Goal: Transaction & Acquisition: Purchase product/service

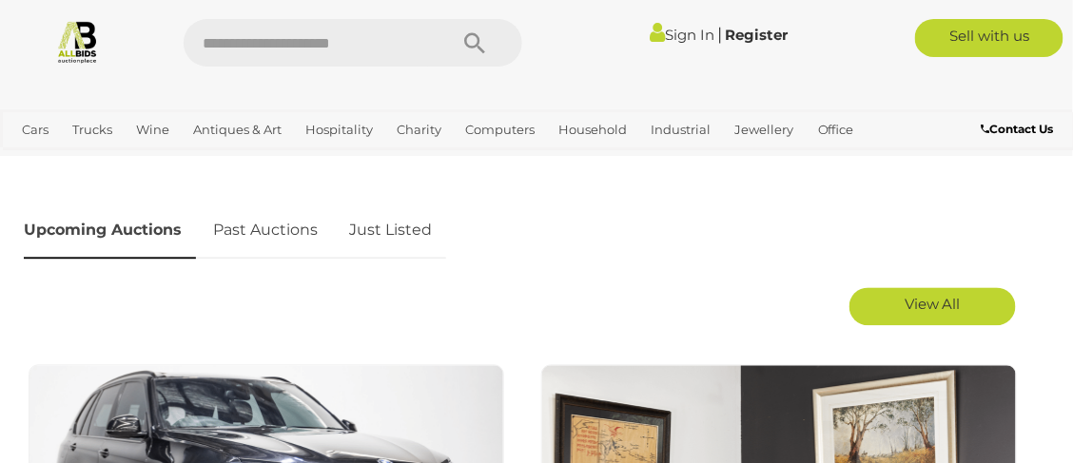
scroll to position [876, 0]
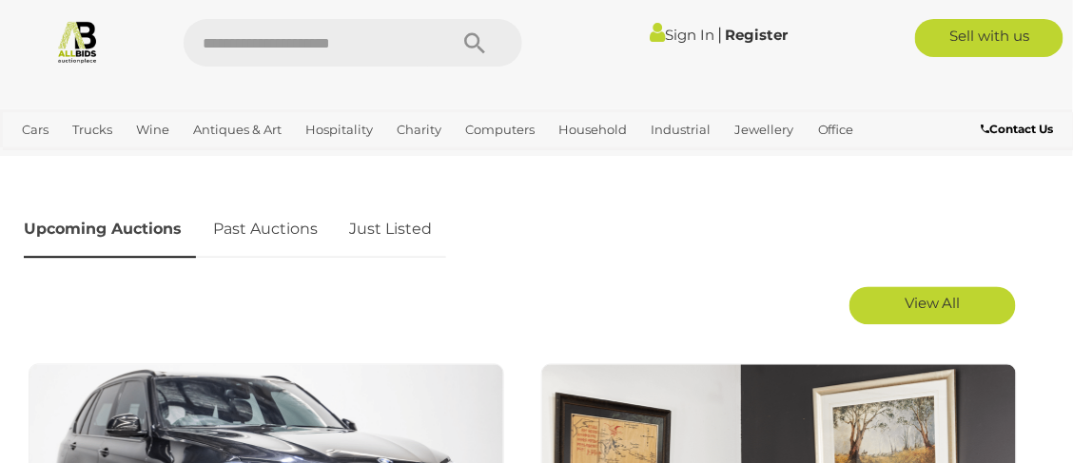
click at [385, 232] on link "Just Listed" at bounding box center [390, 231] width 111 height 56
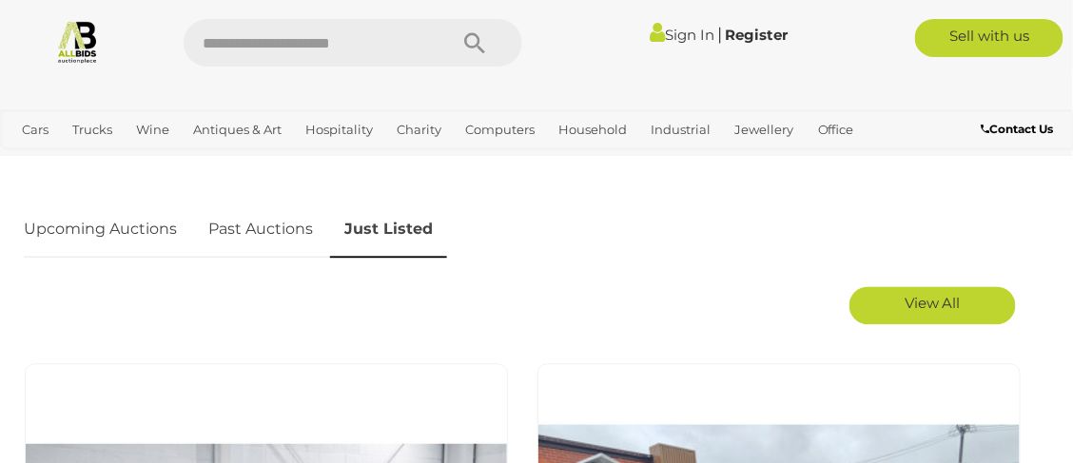
click at [938, 296] on span "View All" at bounding box center [933, 304] width 56 height 18
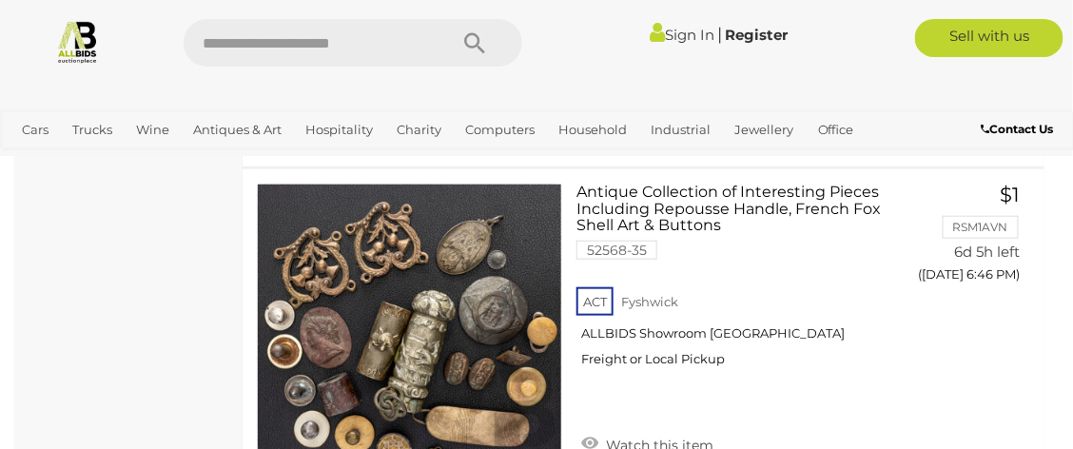
scroll to position [7859, 0]
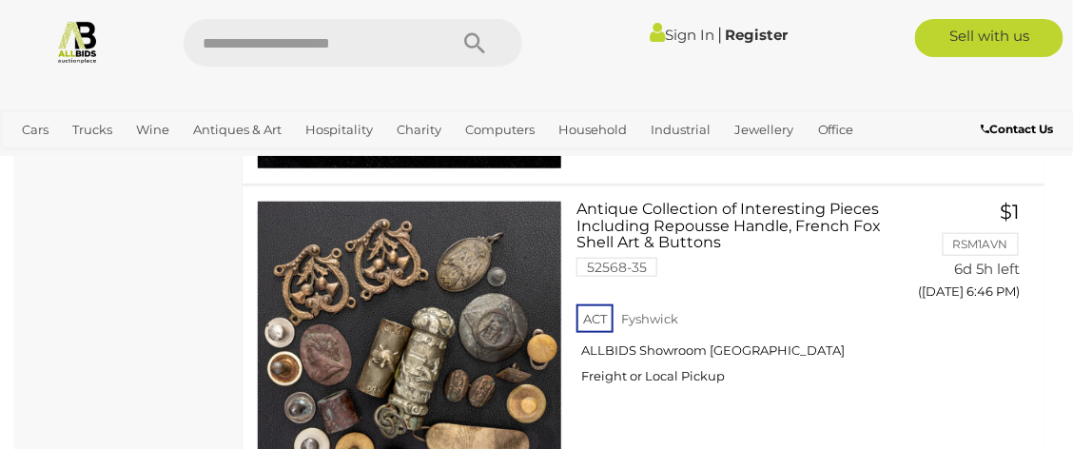
click at [450, 324] on link at bounding box center [409, 353] width 305 height 305
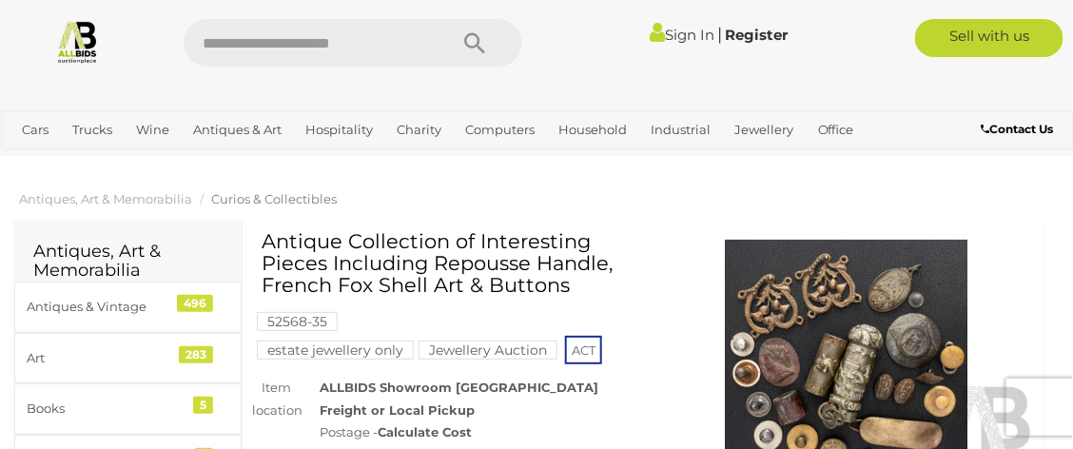
click at [807, 311] on img at bounding box center [847, 362] width 378 height 244
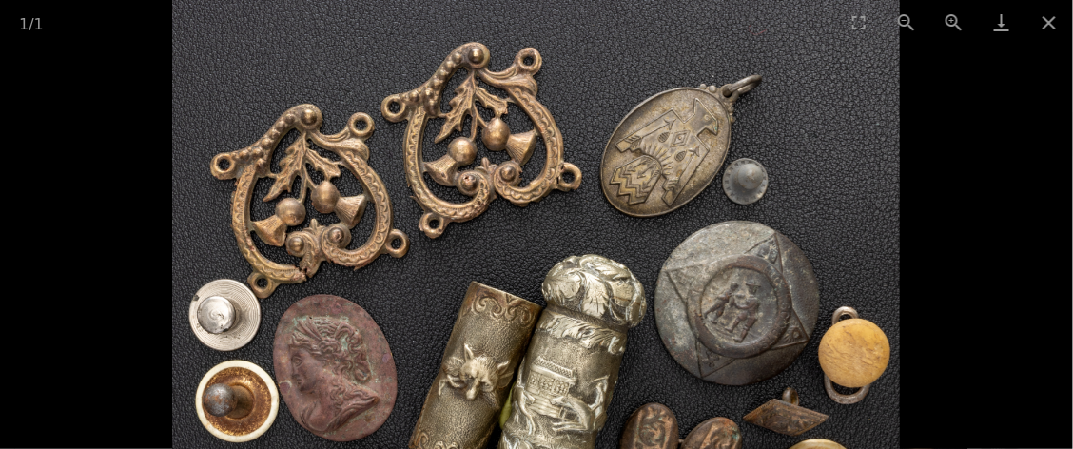
click at [1039, 19] on button "Close gallery" at bounding box center [1050, 22] width 48 height 45
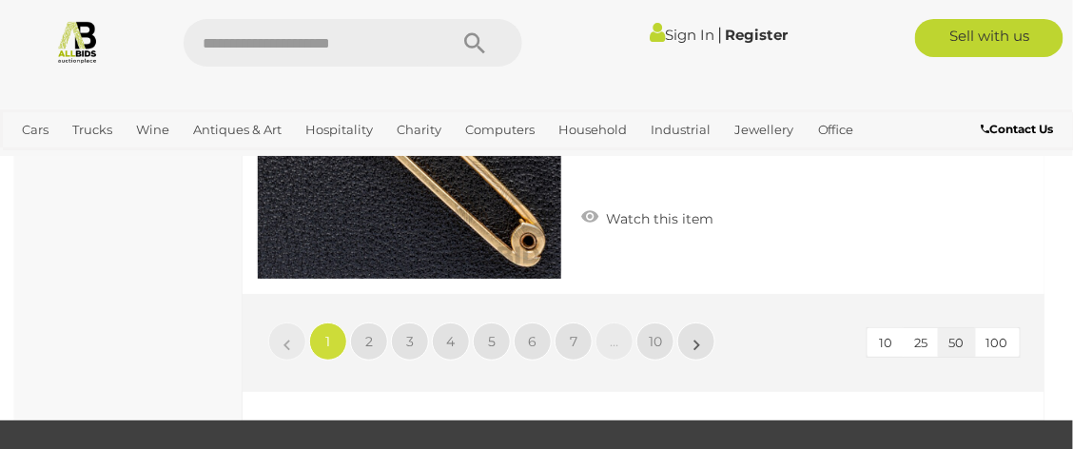
scroll to position [17004, 0]
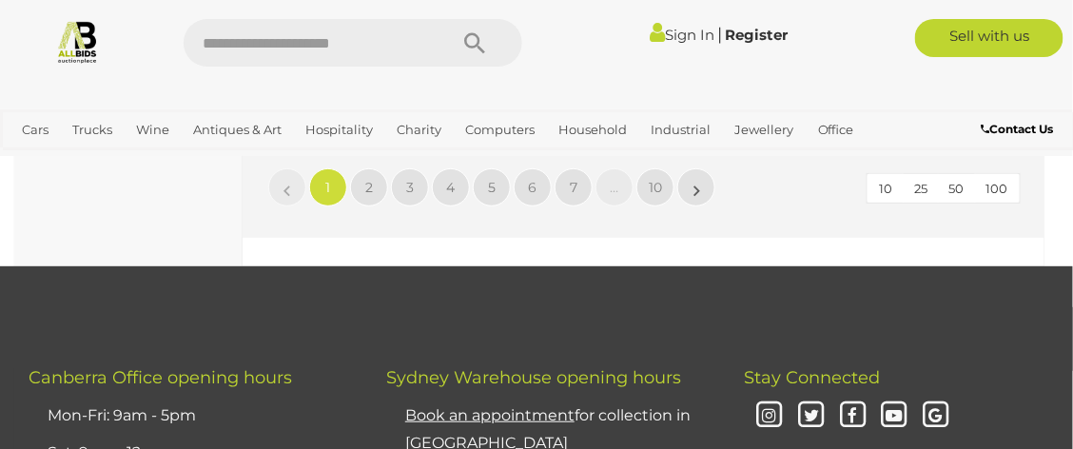
click at [957, 196] on span "50" at bounding box center [957, 188] width 15 height 15
click at [964, 191] on span "50" at bounding box center [957, 188] width 15 height 15
click at [958, 194] on span "50" at bounding box center [957, 188] width 15 height 15
click at [373, 198] on link "2" at bounding box center [369, 187] width 38 height 38
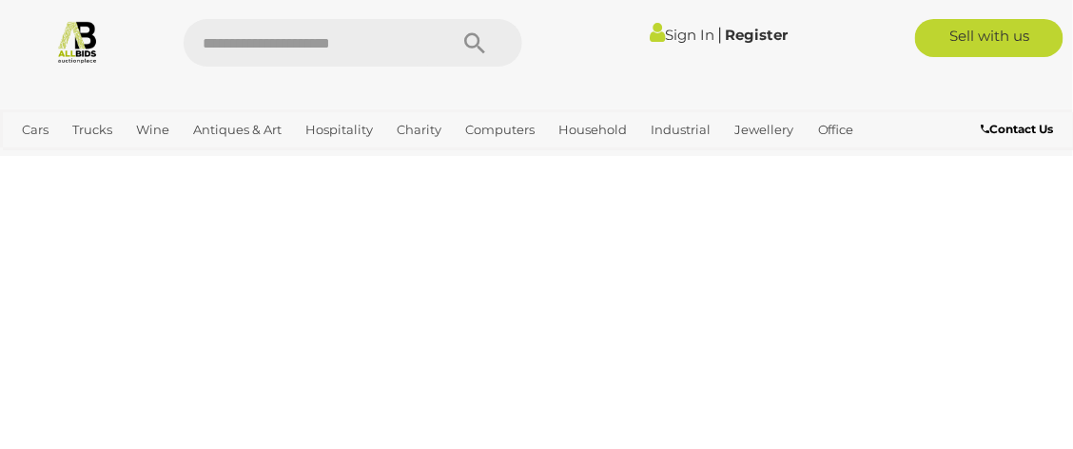
scroll to position [0, 0]
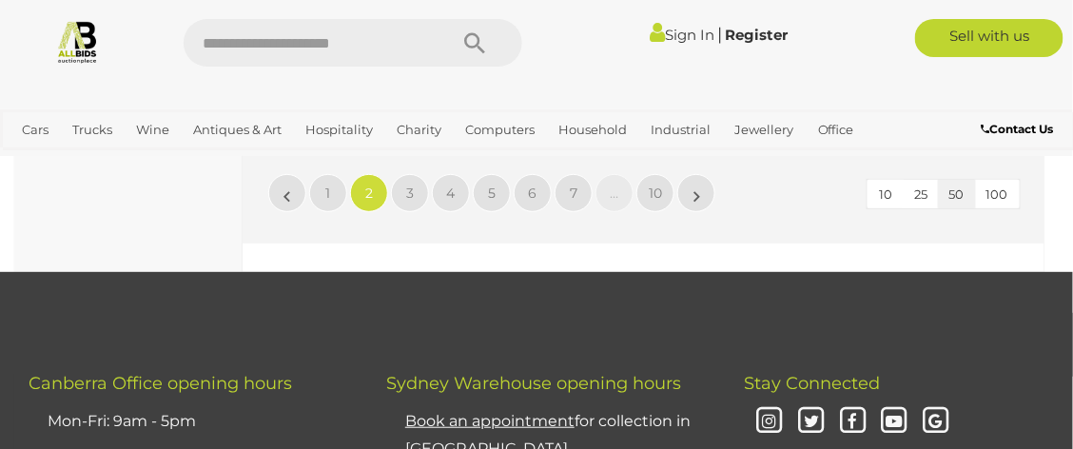
scroll to position [17000, 0]
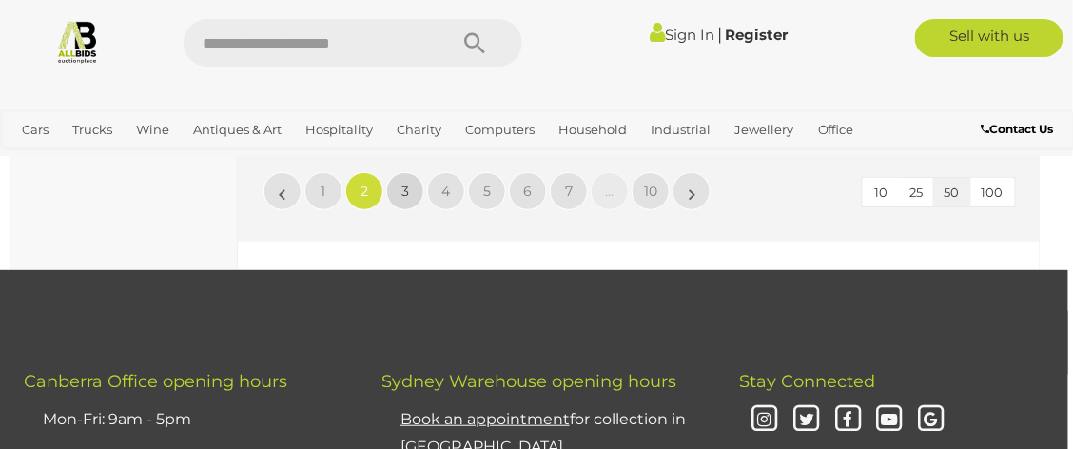
click at [406, 200] on span "3" at bounding box center [406, 191] width 8 height 17
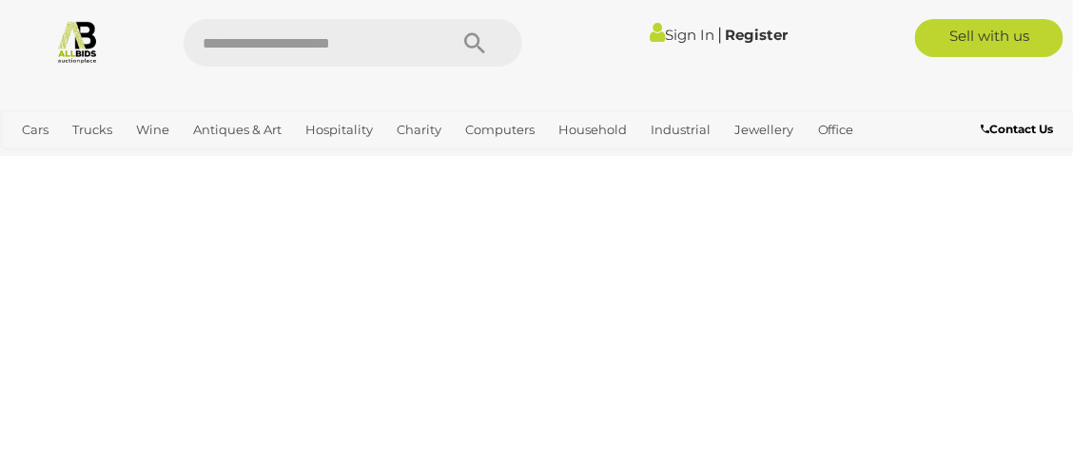
scroll to position [0, 0]
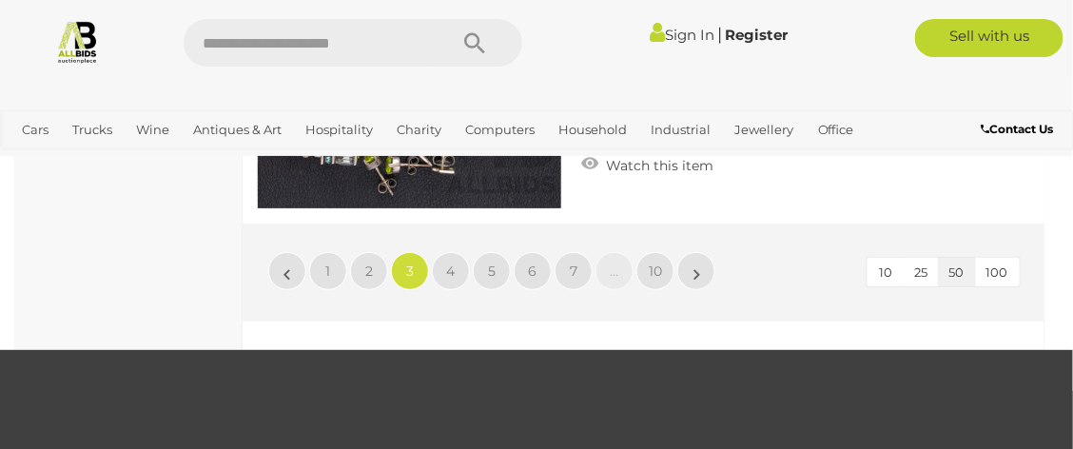
scroll to position [16924, 0]
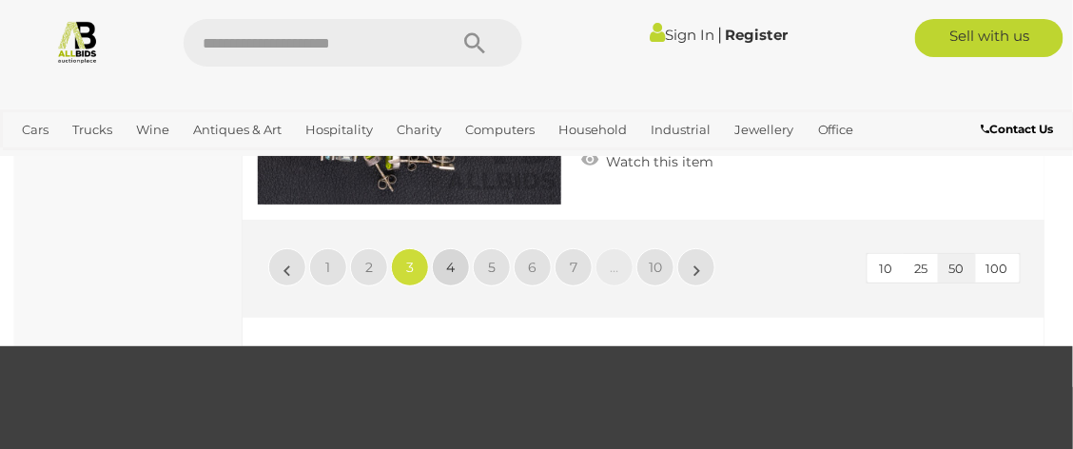
click at [450, 259] on span "4" at bounding box center [451, 267] width 9 height 17
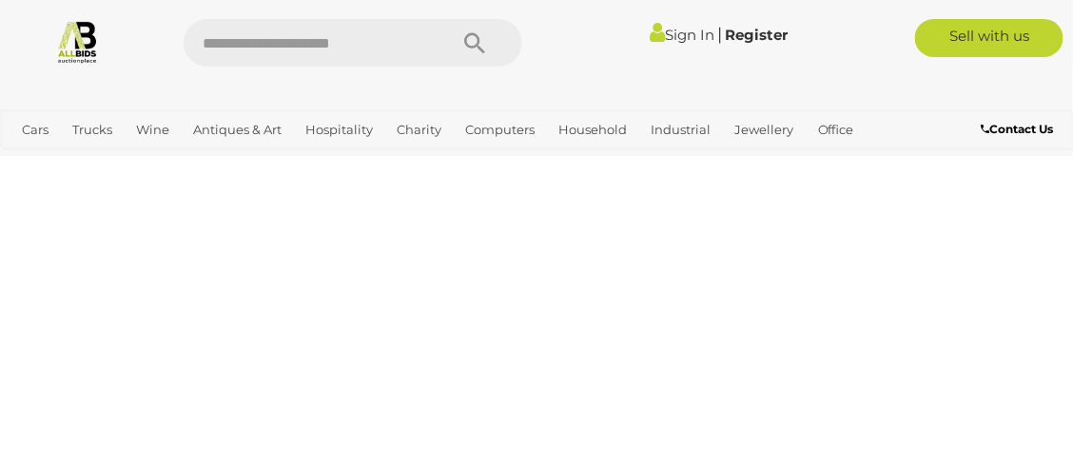
scroll to position [0, 0]
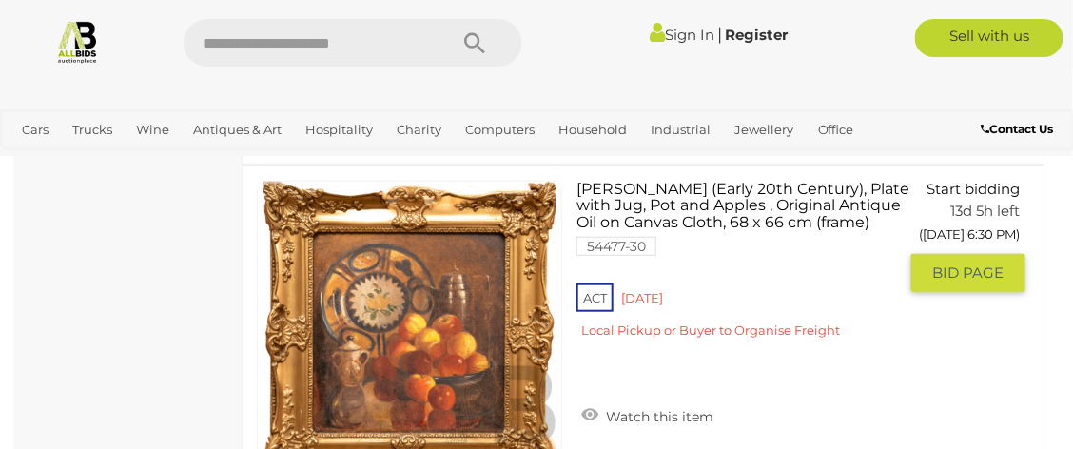
scroll to position [15255, 0]
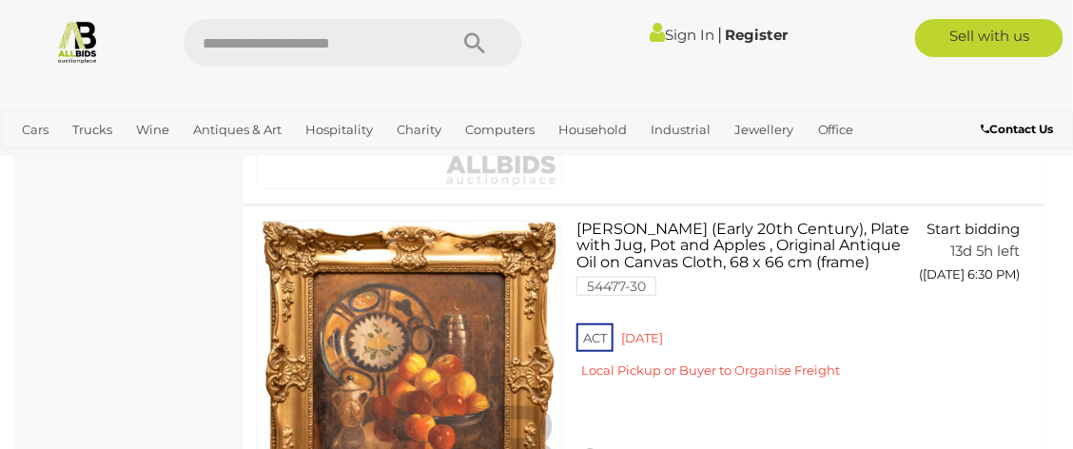
click at [469, 327] on link at bounding box center [409, 373] width 305 height 305
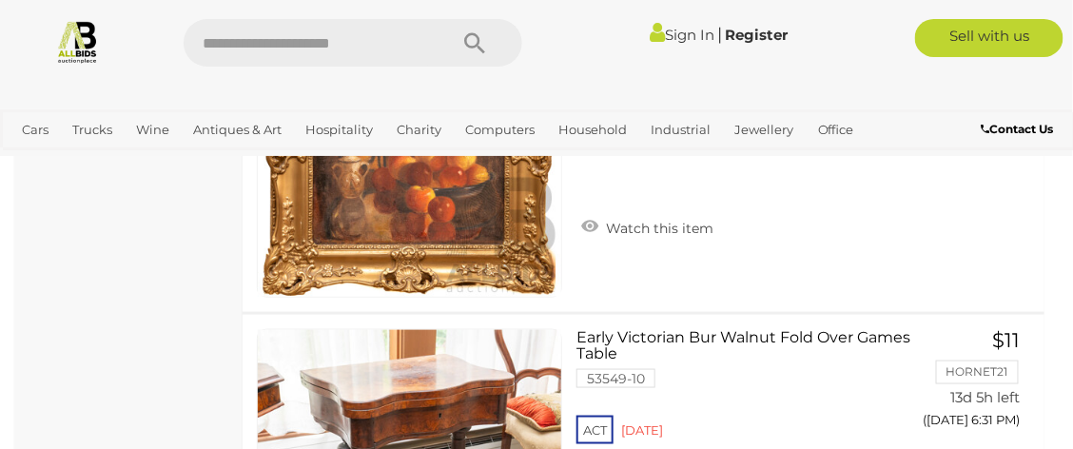
scroll to position [15362, 0]
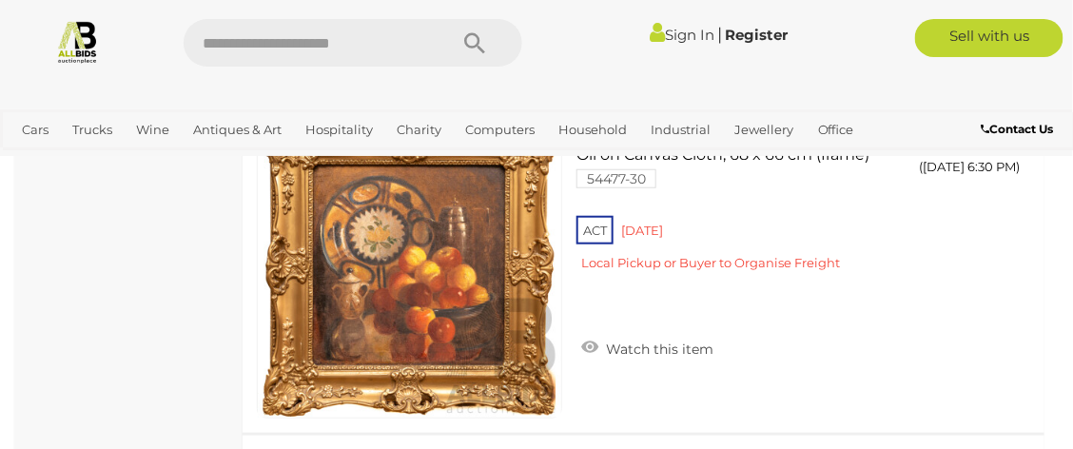
click at [462, 275] on link at bounding box center [409, 265] width 305 height 305
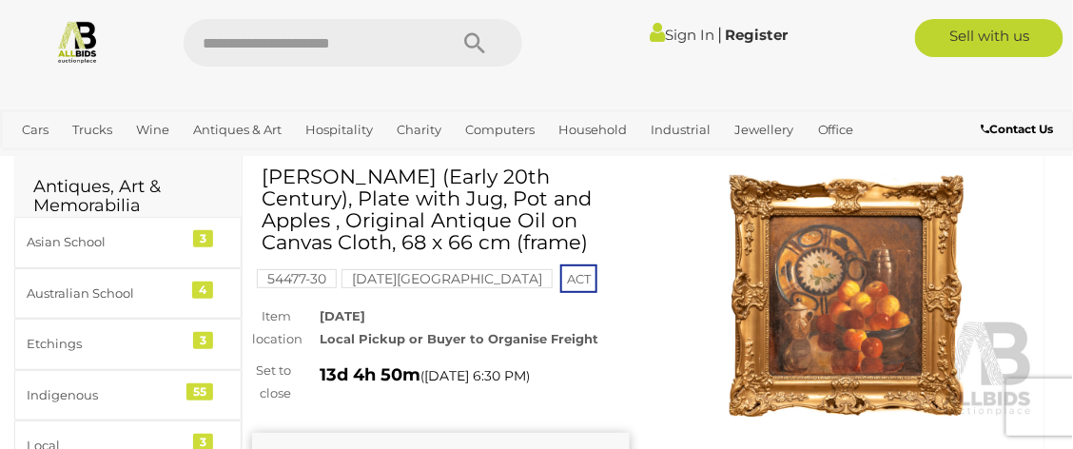
scroll to position [97, 0]
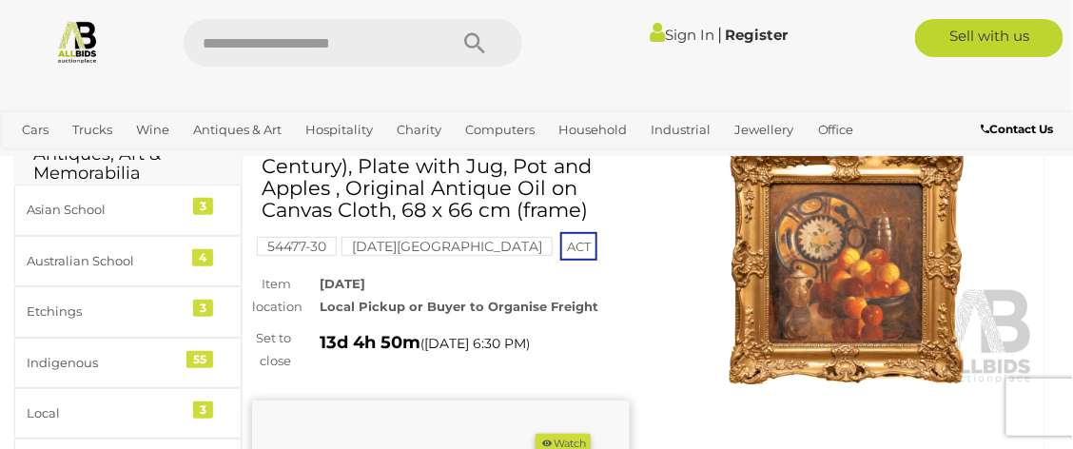
click at [887, 261] on img at bounding box center [847, 265] width 378 height 244
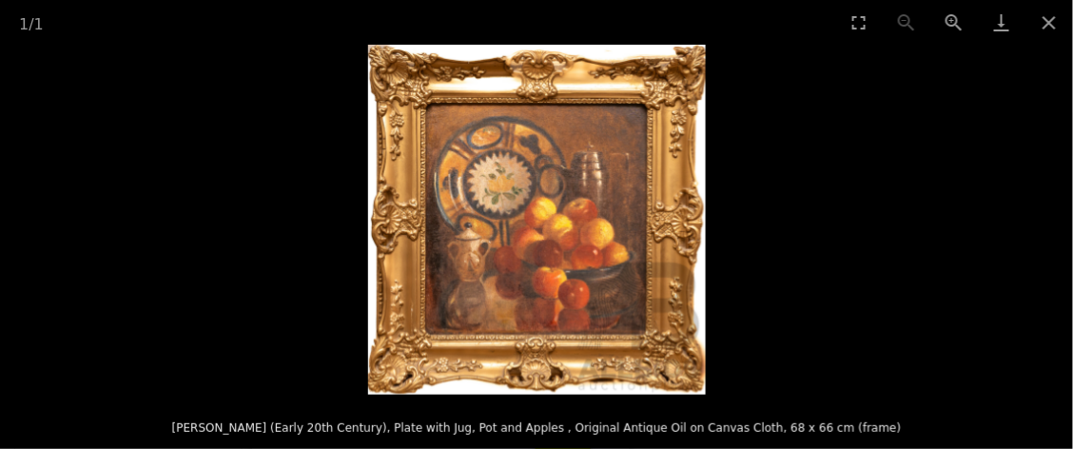
click at [580, 246] on img at bounding box center [537, 220] width 338 height 350
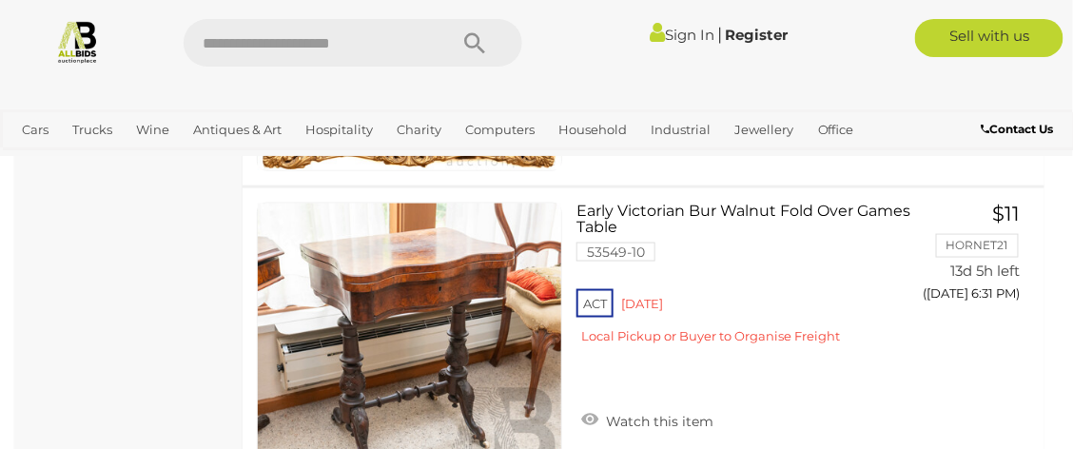
scroll to position [15612, 0]
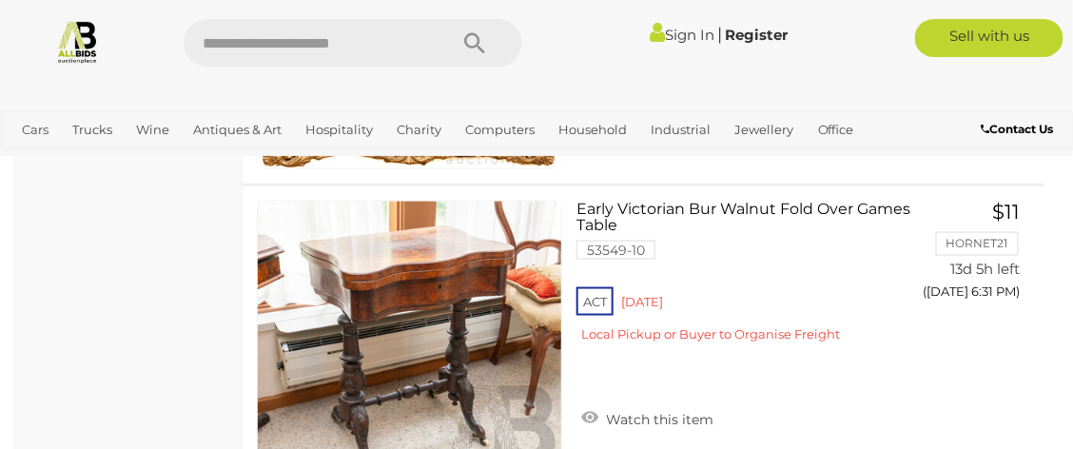
click at [413, 285] on link at bounding box center [409, 353] width 305 height 305
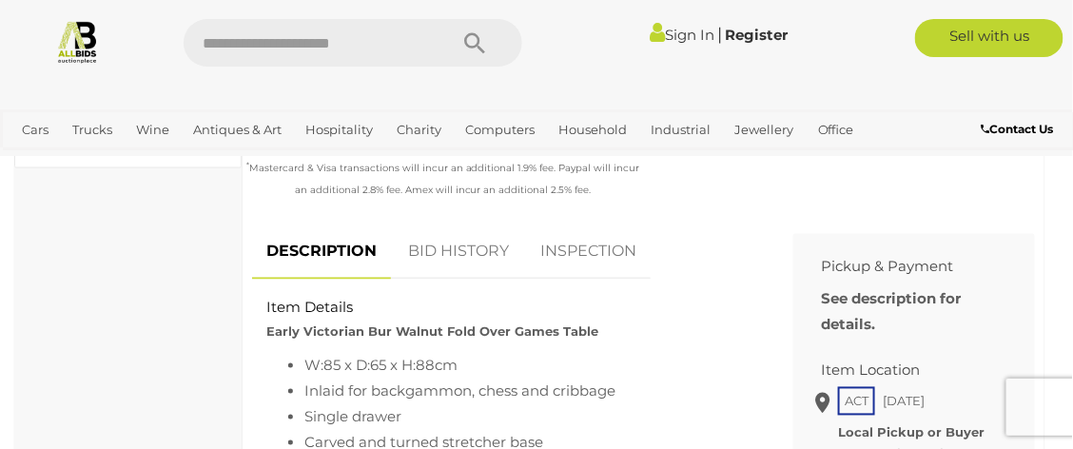
scroll to position [685, 0]
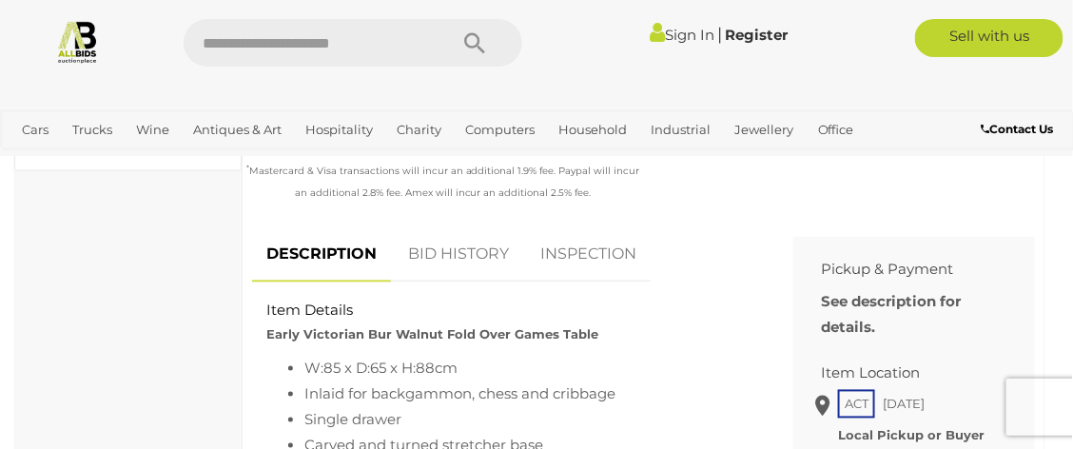
click at [587, 255] on link "INSPECTION" at bounding box center [588, 255] width 125 height 56
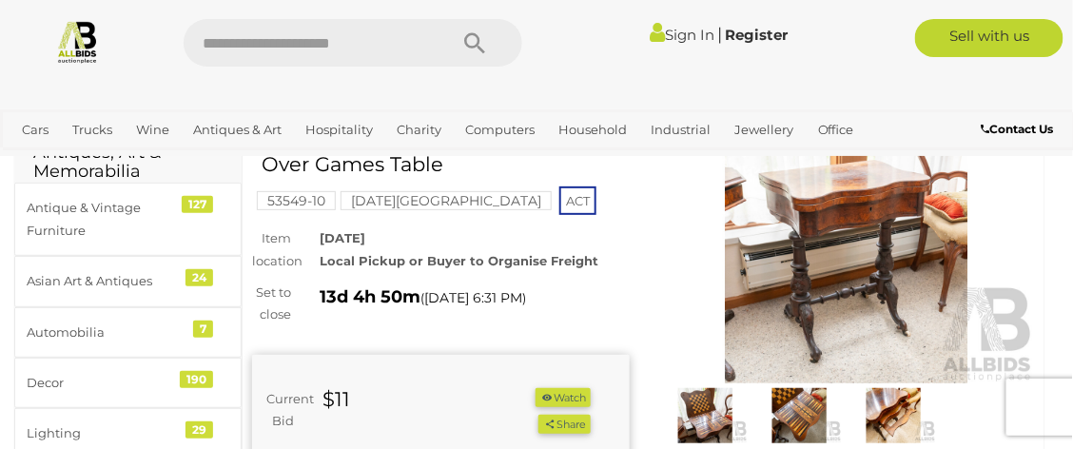
scroll to position [98, 0]
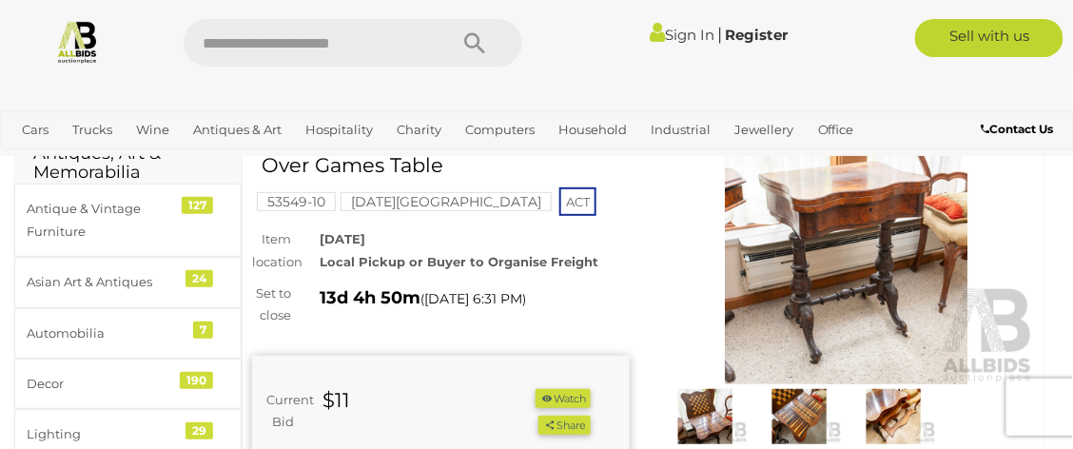
click at [700, 412] on img at bounding box center [705, 416] width 85 height 54
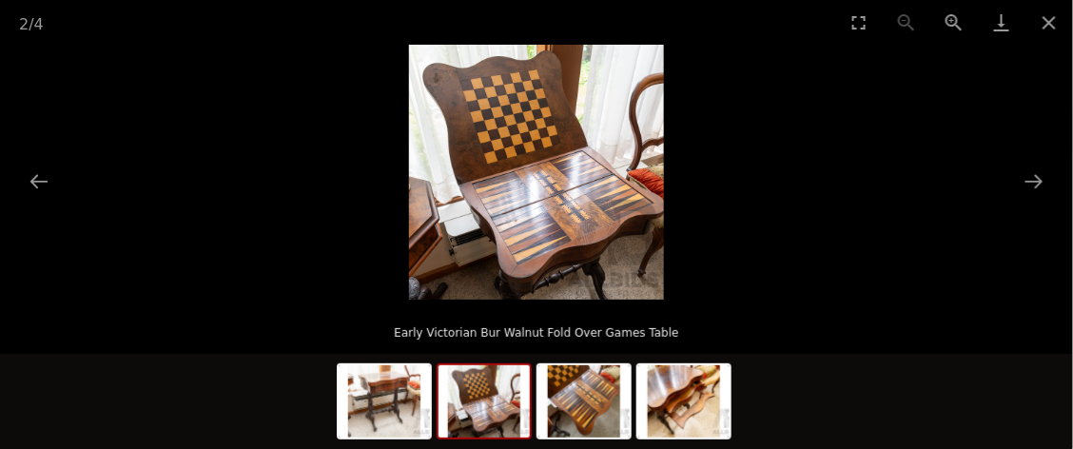
click at [569, 206] on img at bounding box center [536, 172] width 255 height 255
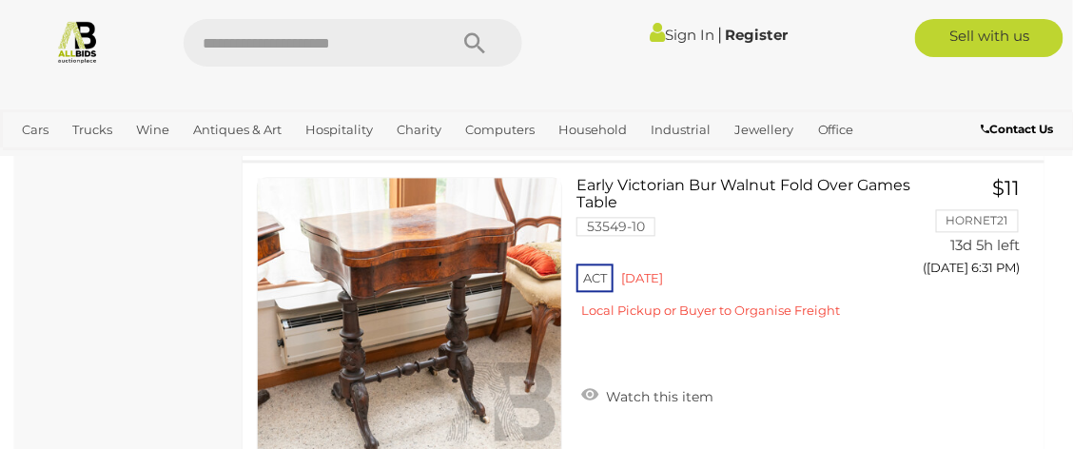
scroll to position [15996, 0]
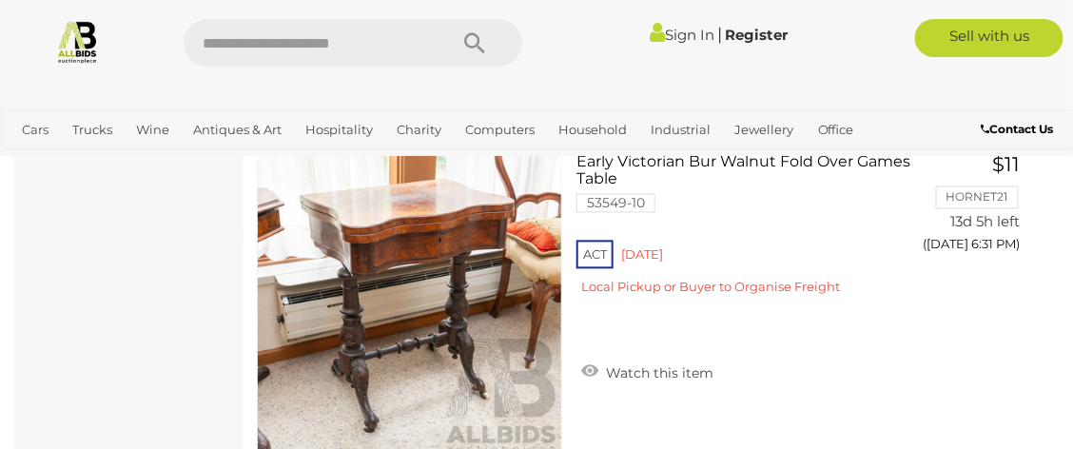
click at [592, 377] on icon at bounding box center [589, 371] width 17 height 19
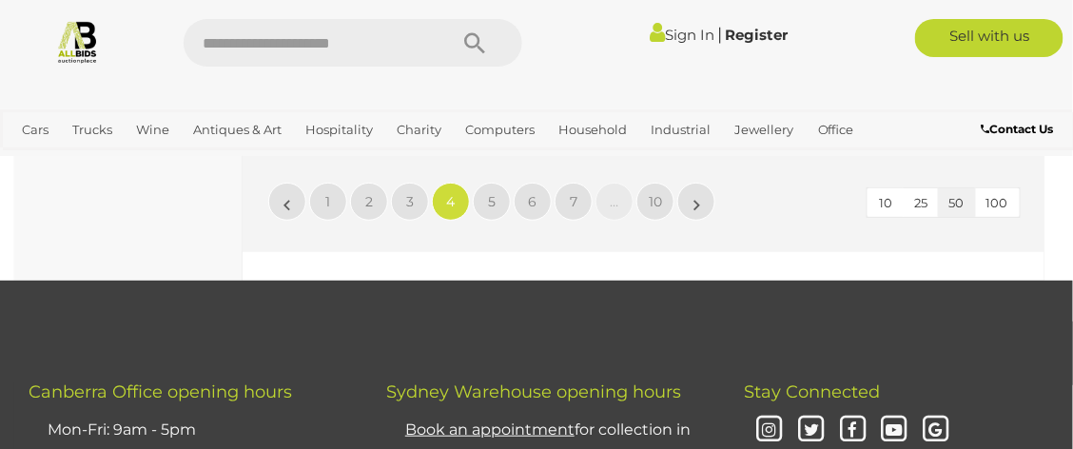
scroll to position [16992, 0]
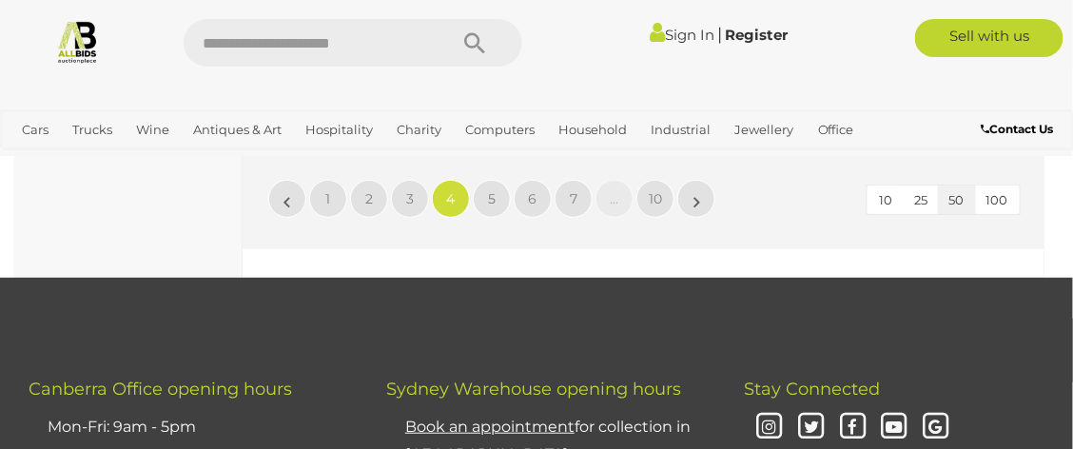
click at [489, 207] on span "5" at bounding box center [492, 198] width 8 height 17
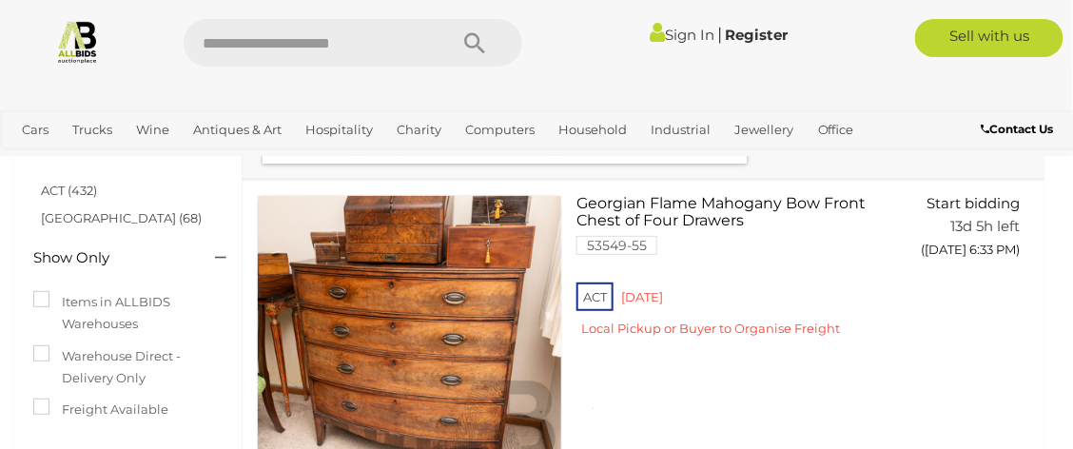
scroll to position [108, 0]
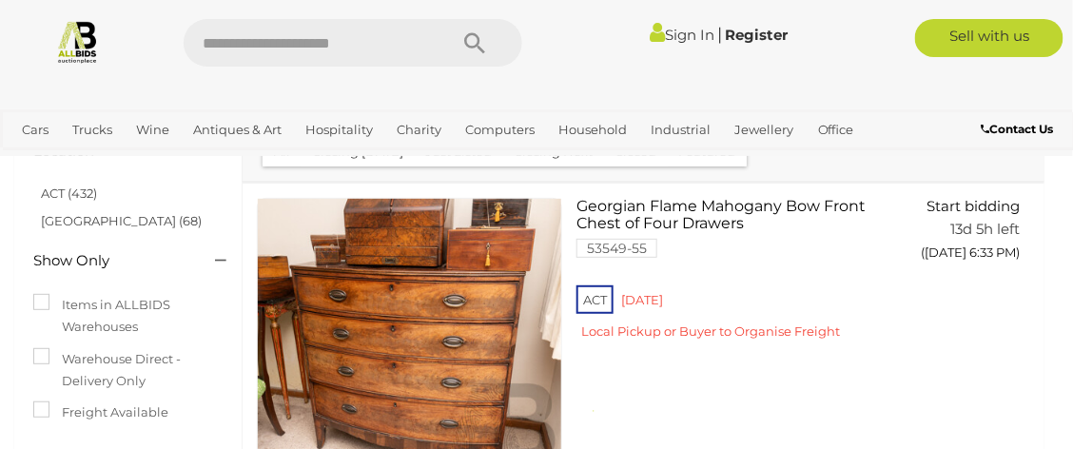
click at [679, 34] on link "Sign In" at bounding box center [683, 35] width 65 height 18
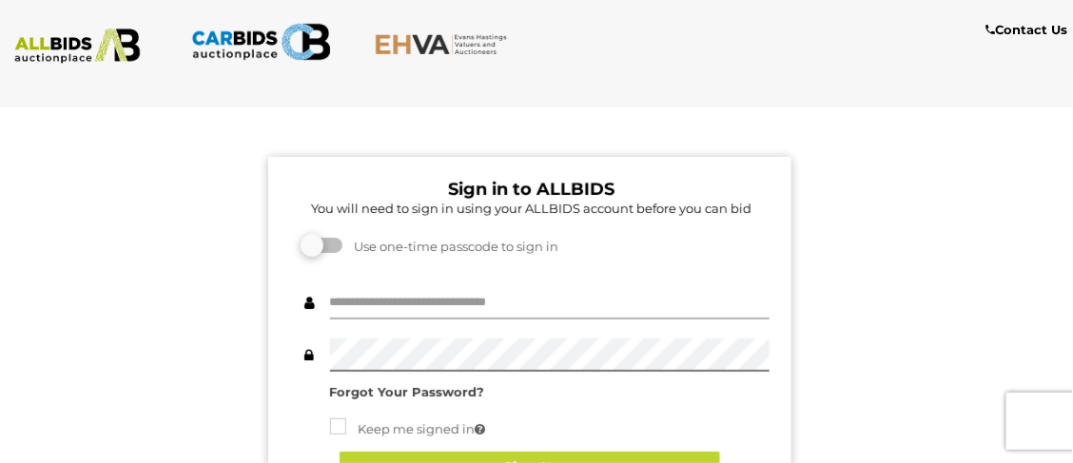
click at [449, 301] on input "text" at bounding box center [550, 302] width 440 height 33
type input "******"
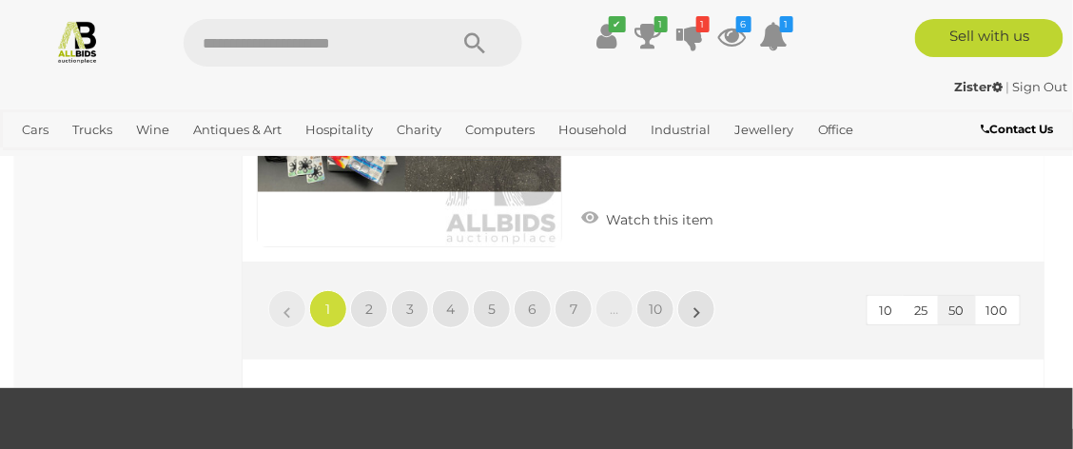
scroll to position [16875, 0]
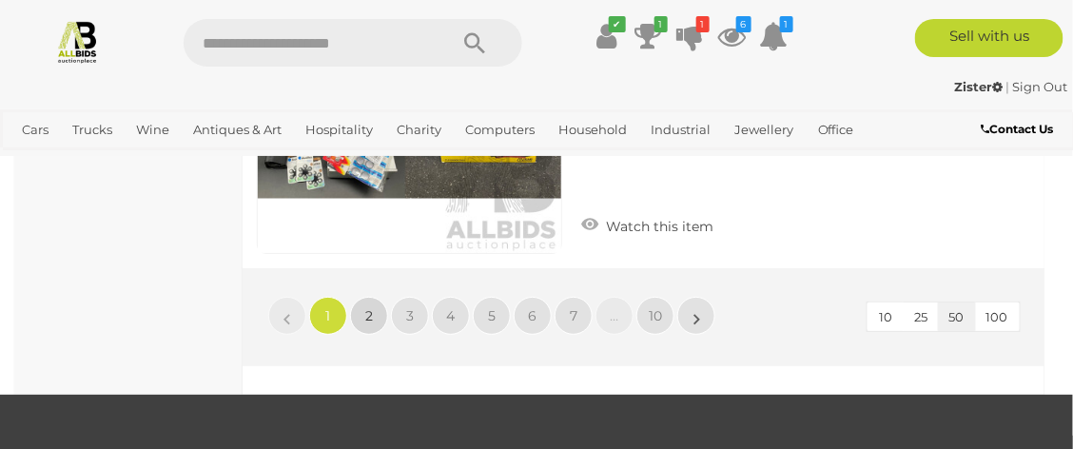
click at [366, 324] on span "2" at bounding box center [369, 315] width 8 height 17
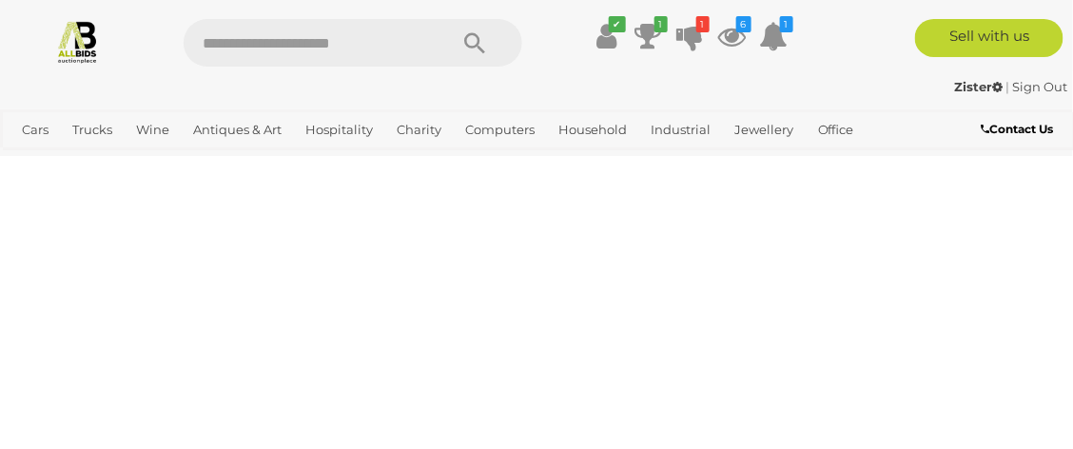
scroll to position [0, 0]
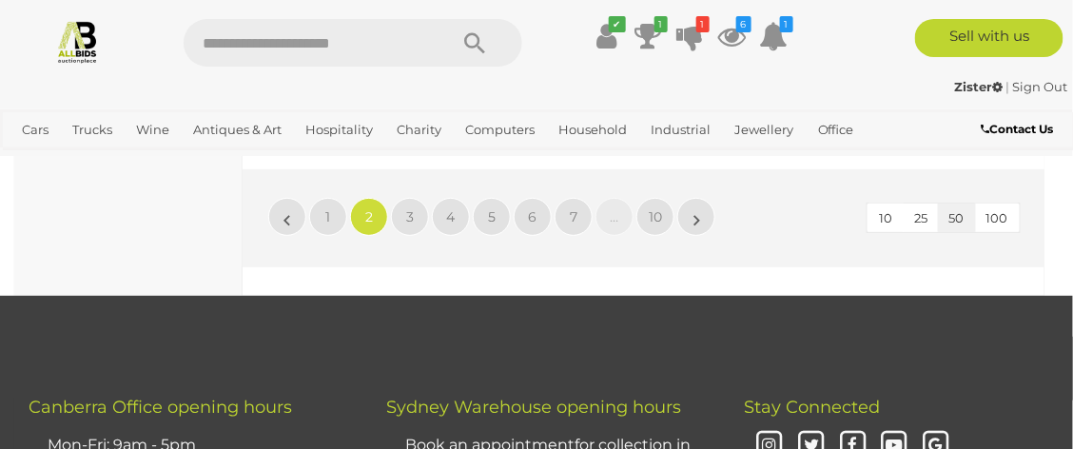
scroll to position [16887, 0]
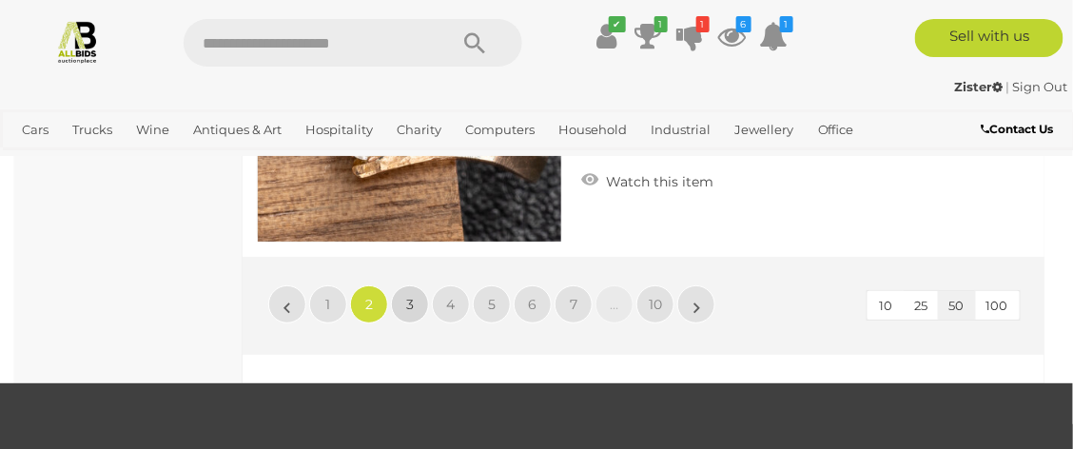
click at [409, 307] on span "3" at bounding box center [410, 304] width 8 height 17
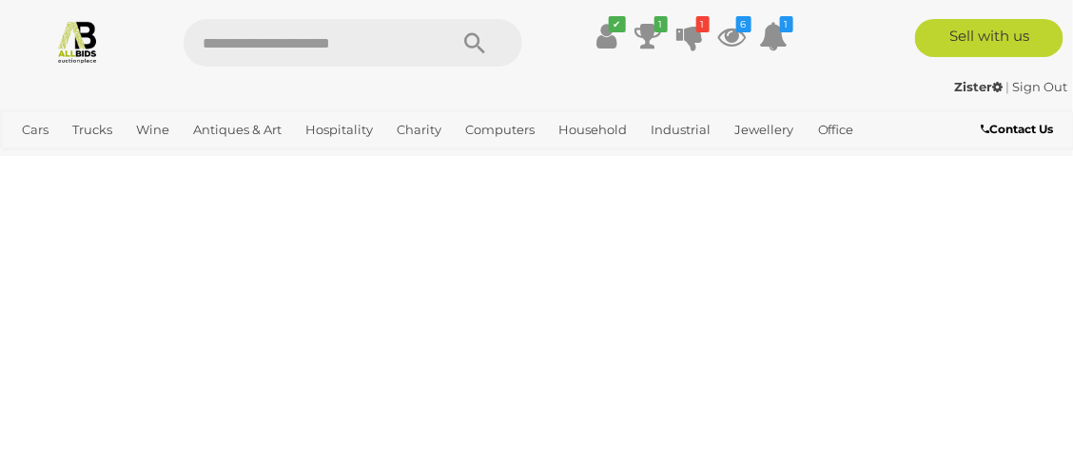
scroll to position [0, 0]
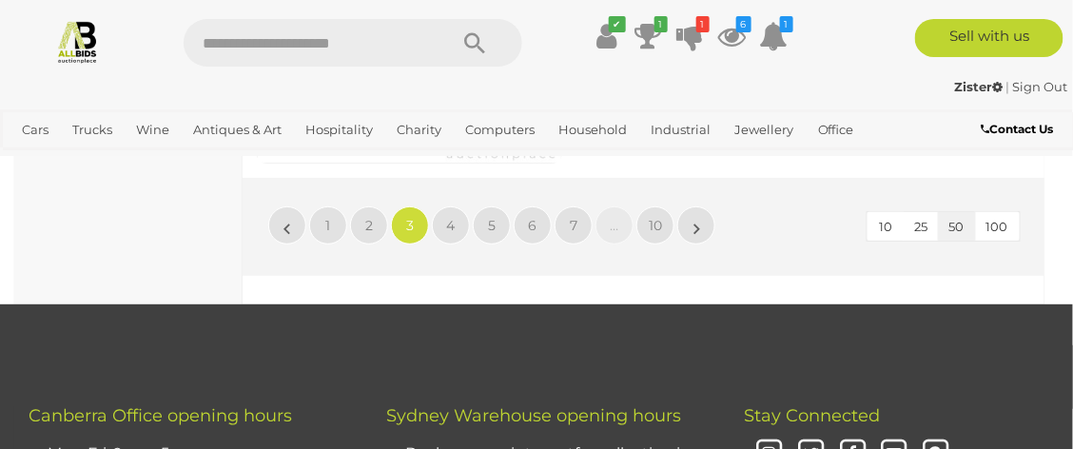
scroll to position [16734, 0]
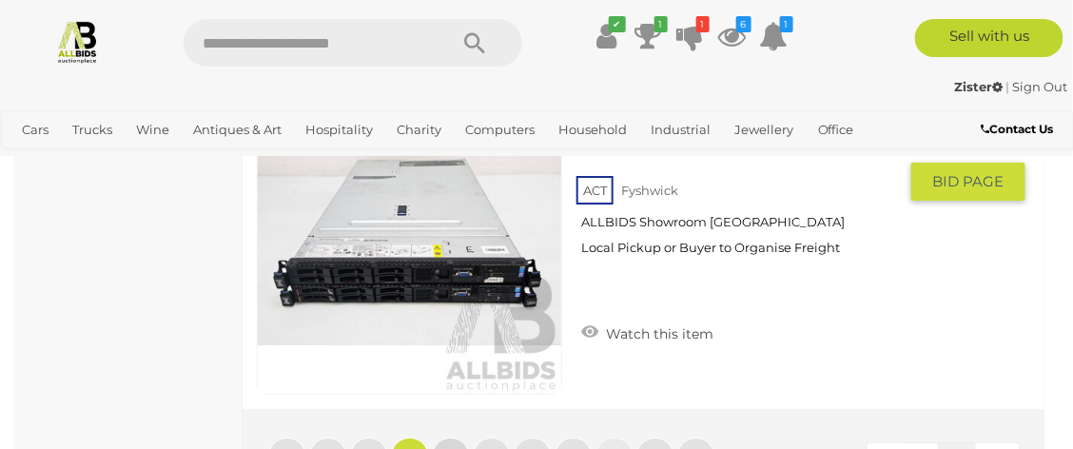
click at [447, 448] on span "4" at bounding box center [451, 456] width 9 height 17
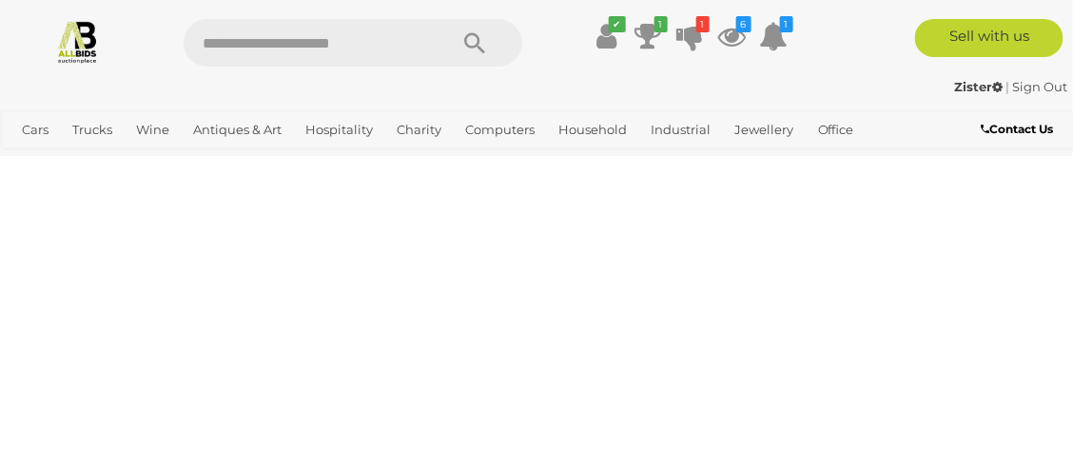
scroll to position [0, 0]
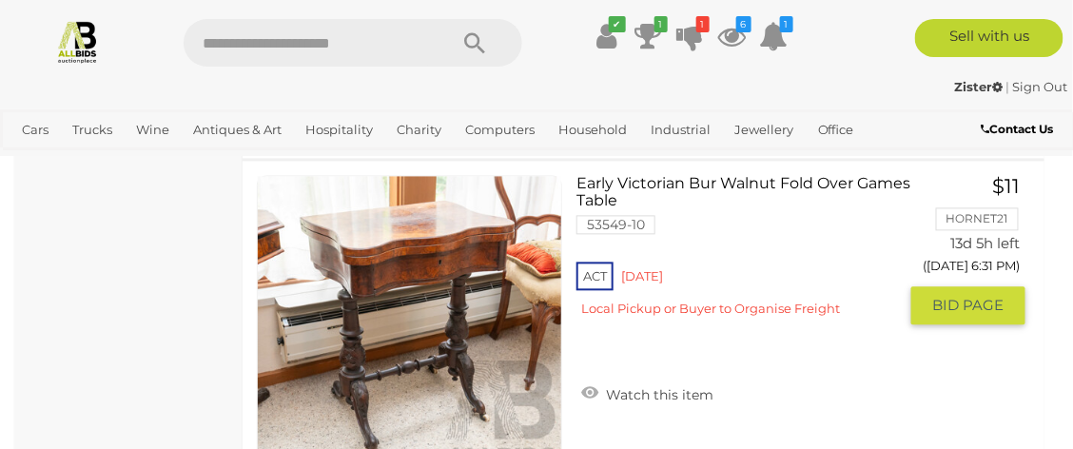
scroll to position [15968, 0]
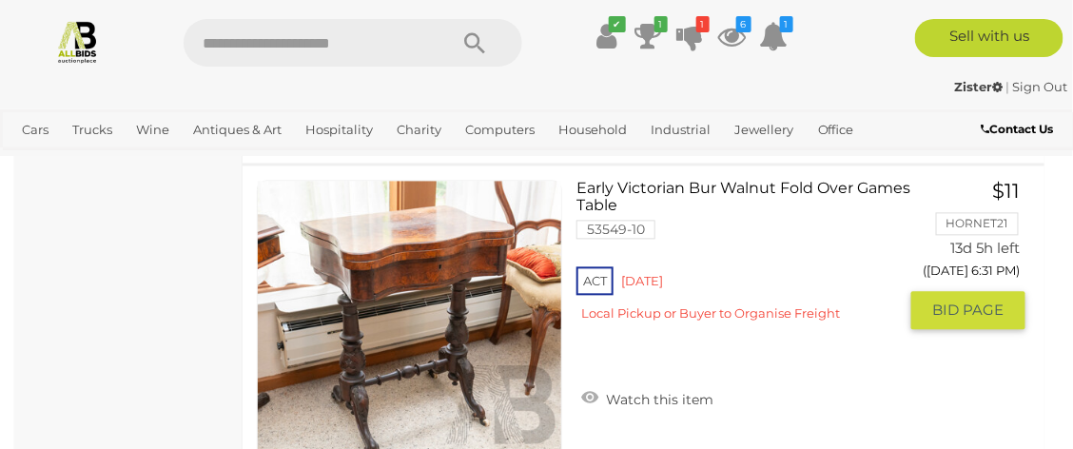
click at [599, 413] on link "Watch this item" at bounding box center [648, 398] width 142 height 29
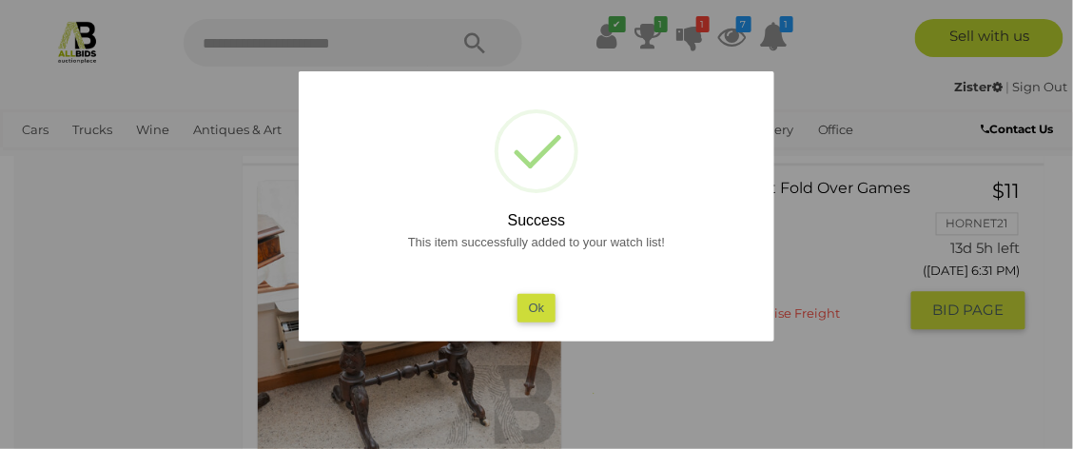
click at [542, 304] on button "Ok" at bounding box center [537, 308] width 39 height 28
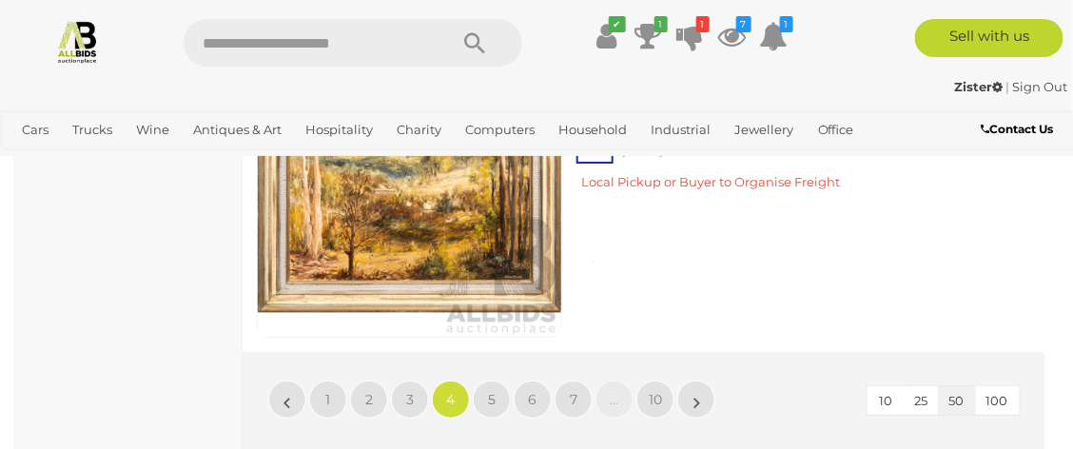
scroll to position [16993, 0]
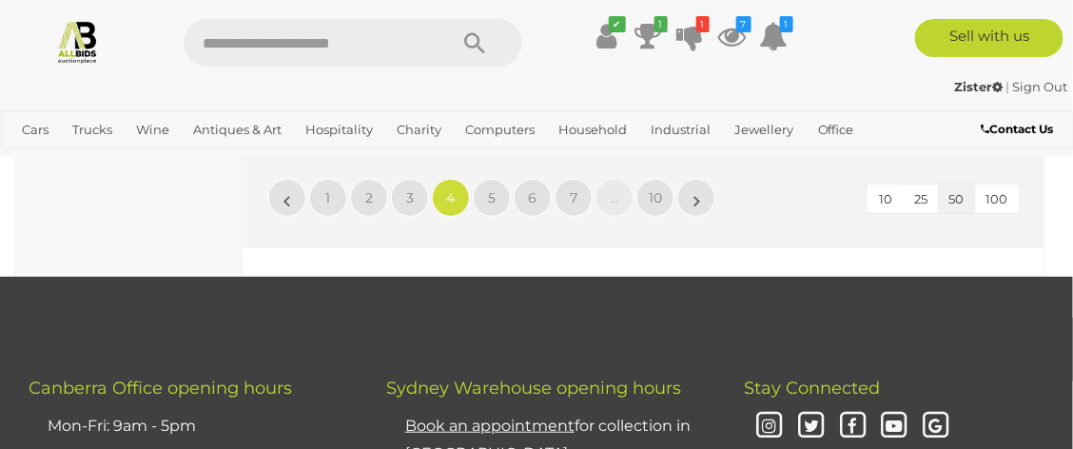
click at [493, 206] on span "5" at bounding box center [492, 197] width 8 height 17
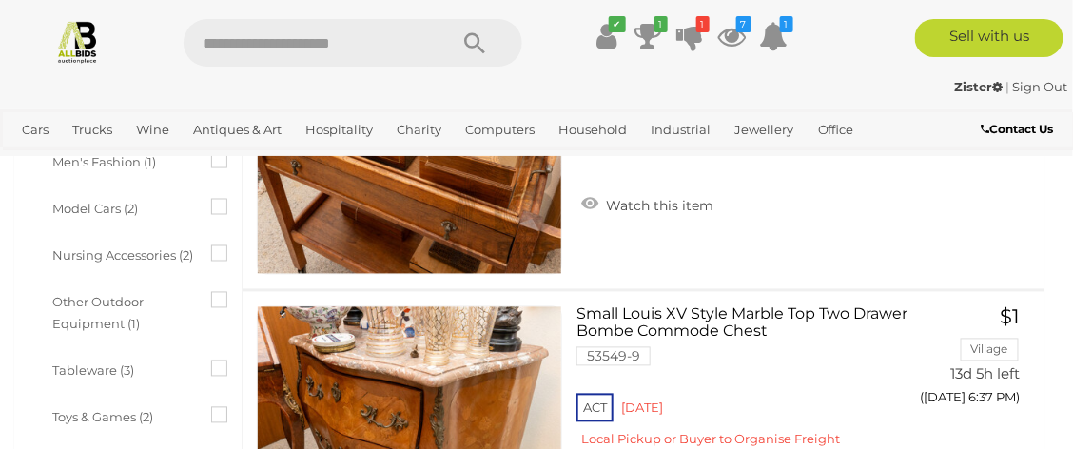
scroll to position [2694, 0]
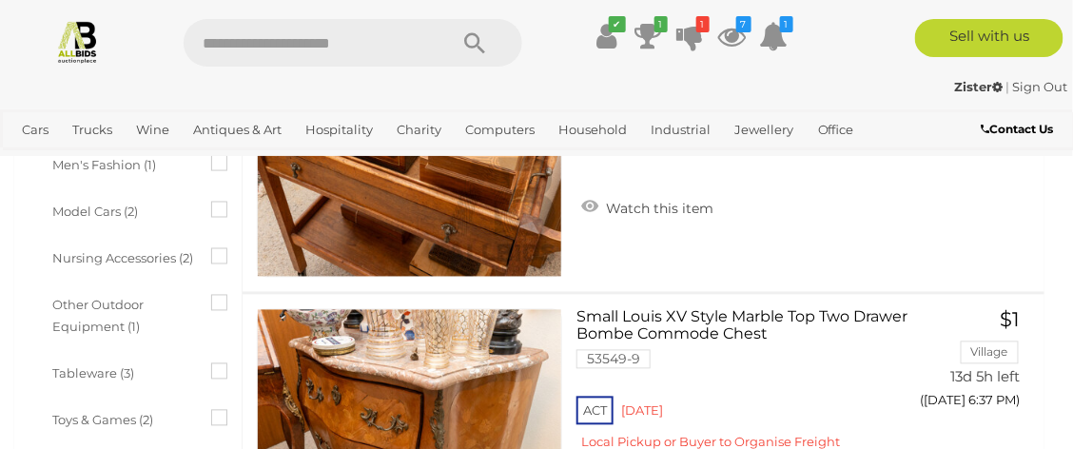
click at [581, 206] on icon at bounding box center [589, 207] width 17 height 19
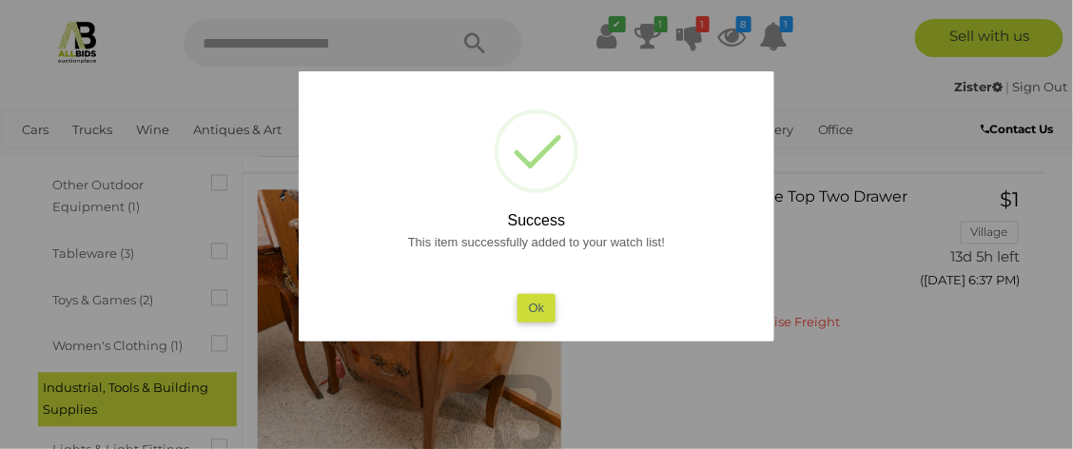
scroll to position [2883, 0]
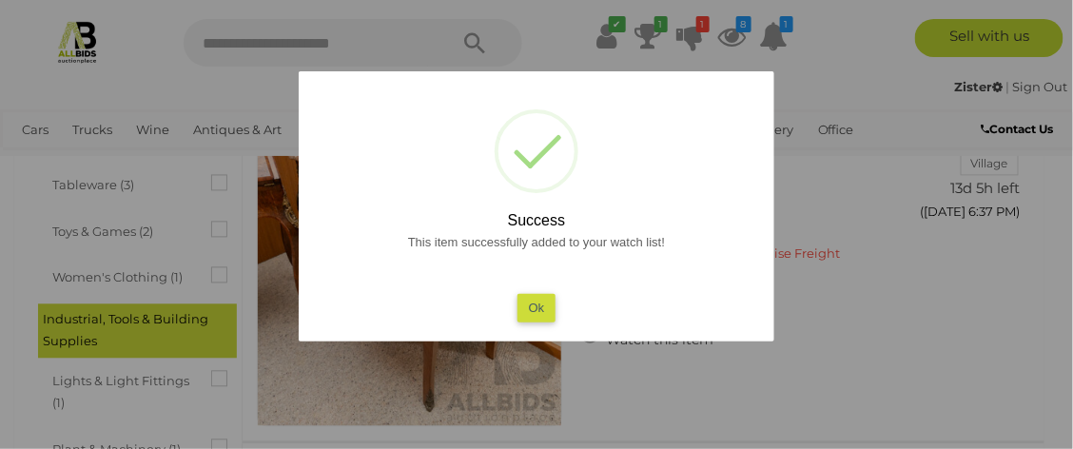
click at [539, 314] on button "Ok" at bounding box center [537, 308] width 39 height 28
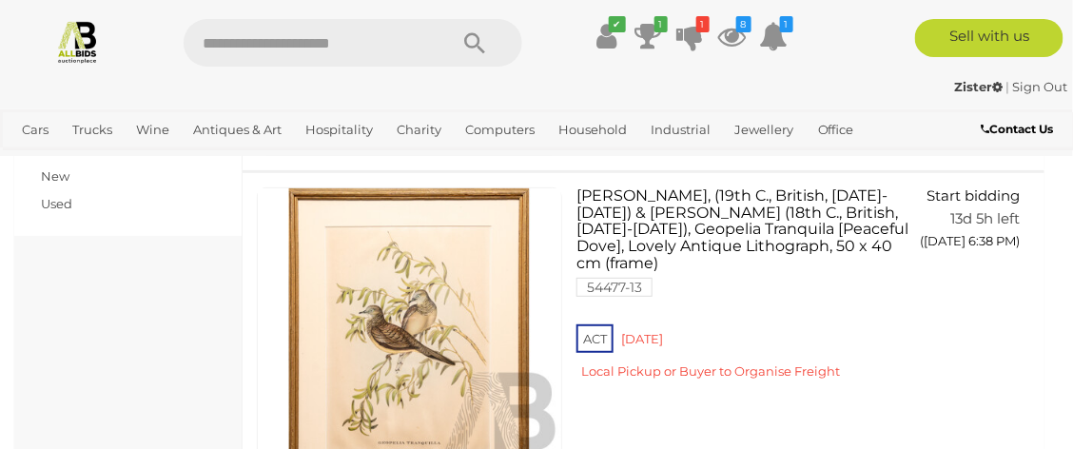
scroll to position [3566, 0]
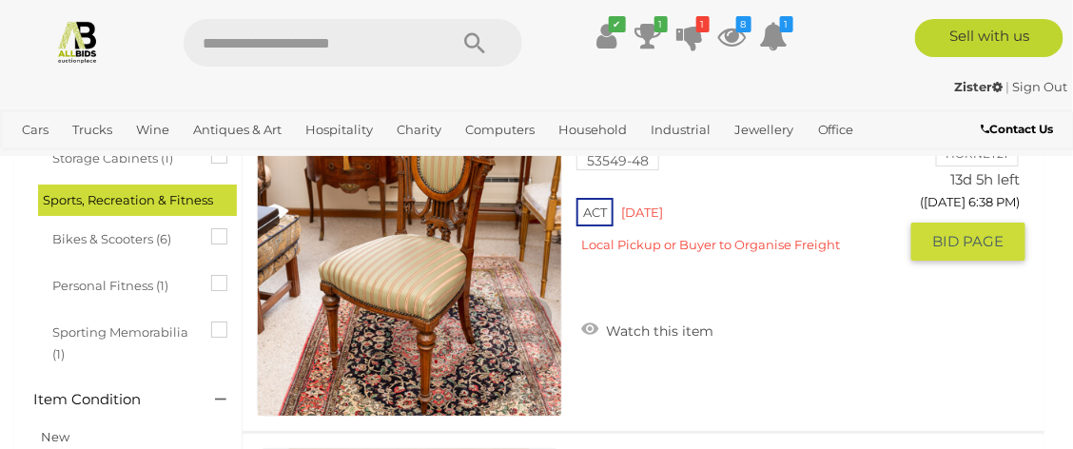
click at [602, 322] on link "Watch this item" at bounding box center [648, 329] width 142 height 29
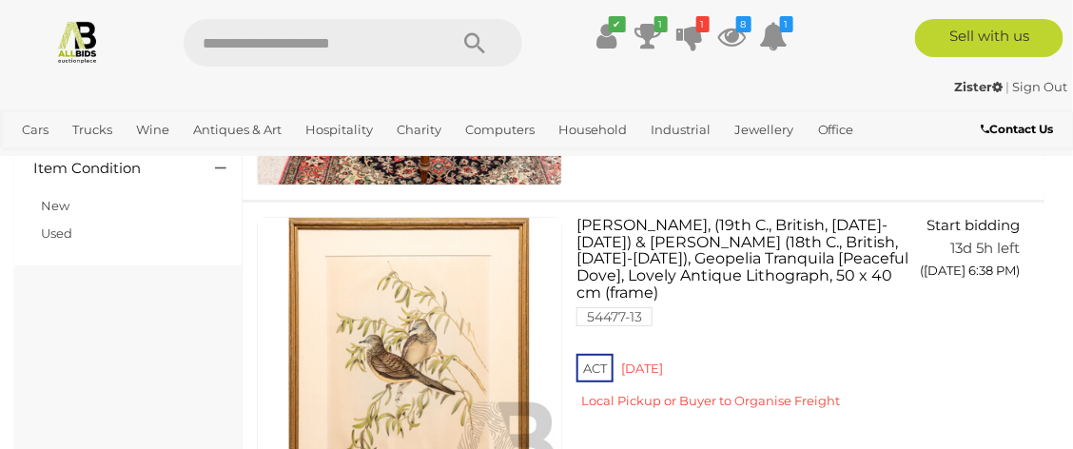
scroll to position [3832, 0]
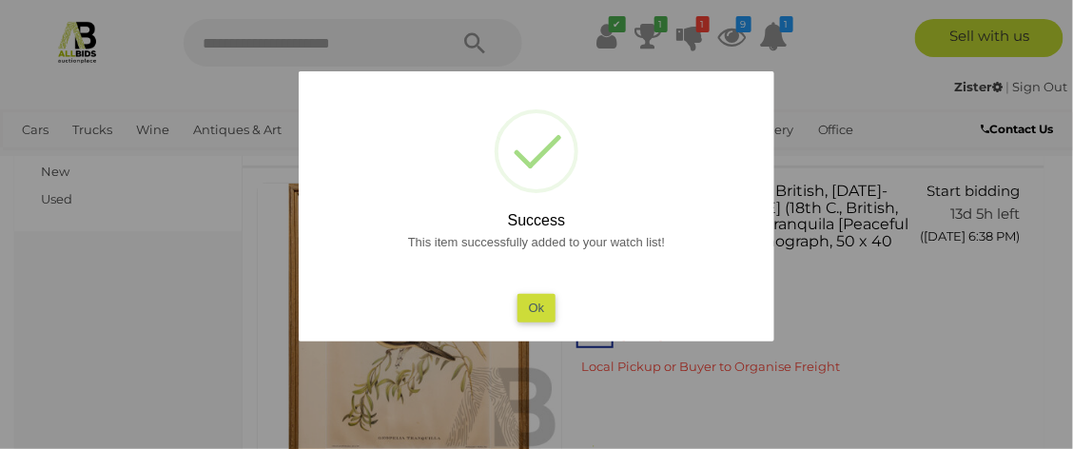
click at [540, 316] on button "Ok" at bounding box center [537, 308] width 39 height 28
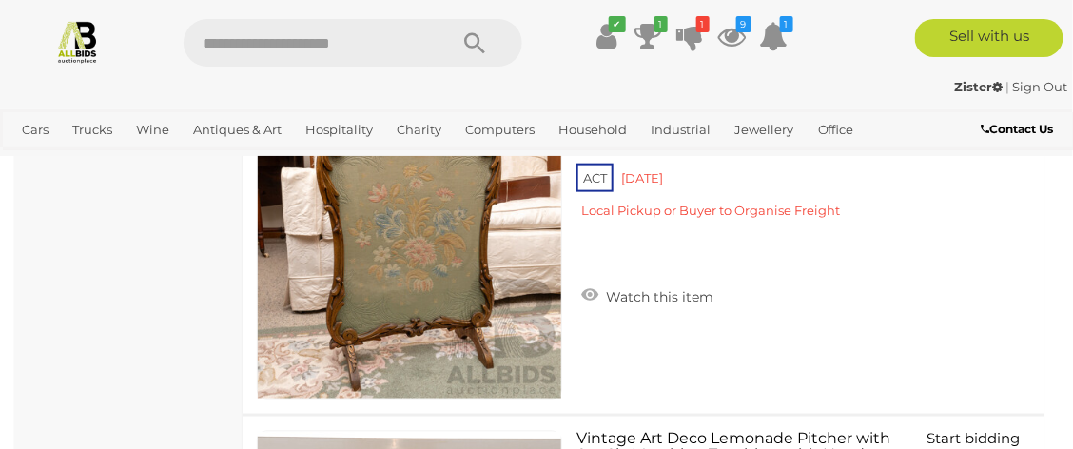
scroll to position [4288, 0]
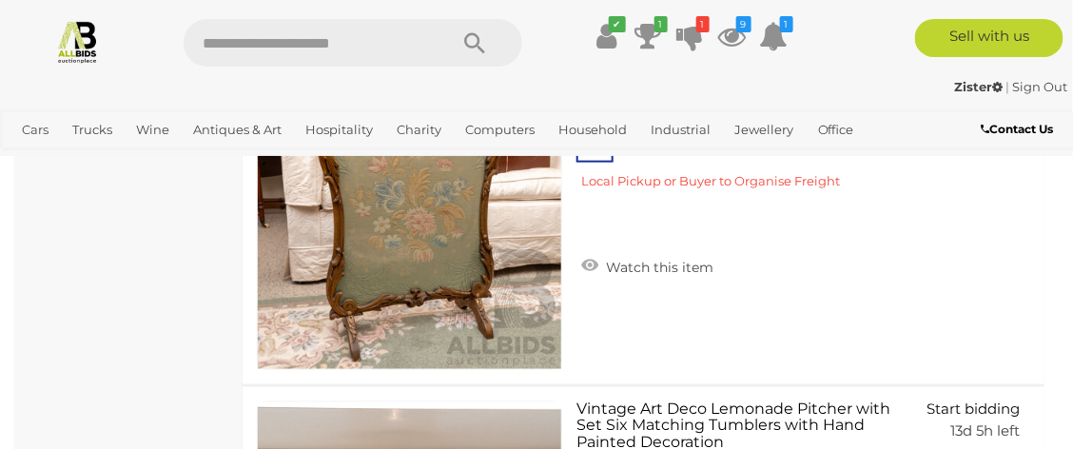
click at [591, 265] on icon at bounding box center [589, 265] width 17 height 19
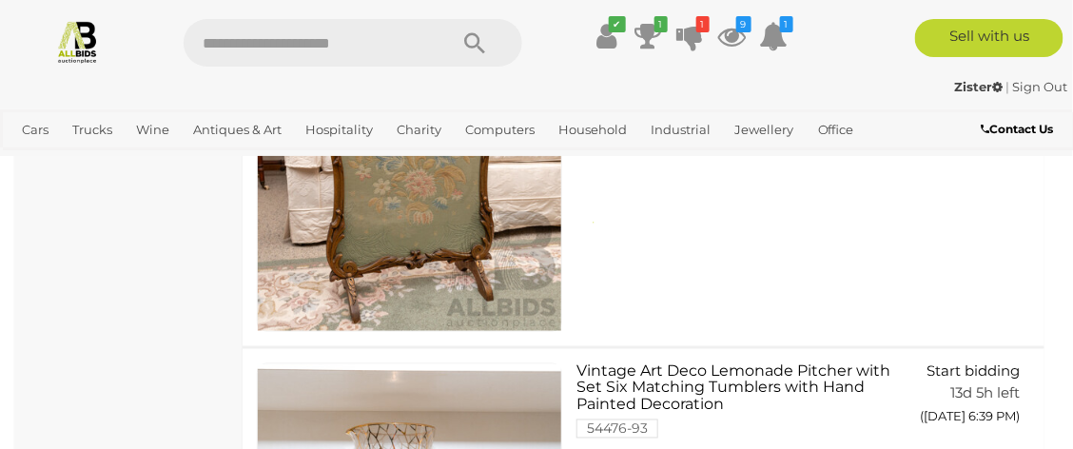
scroll to position [4440, 0]
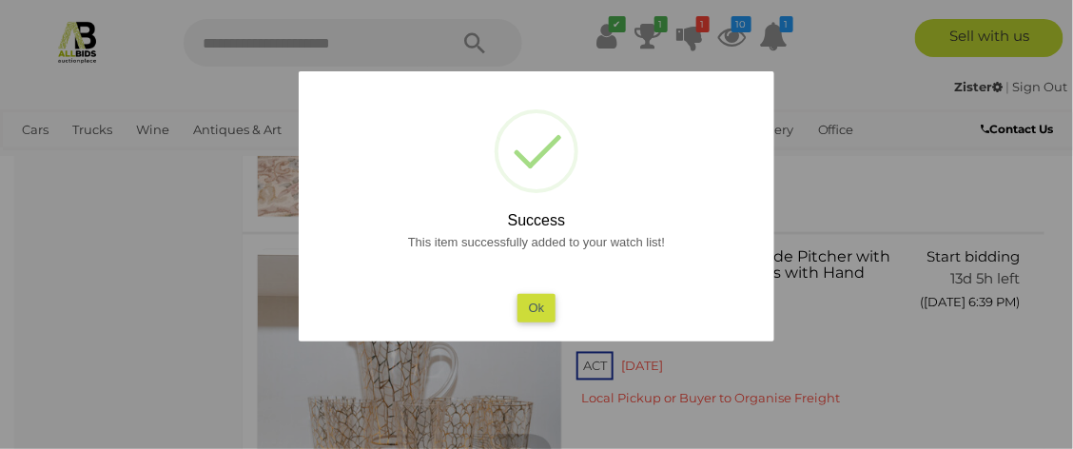
click at [521, 302] on button "Ok" at bounding box center [537, 308] width 39 height 28
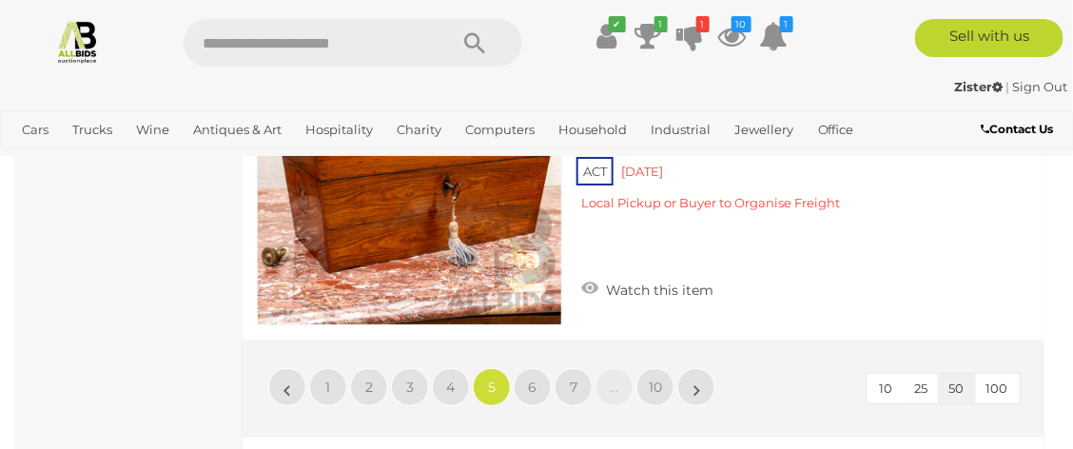
scroll to position [16810, 0]
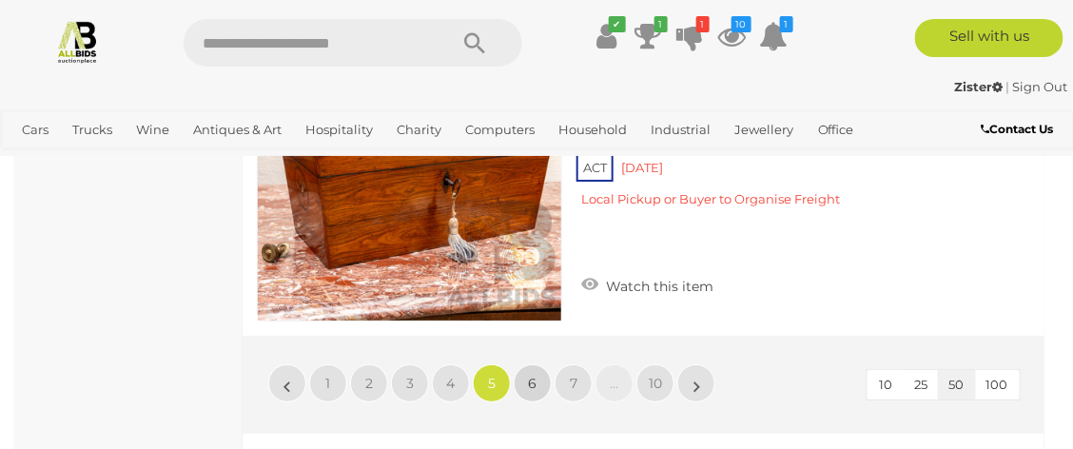
click at [534, 392] on span "6" at bounding box center [533, 383] width 9 height 17
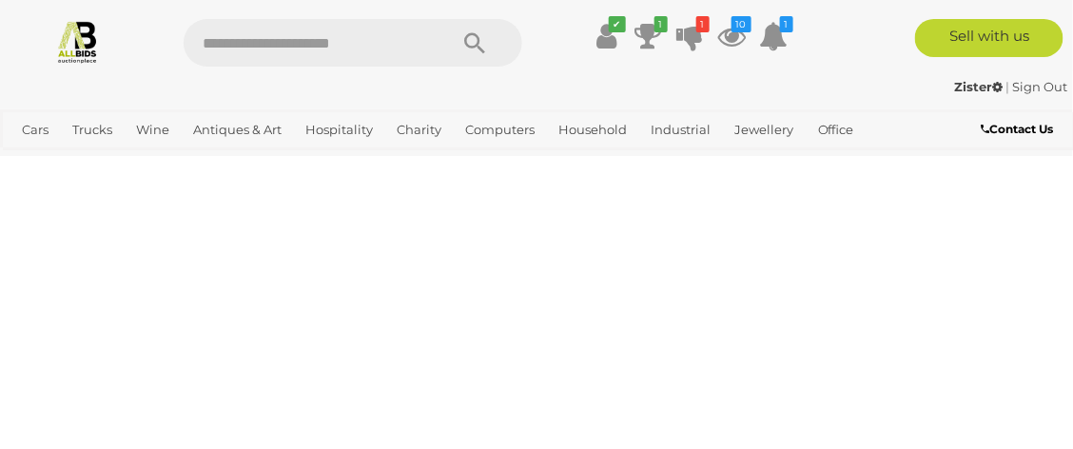
scroll to position [0, 0]
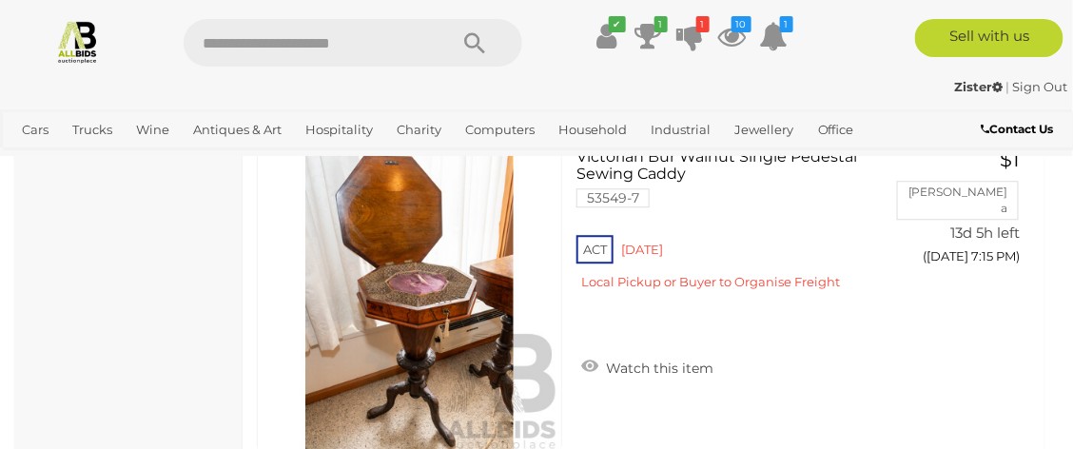
scroll to position [10611, 0]
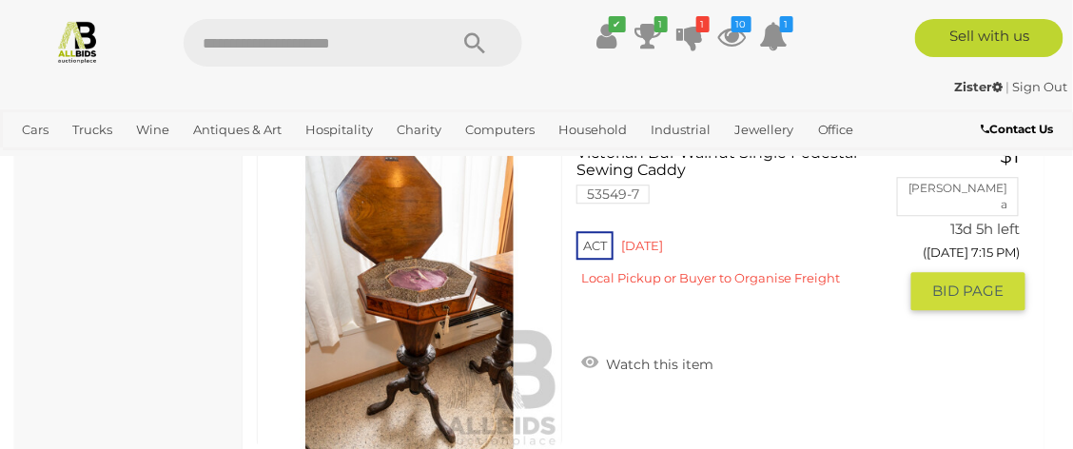
click at [584, 367] on icon at bounding box center [589, 362] width 17 height 19
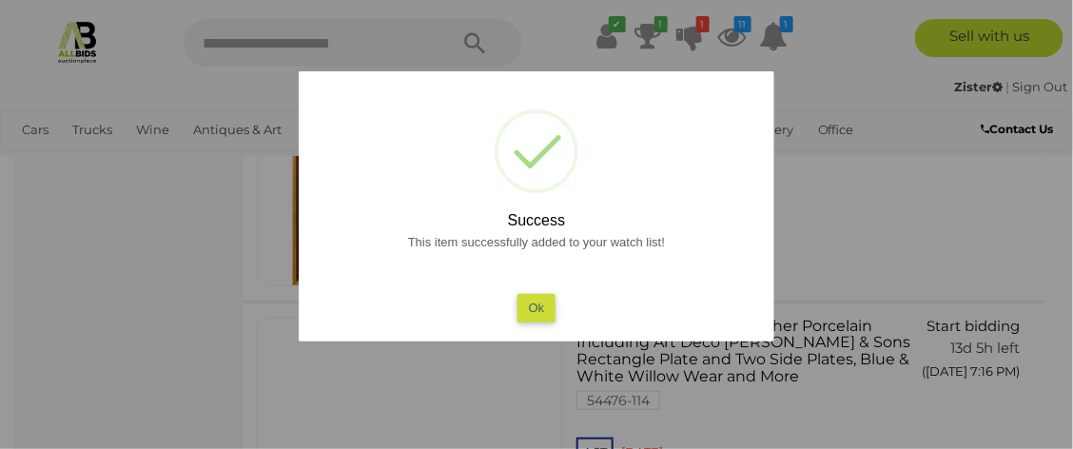
scroll to position [11636, 0]
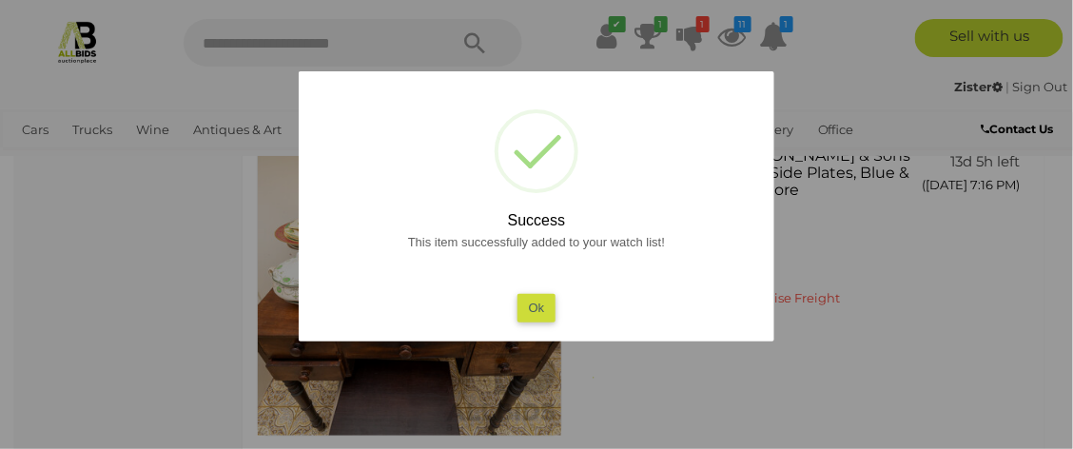
click at [542, 307] on button "Ok" at bounding box center [537, 308] width 39 height 28
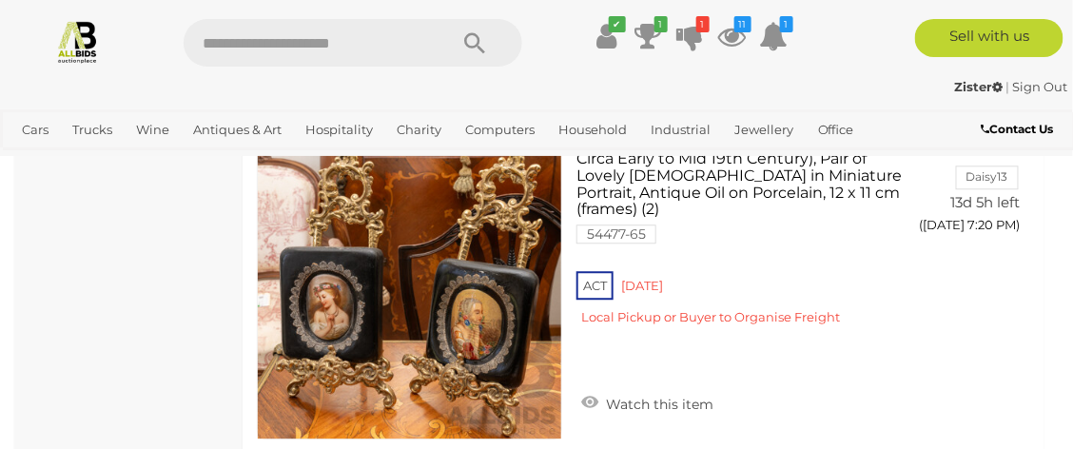
scroll to position [14368, 0]
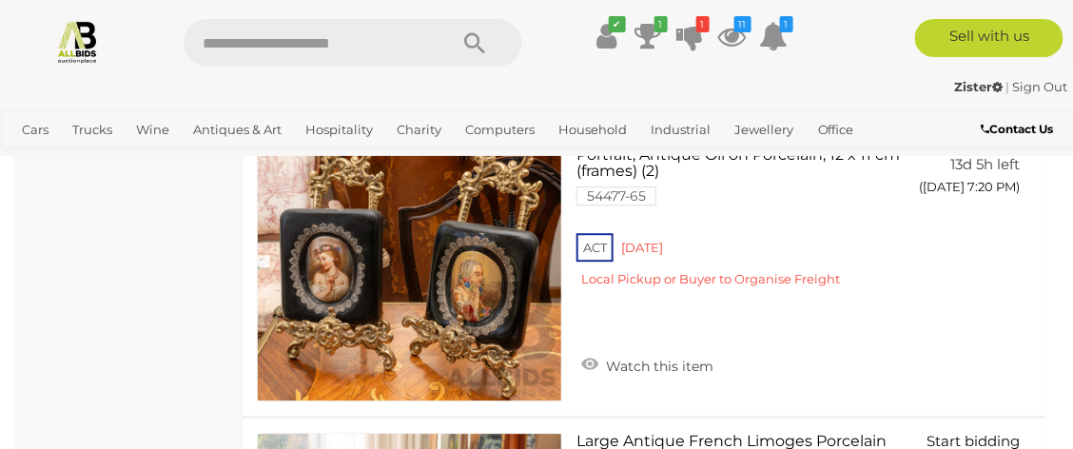
click at [596, 361] on icon at bounding box center [589, 364] width 17 height 19
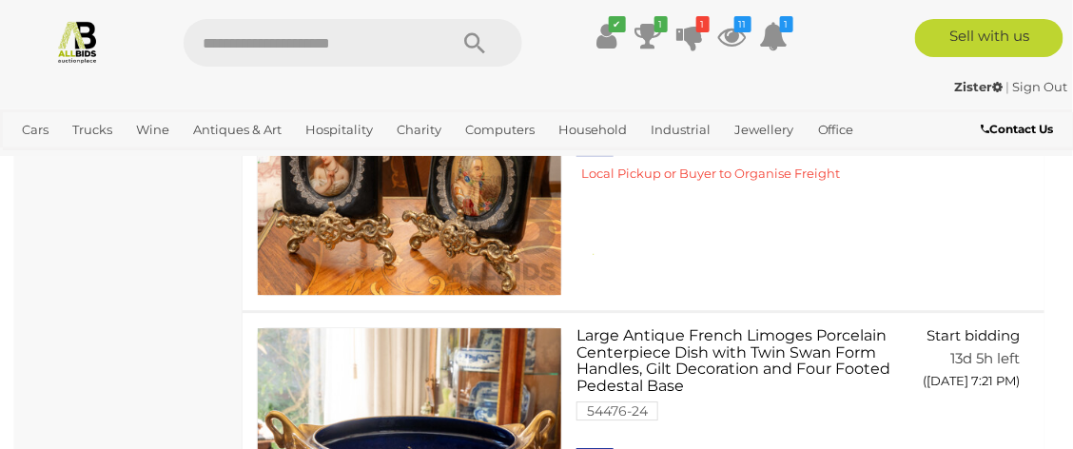
scroll to position [14710, 0]
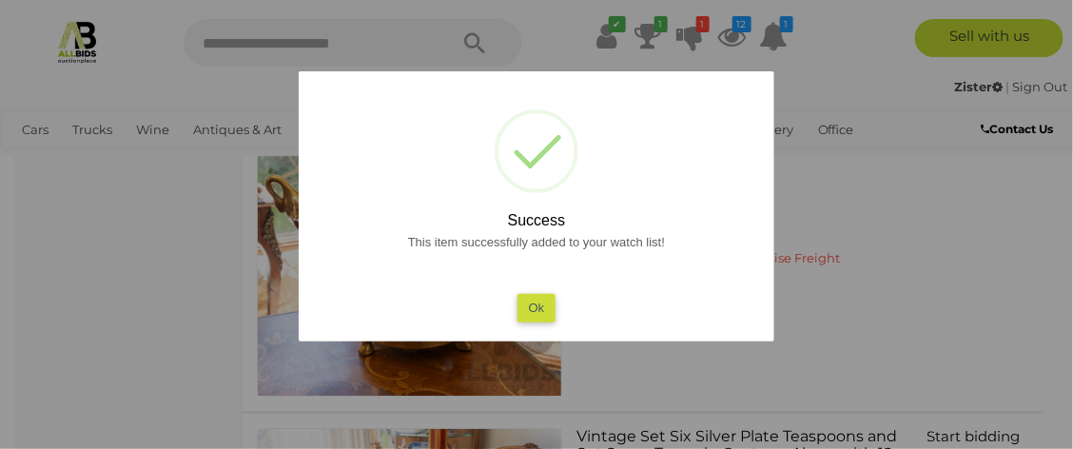
click at [541, 321] on button "Ok" at bounding box center [537, 308] width 39 height 28
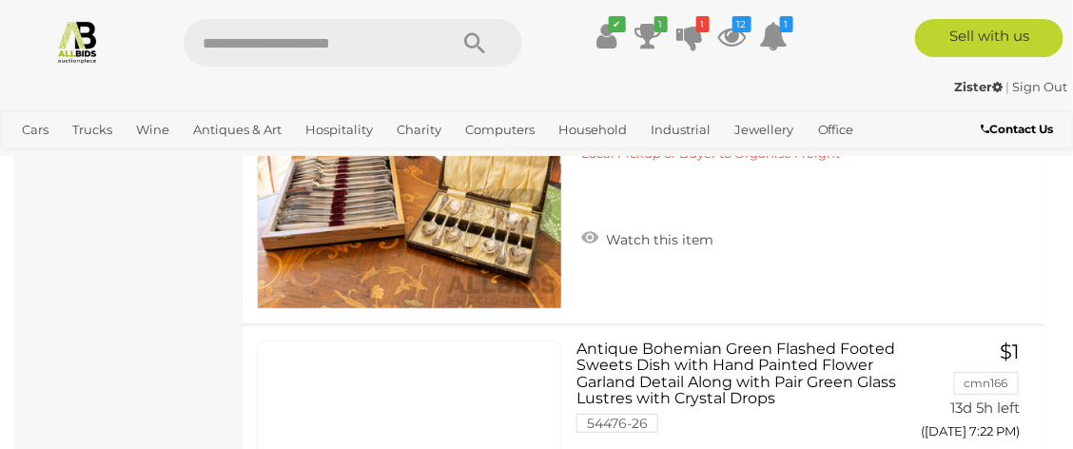
scroll to position [15127, 0]
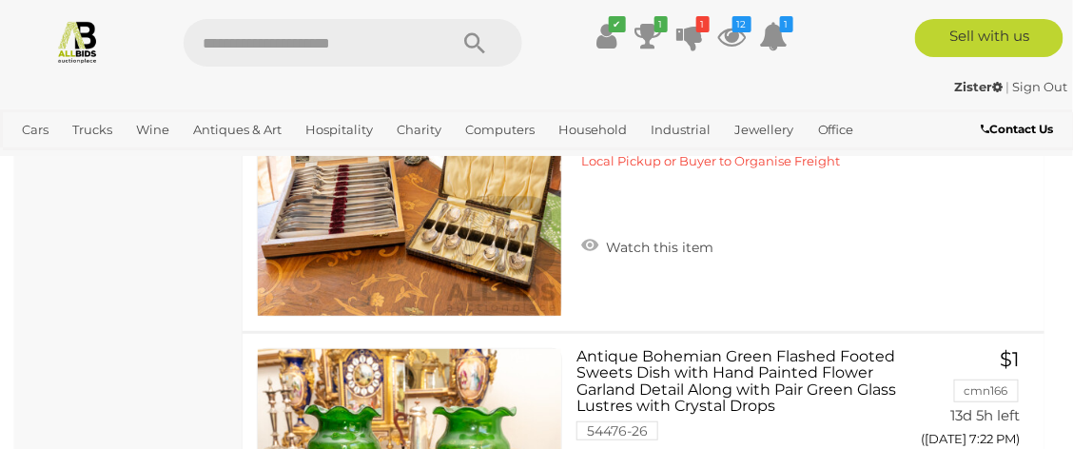
click at [461, 239] on img at bounding box center [410, 163] width 304 height 304
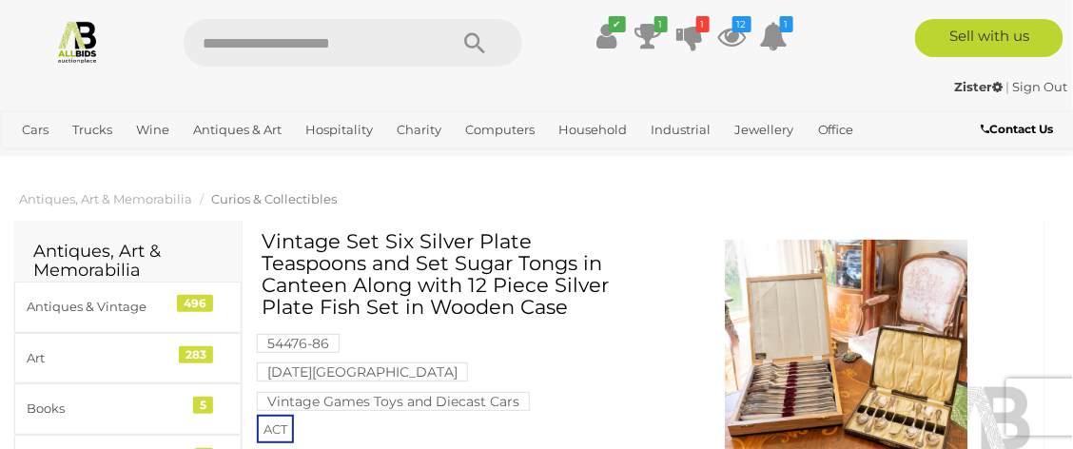
click at [913, 383] on img at bounding box center [847, 362] width 378 height 244
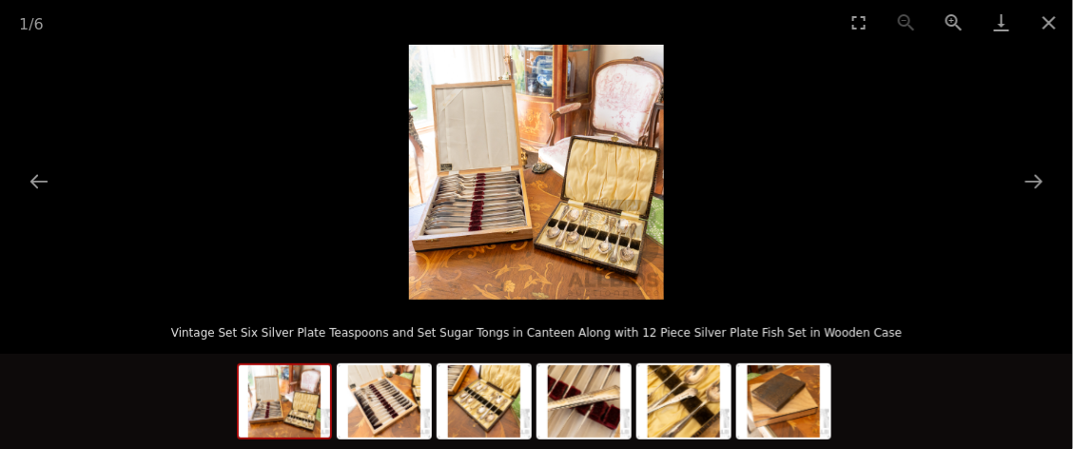
click at [489, 404] on img at bounding box center [484, 401] width 91 height 72
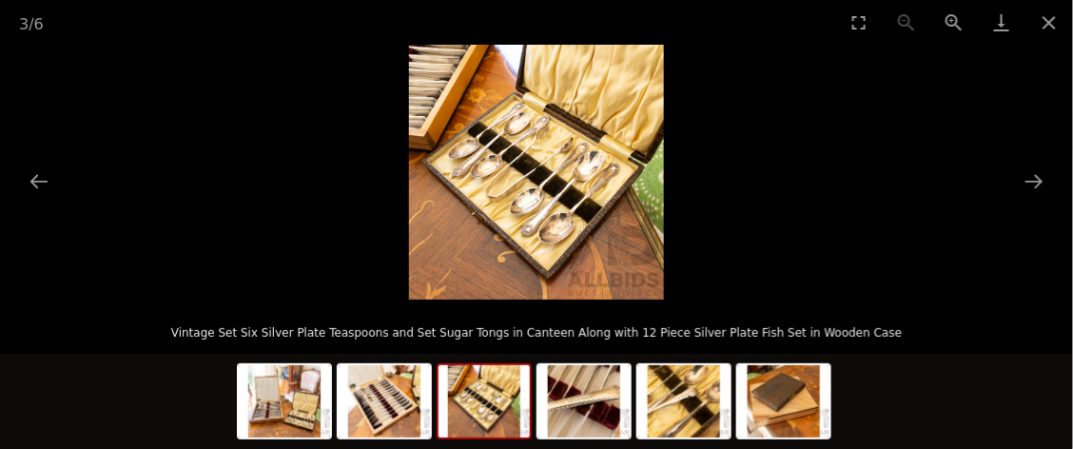
click at [385, 390] on img at bounding box center [384, 401] width 91 height 72
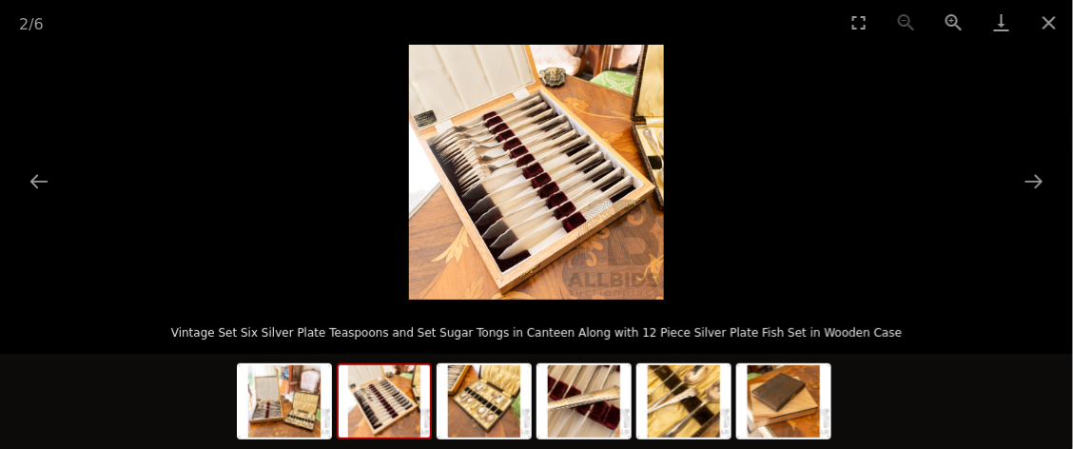
click at [1056, 23] on button "Close gallery" at bounding box center [1050, 22] width 48 height 45
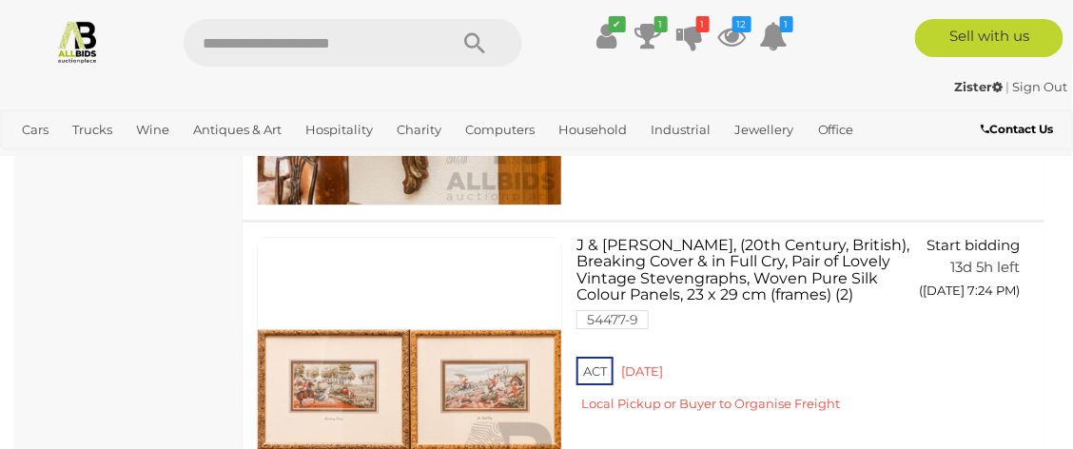
scroll to position [16796, 0]
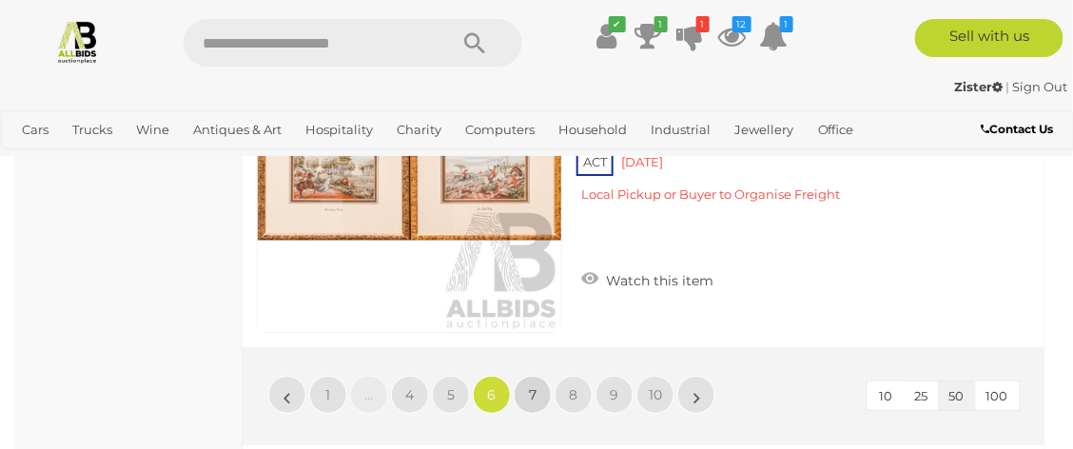
click at [534, 402] on span "7" at bounding box center [533, 394] width 8 height 17
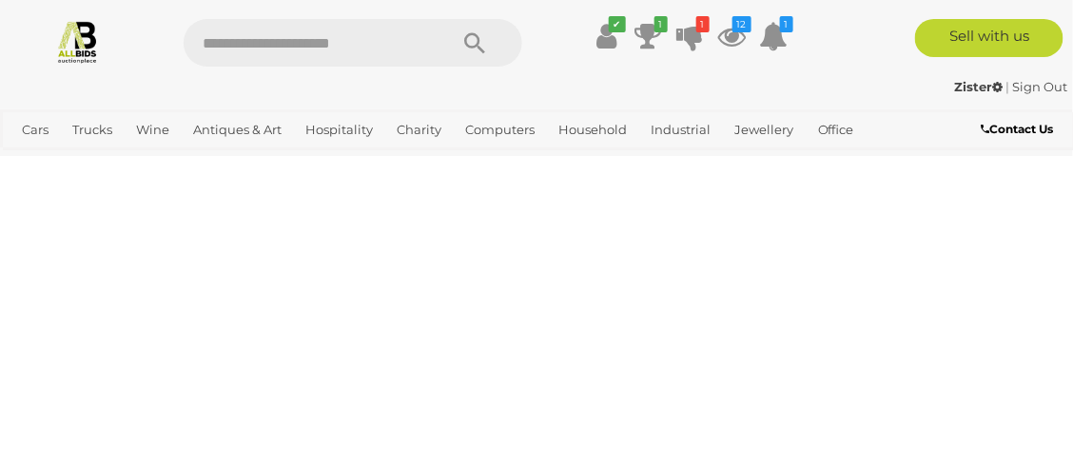
scroll to position [0, 0]
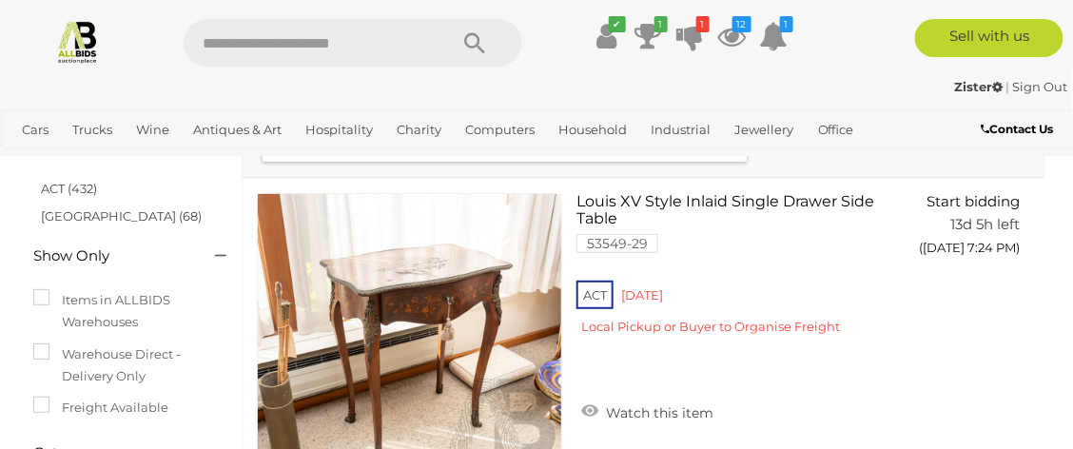
scroll to position [151, 0]
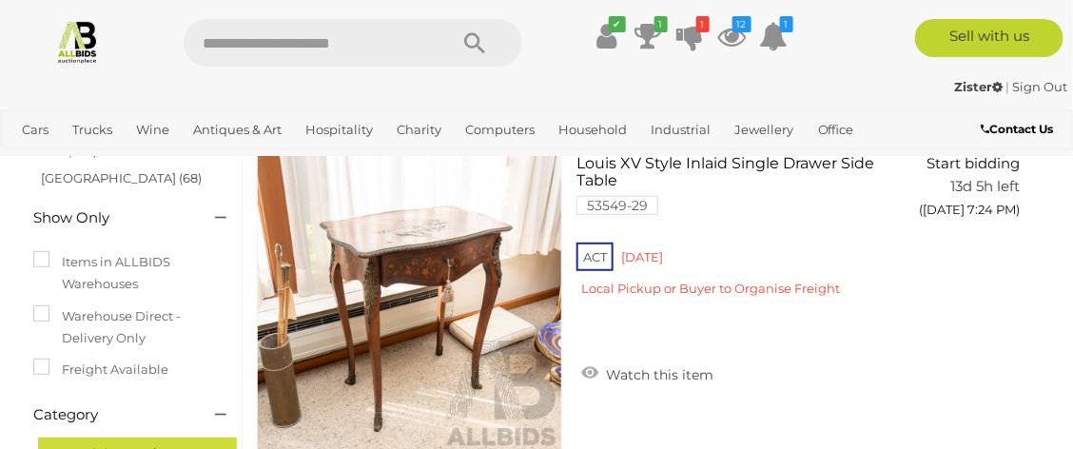
click at [444, 257] on link at bounding box center [409, 307] width 305 height 305
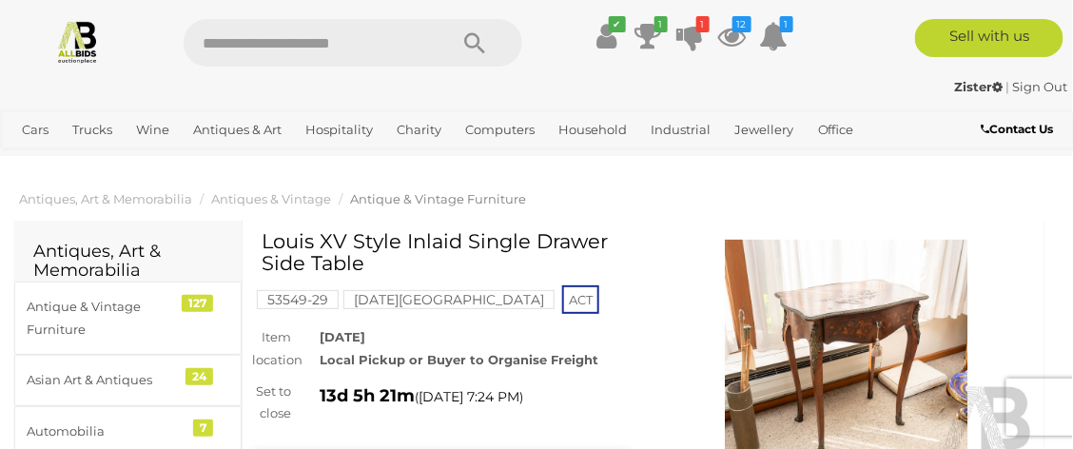
click at [871, 307] on img at bounding box center [847, 362] width 378 height 244
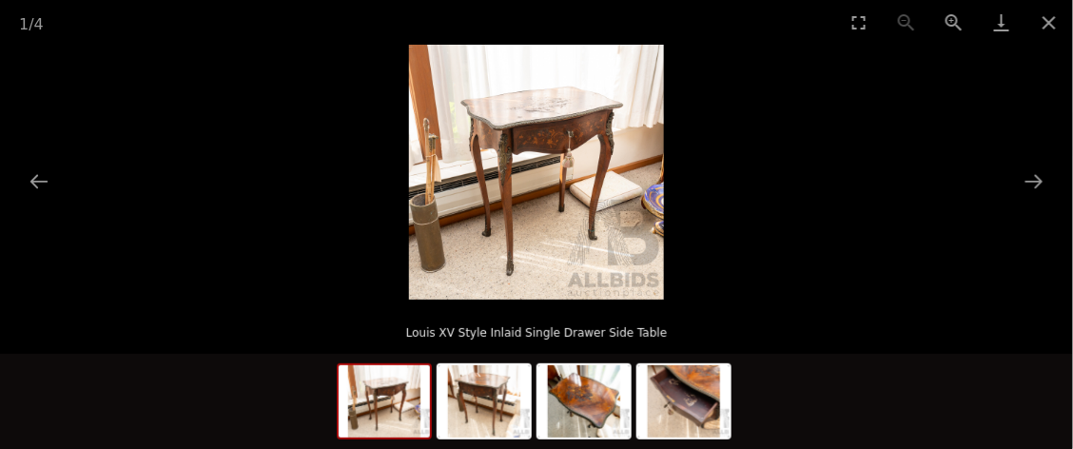
click at [594, 384] on img at bounding box center [584, 401] width 91 height 72
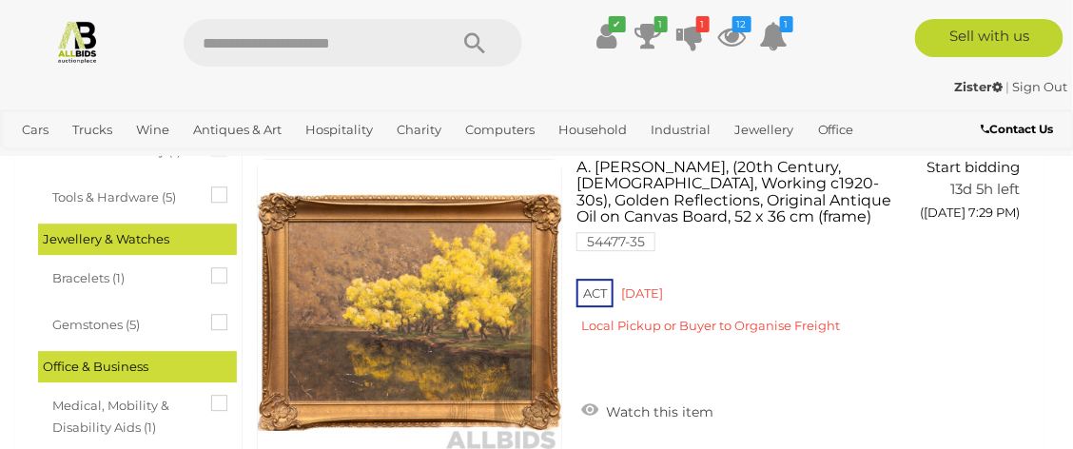
scroll to position [3185, 0]
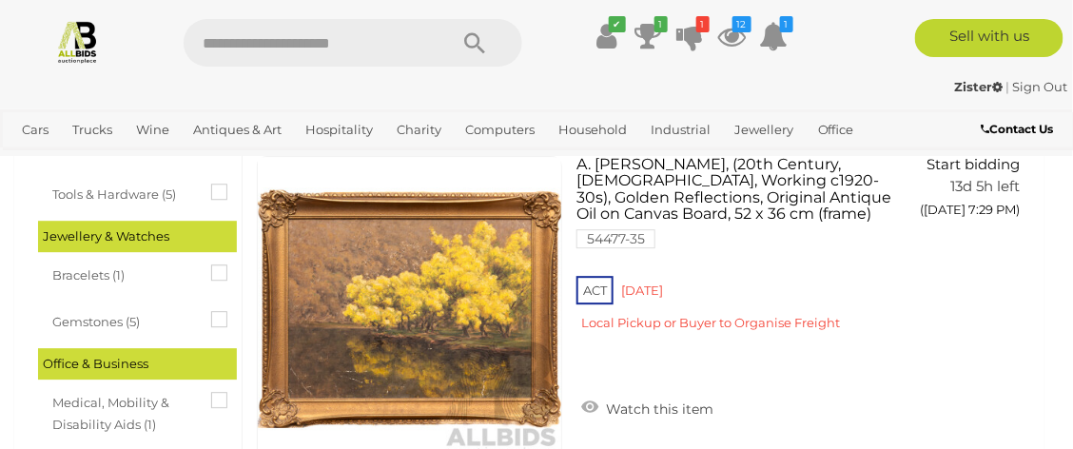
click at [590, 407] on icon at bounding box center [589, 407] width 17 height 19
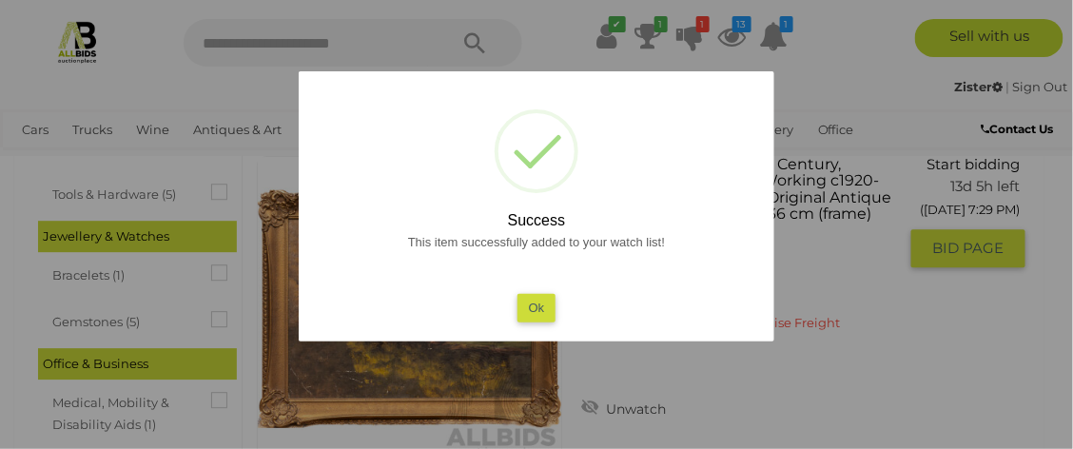
click at [543, 307] on button "Ok" at bounding box center [537, 308] width 39 height 28
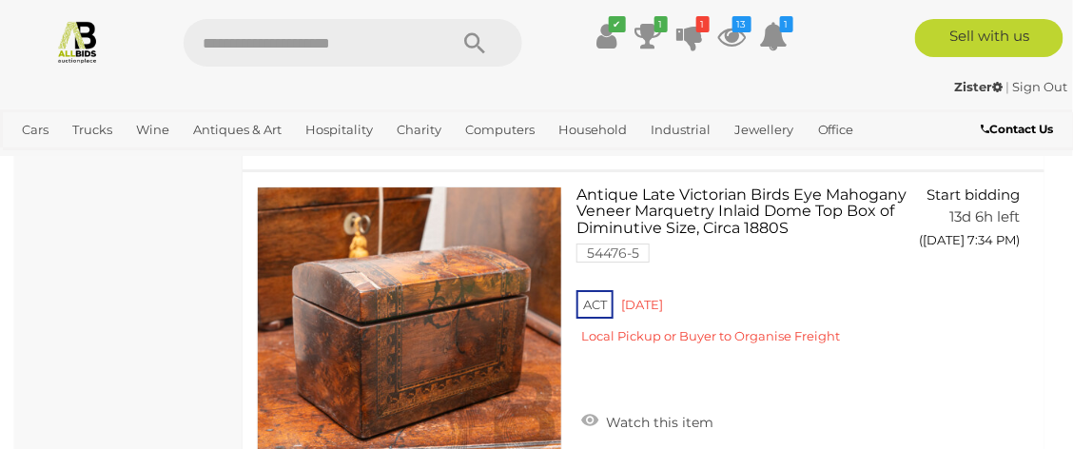
scroll to position [7207, 0]
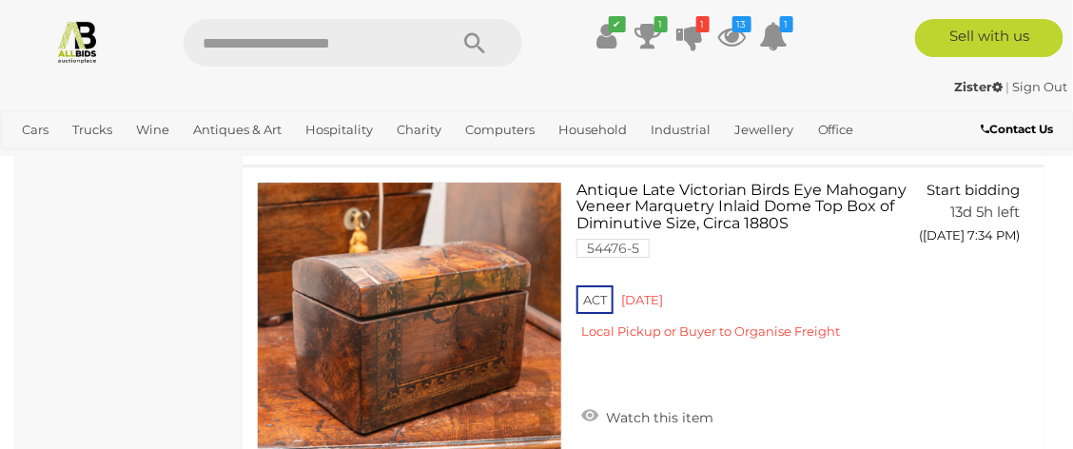
click at [465, 308] on link at bounding box center [409, 334] width 305 height 305
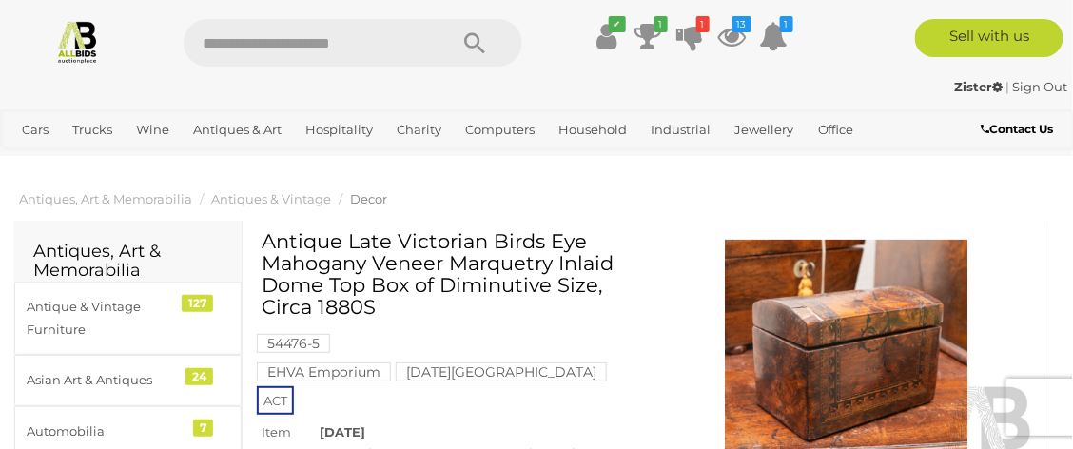
click at [867, 348] on img at bounding box center [847, 362] width 378 height 244
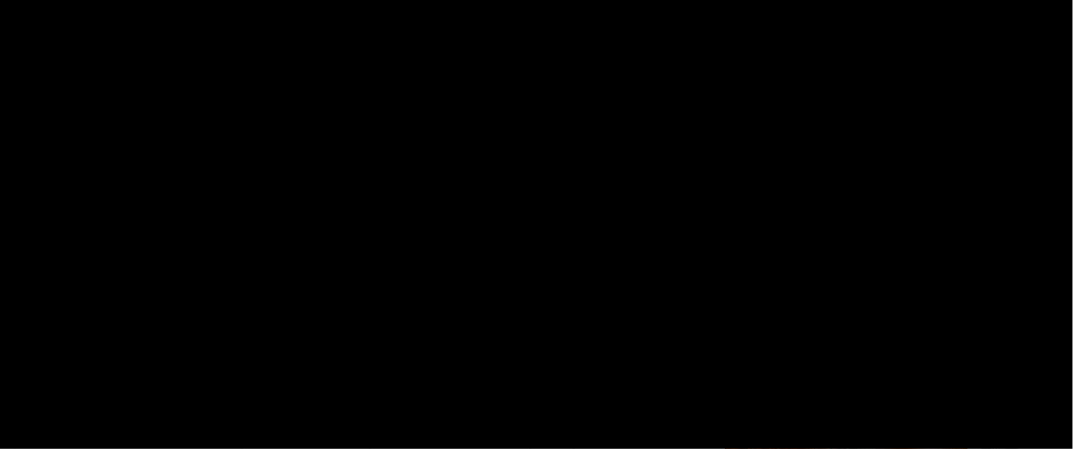
click at [870, 350] on div "1 / 5 Antique Late Victorian Birds Eye Mahogany Veneer Marquetry Inlaid Dome To…" at bounding box center [536, 224] width 1073 height 449
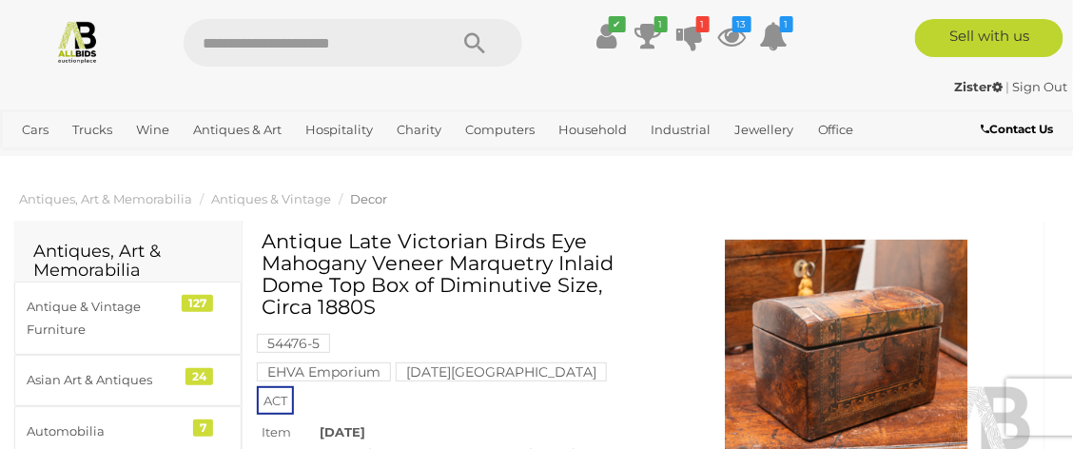
click at [866, 321] on img at bounding box center [847, 362] width 378 height 244
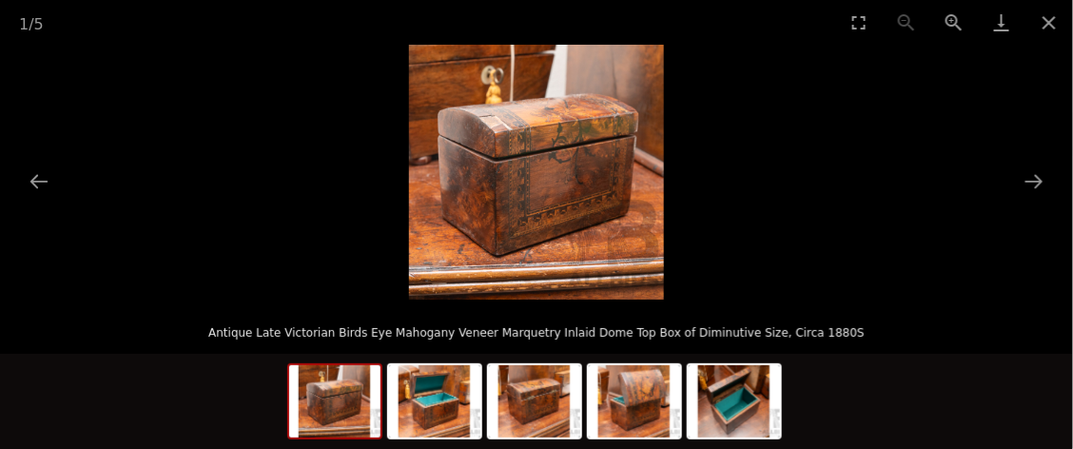
click at [640, 397] on img at bounding box center [634, 401] width 91 height 72
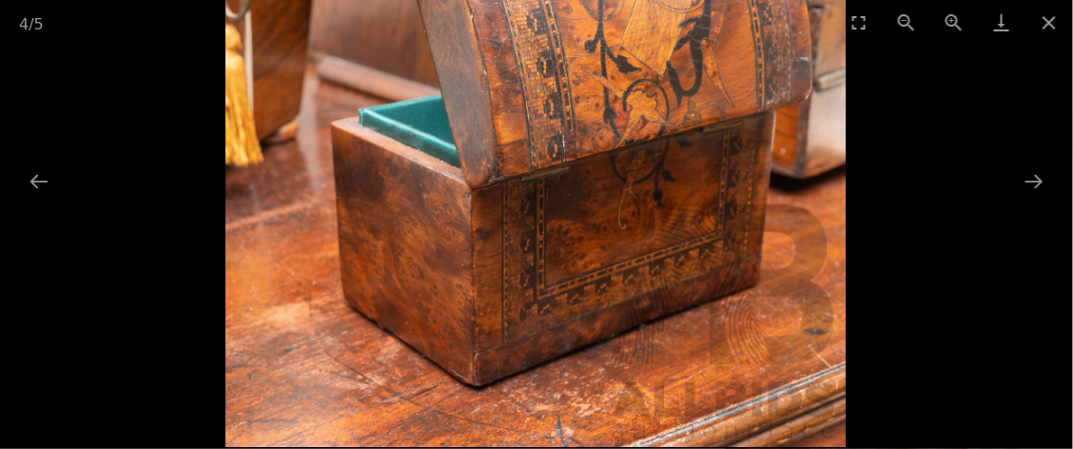
click at [1059, 19] on button "Close gallery" at bounding box center [1050, 22] width 48 height 45
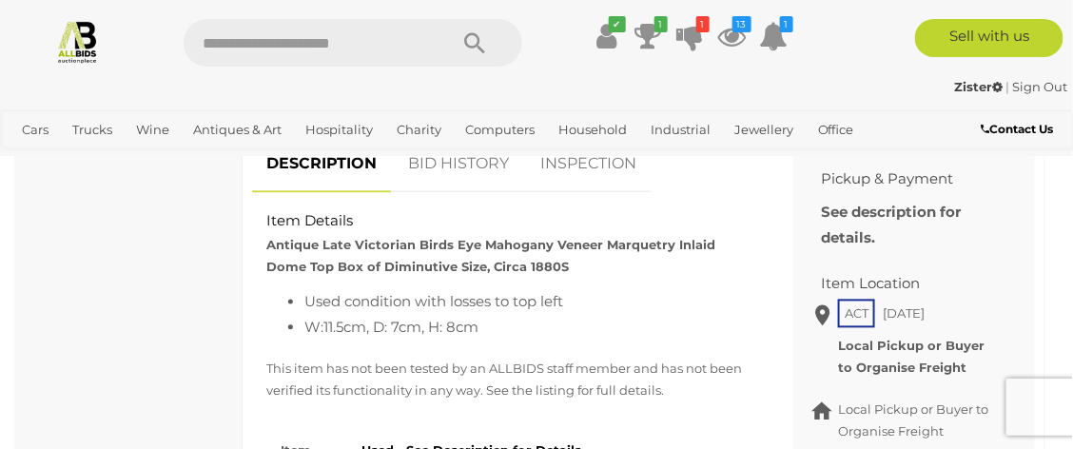
scroll to position [873, 0]
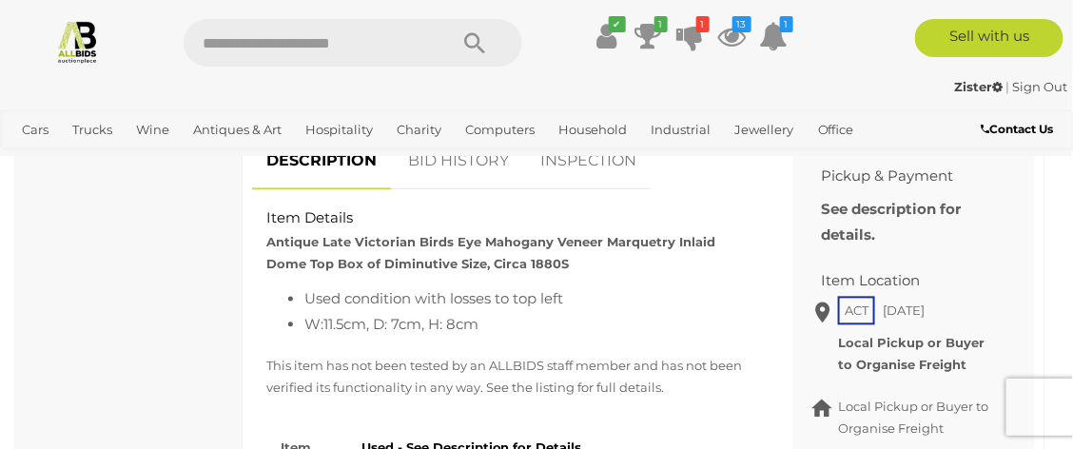
click at [257, 119] on link "Antiques & Art" at bounding box center [238, 129] width 104 height 31
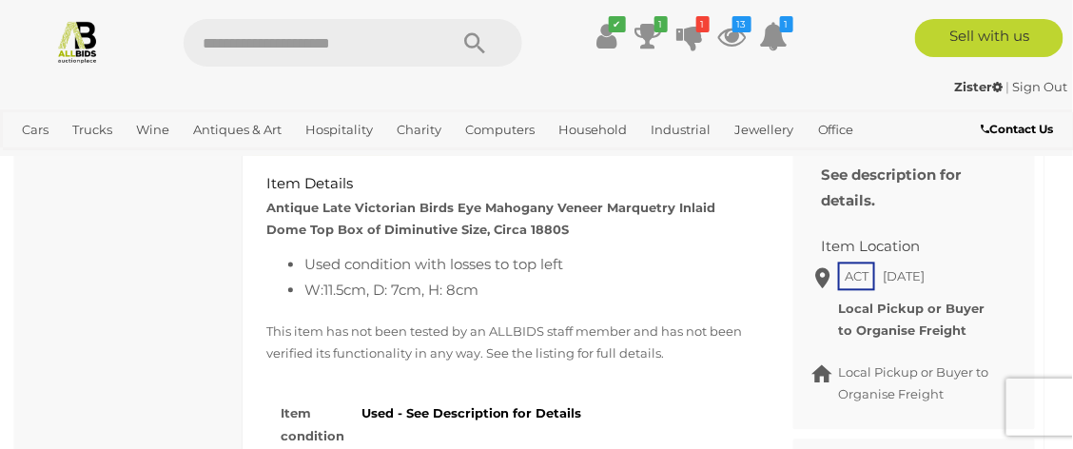
scroll to position [911, 0]
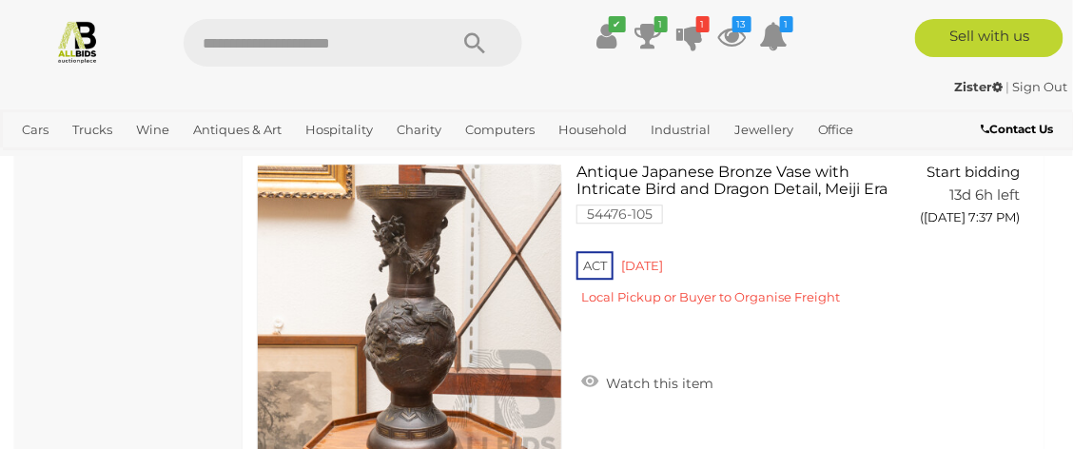
scroll to position [10557, 0]
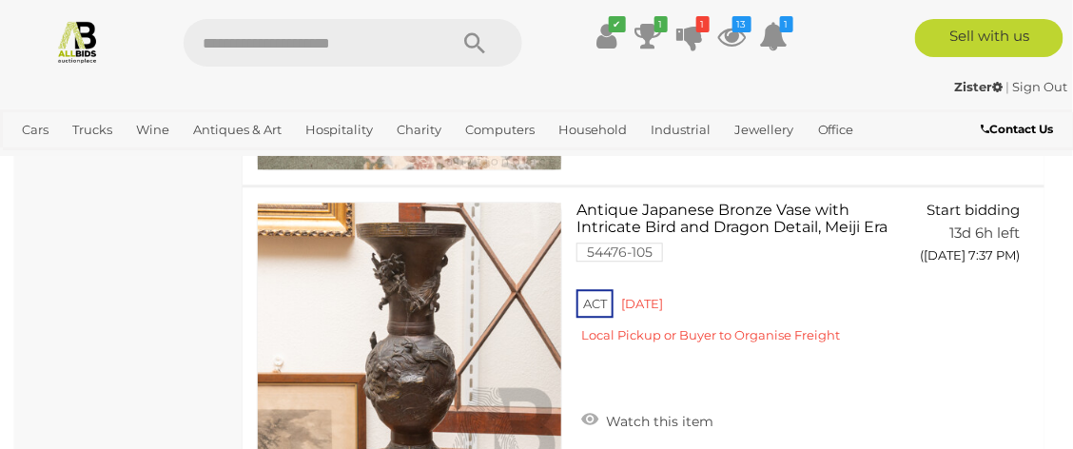
click at [585, 421] on icon at bounding box center [589, 419] width 17 height 19
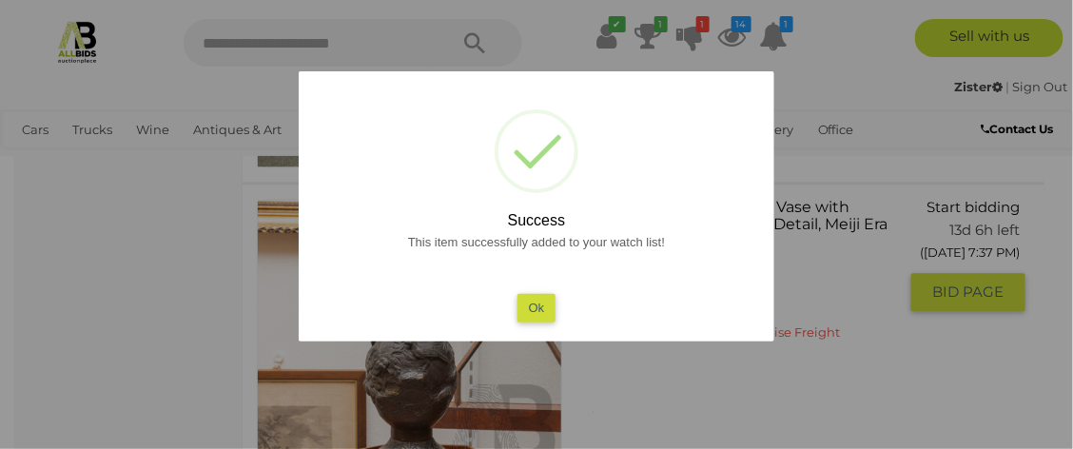
click at [537, 307] on button "Ok" at bounding box center [537, 308] width 39 height 28
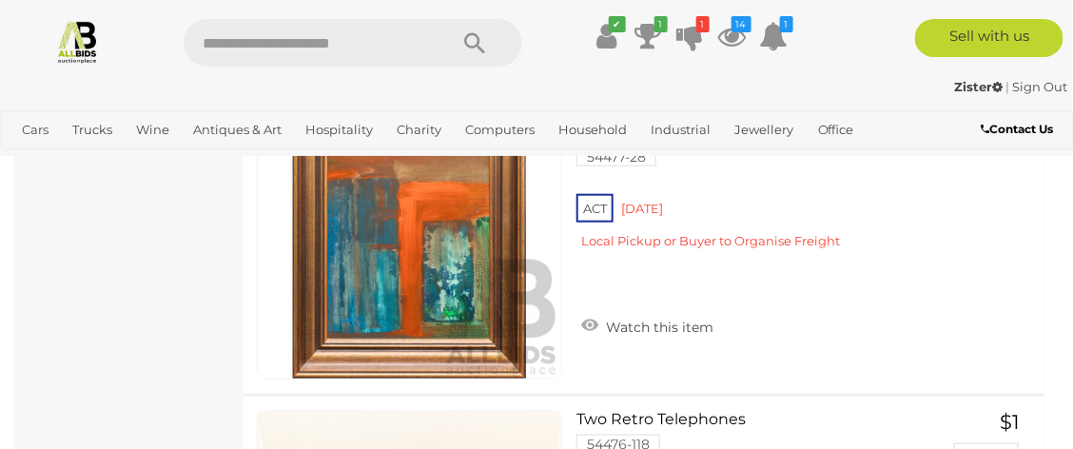
scroll to position [11658, 0]
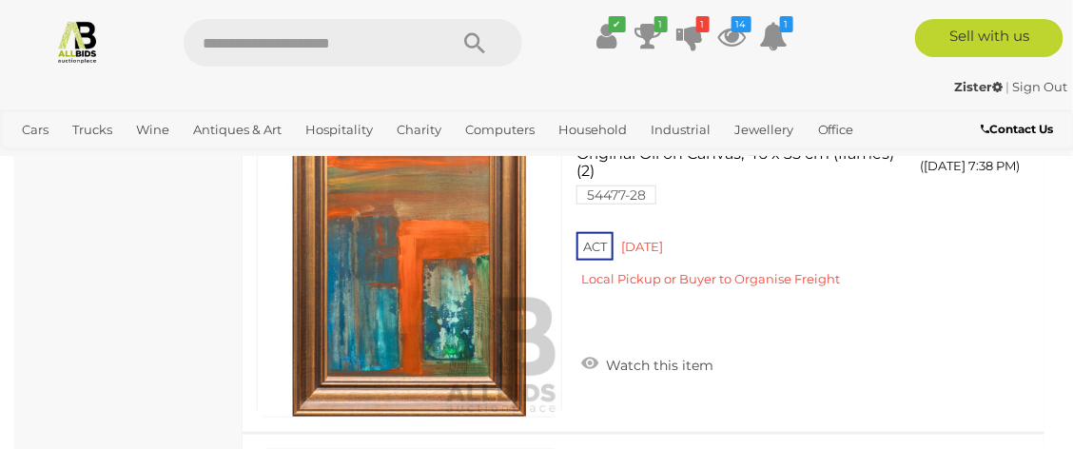
click at [589, 357] on link "Watch this item" at bounding box center [648, 363] width 142 height 29
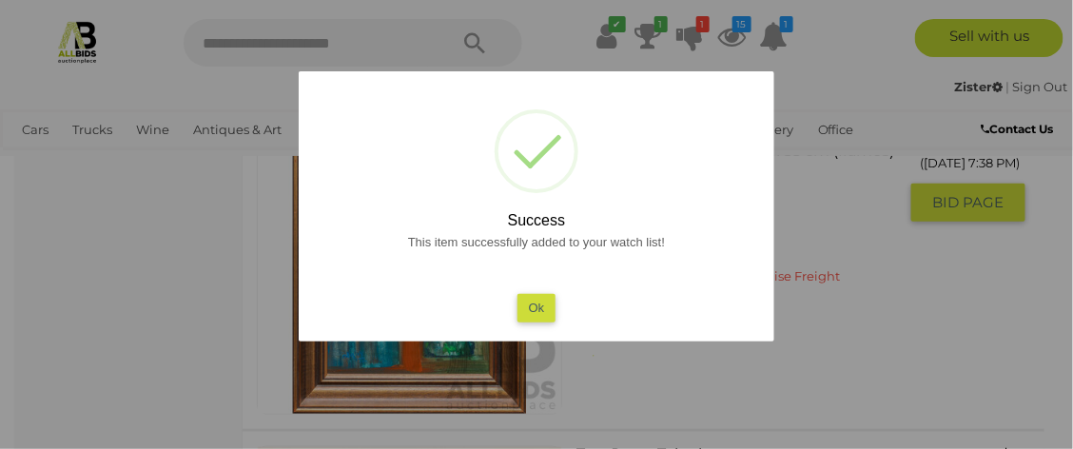
click at [534, 310] on button "Ok" at bounding box center [537, 308] width 39 height 28
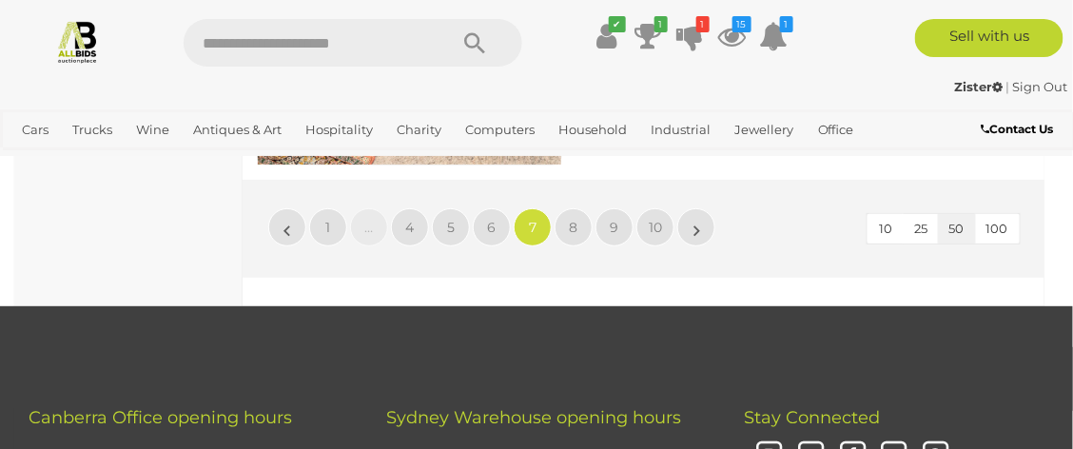
scroll to position [16970, 0]
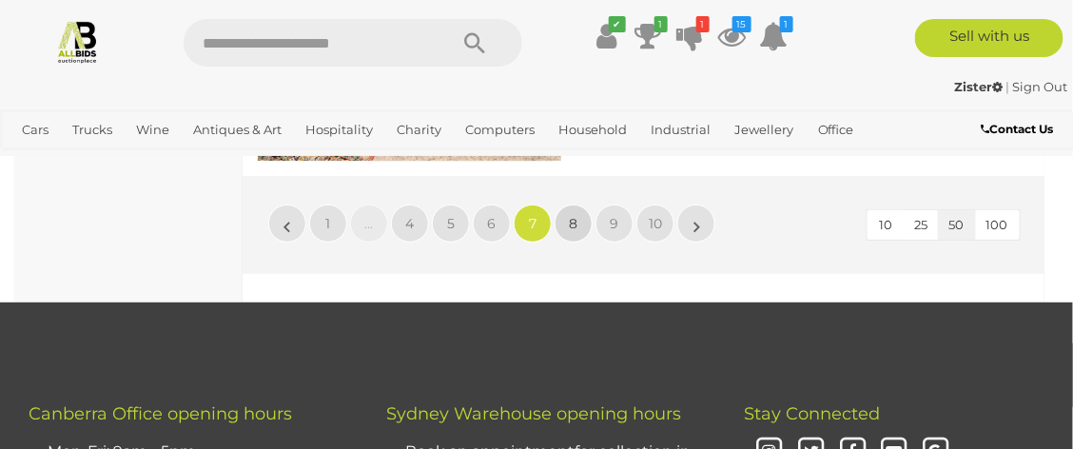
click at [571, 232] on span "8" at bounding box center [574, 223] width 9 height 17
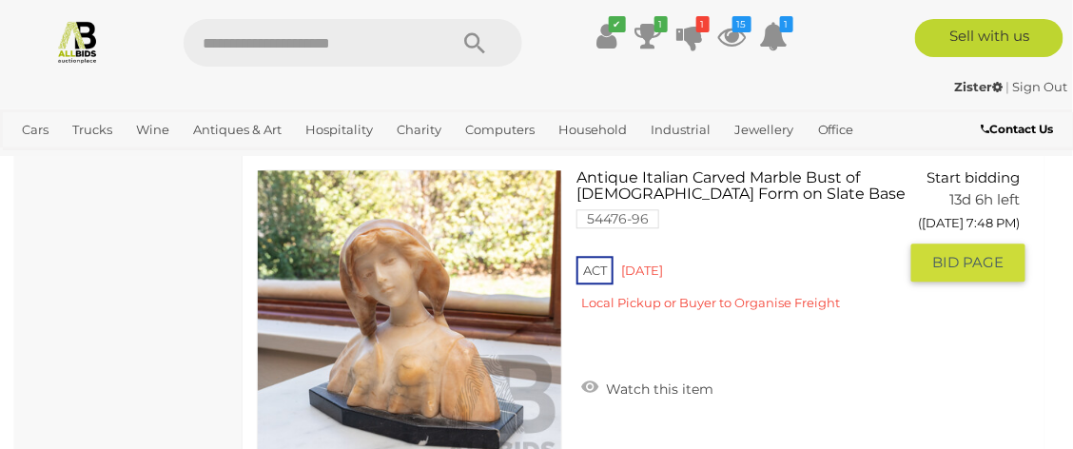
scroll to position [4895, 0]
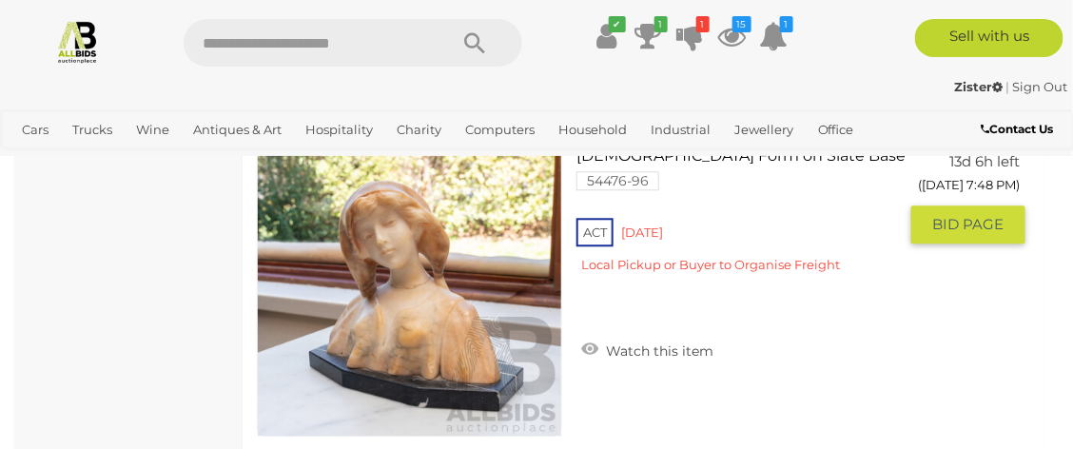
click at [406, 266] on link at bounding box center [409, 283] width 305 height 305
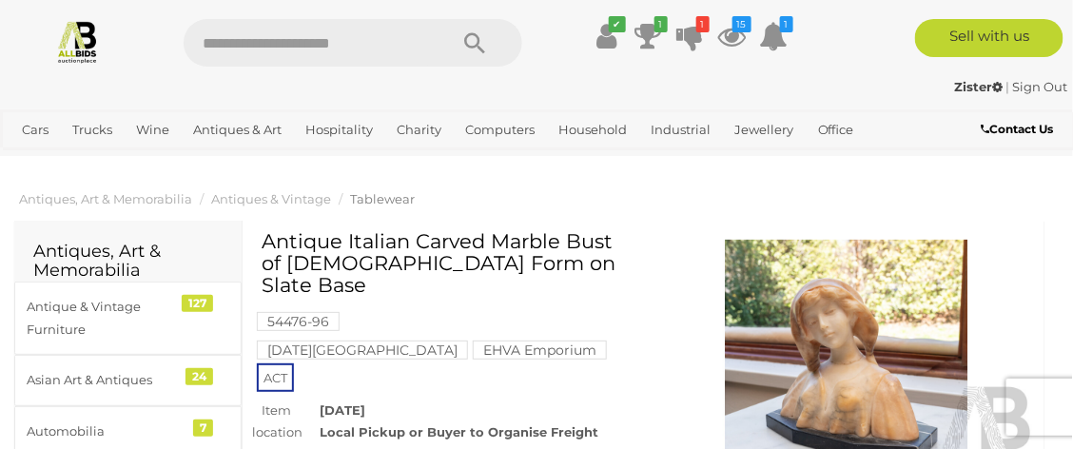
click at [854, 345] on img at bounding box center [847, 362] width 378 height 244
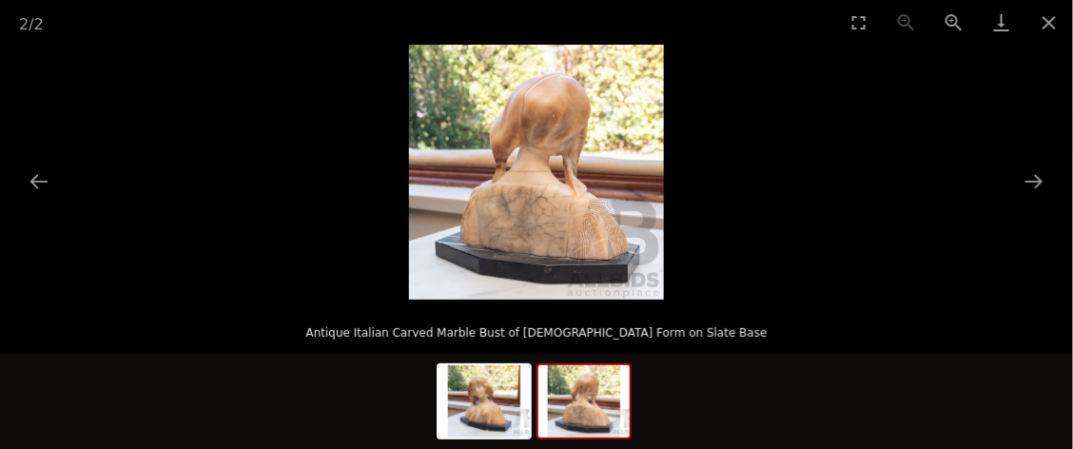
click at [483, 402] on img at bounding box center [484, 401] width 91 height 72
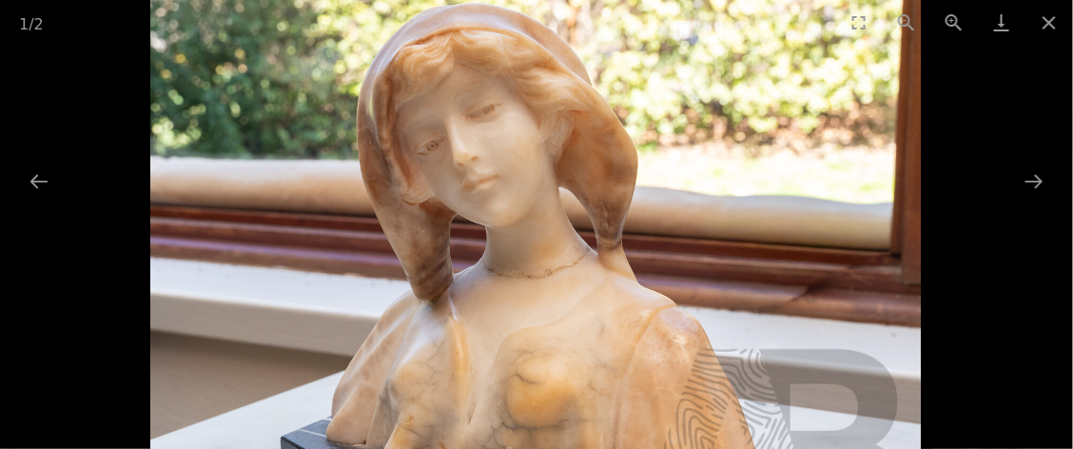
click at [1048, 187] on button "Next slide" at bounding box center [1034, 181] width 40 height 37
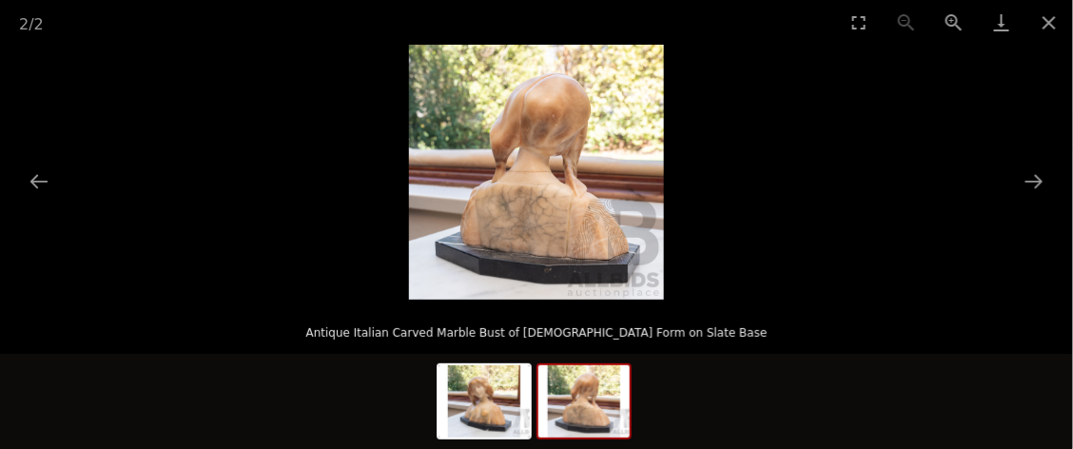
click at [1049, 37] on button "Close gallery" at bounding box center [1050, 22] width 48 height 45
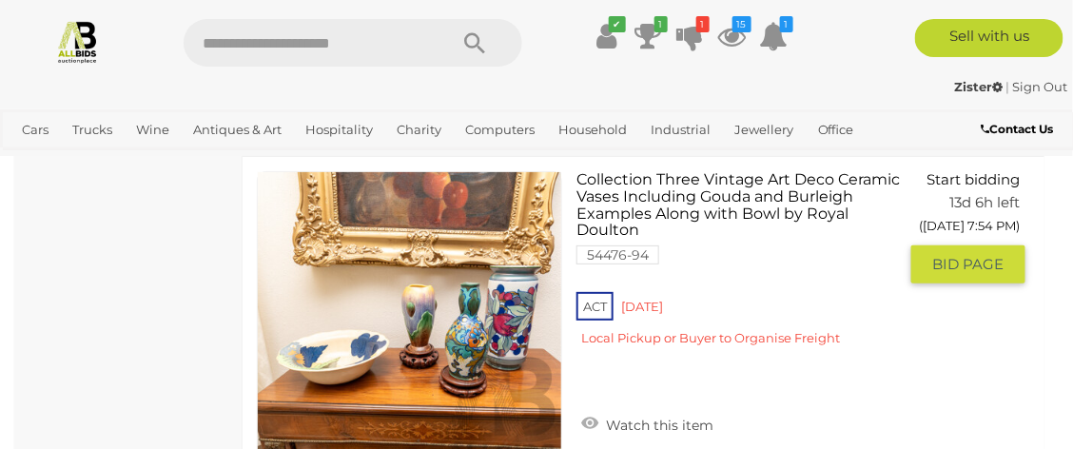
scroll to position [11240, 0]
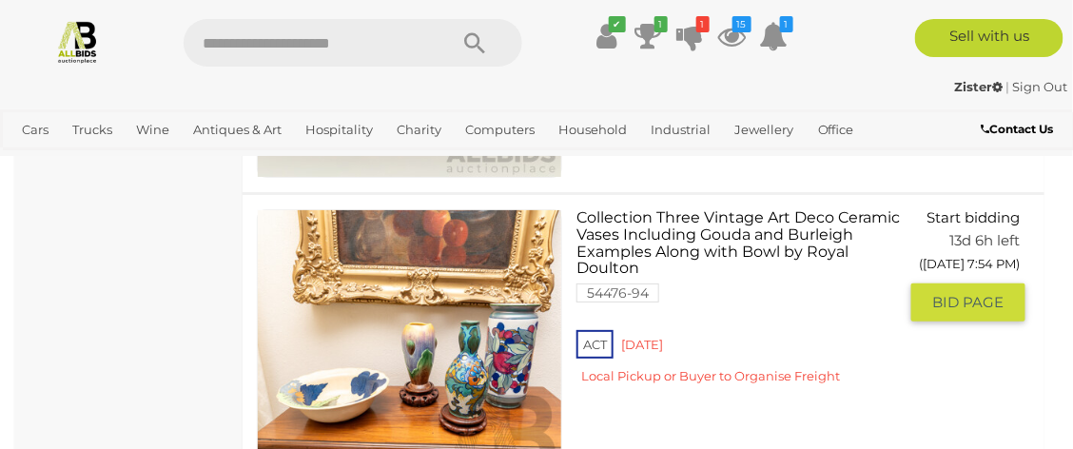
click at [483, 363] on img at bounding box center [410, 362] width 304 height 304
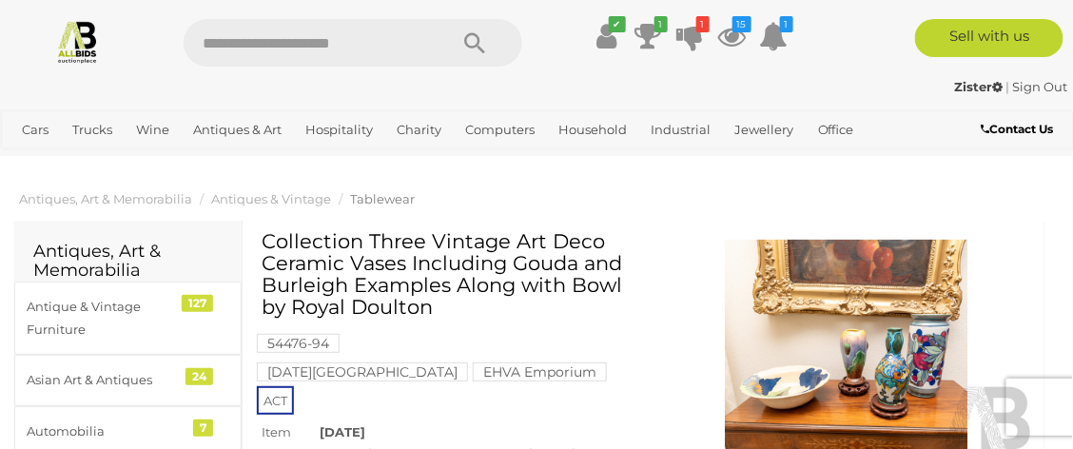
click at [894, 347] on img at bounding box center [847, 362] width 378 height 244
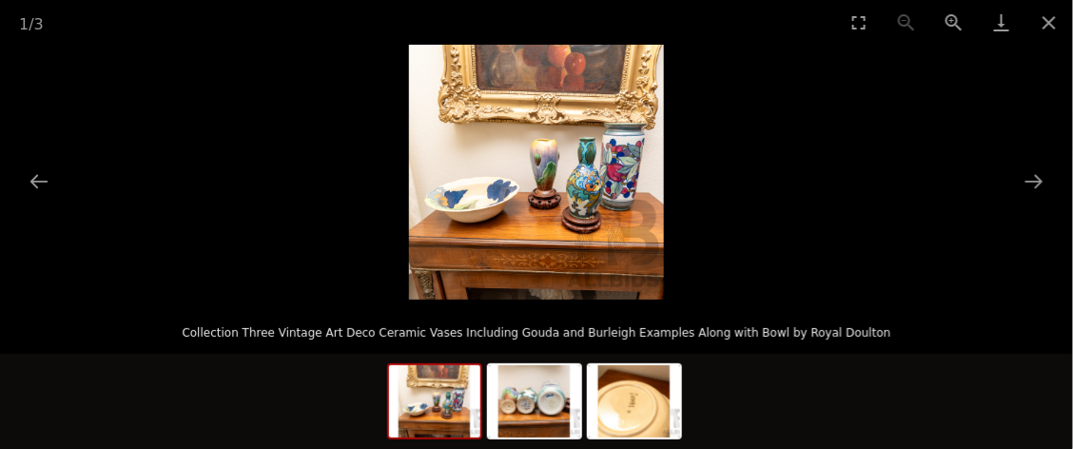
click at [604, 191] on img at bounding box center [536, 172] width 255 height 255
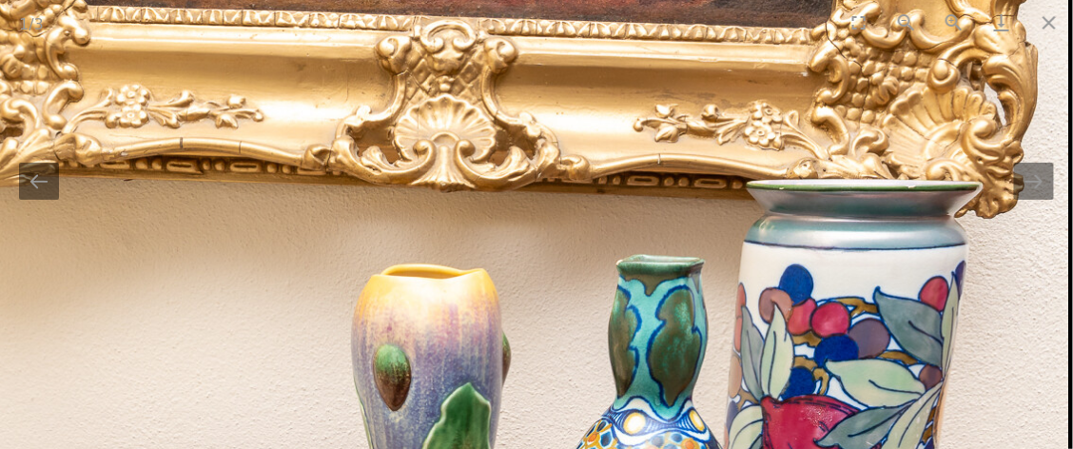
click at [1042, 178] on button "Next slide" at bounding box center [1034, 181] width 40 height 37
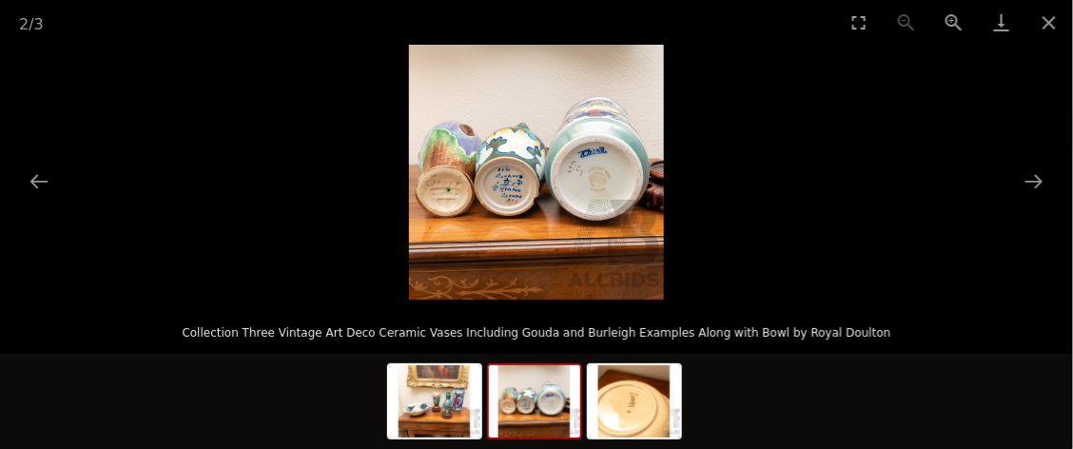
click at [558, 218] on img at bounding box center [536, 172] width 255 height 255
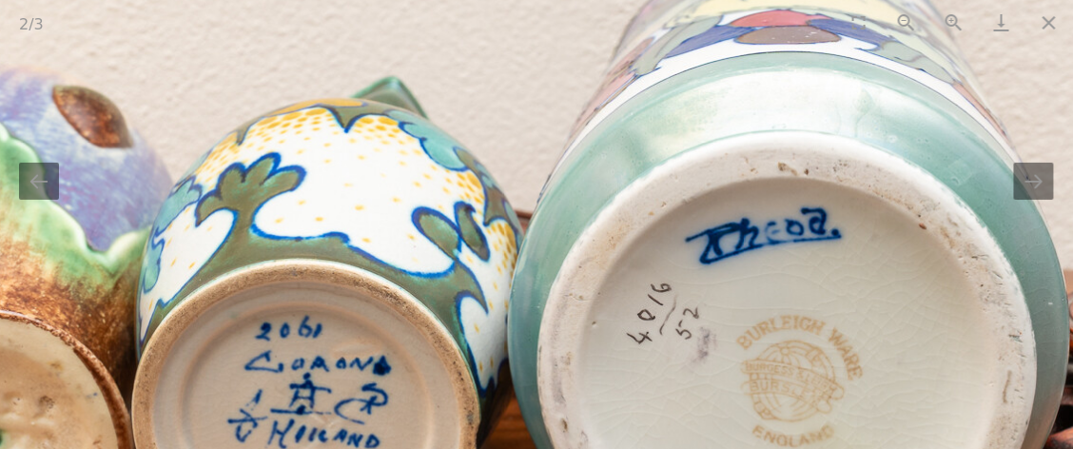
click at [1050, 191] on button "Next slide" at bounding box center [1034, 181] width 40 height 37
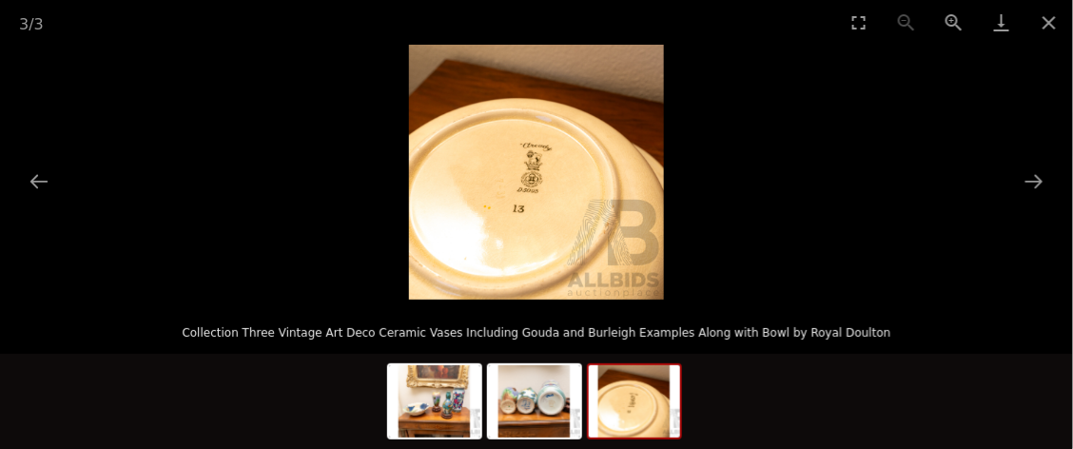
click at [1060, 33] on button "Close gallery" at bounding box center [1050, 22] width 48 height 45
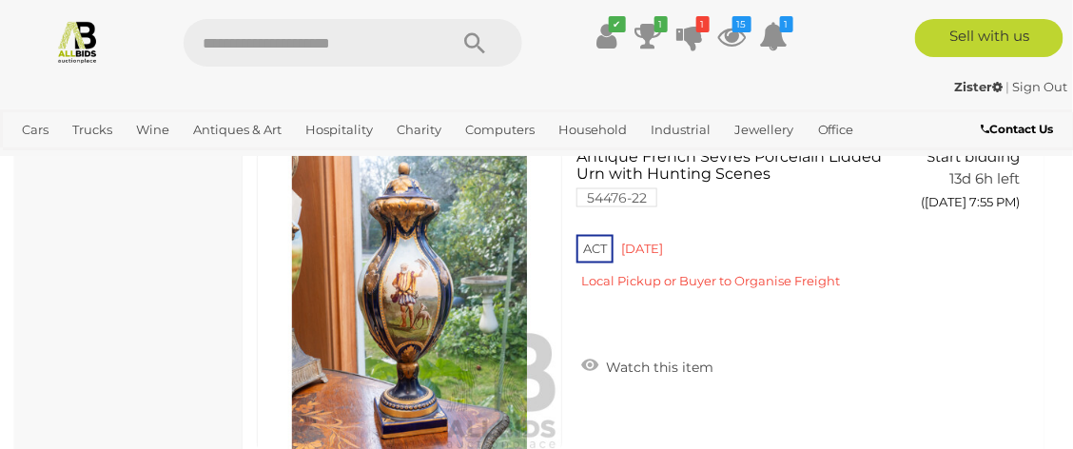
scroll to position [11977, 0]
click at [583, 357] on icon at bounding box center [589, 365] width 17 height 19
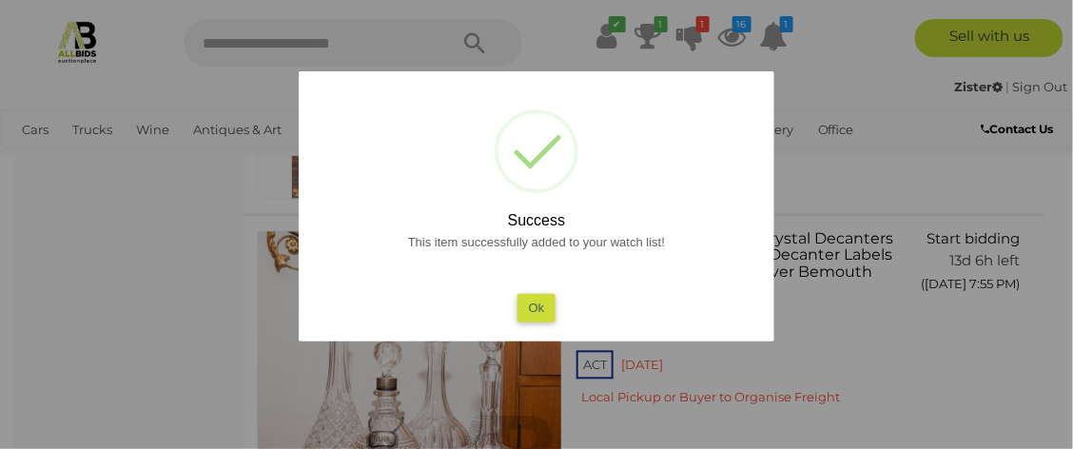
scroll to position [12244, 0]
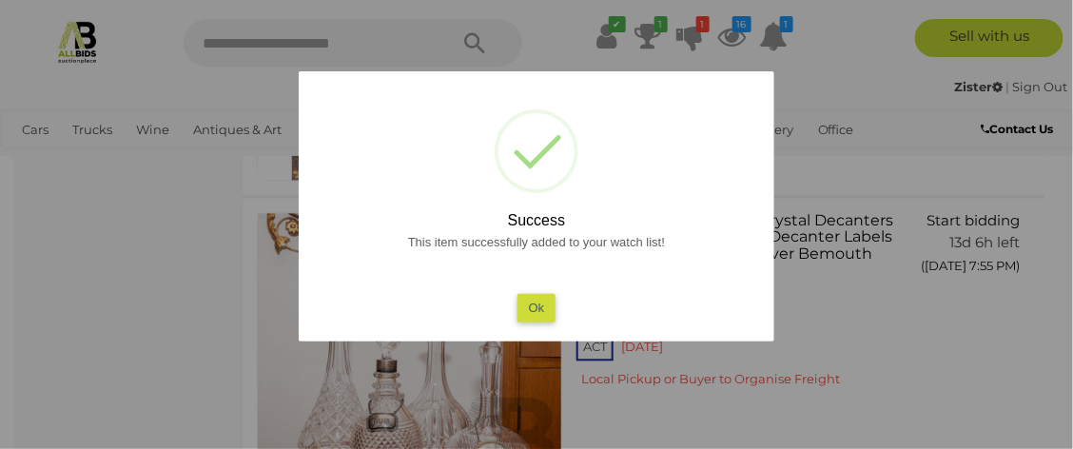
click at [536, 313] on button "Ok" at bounding box center [537, 308] width 39 height 28
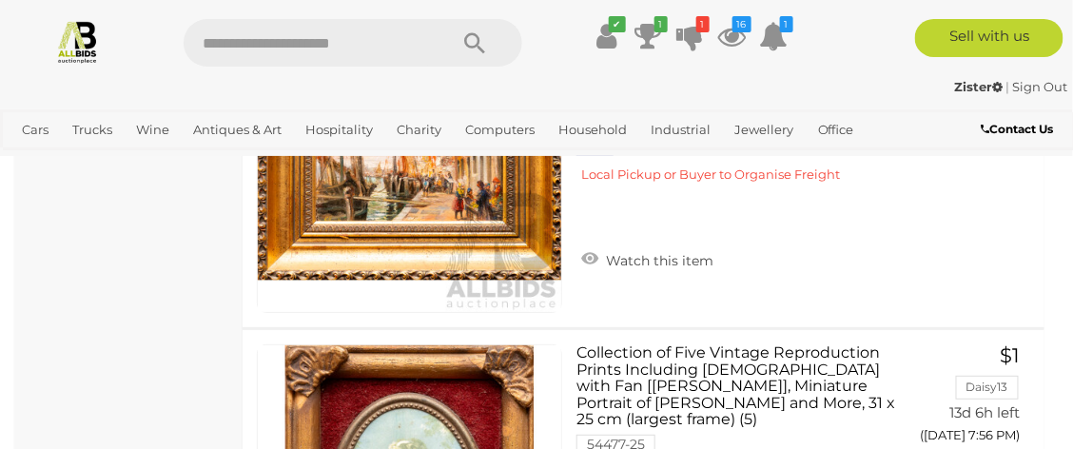
scroll to position [13131, 0]
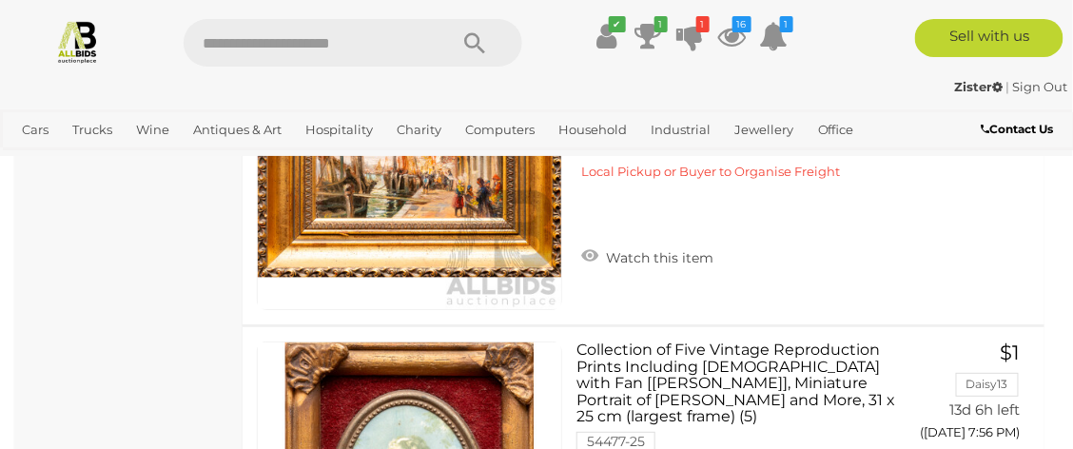
click at [581, 247] on icon at bounding box center [589, 255] width 17 height 19
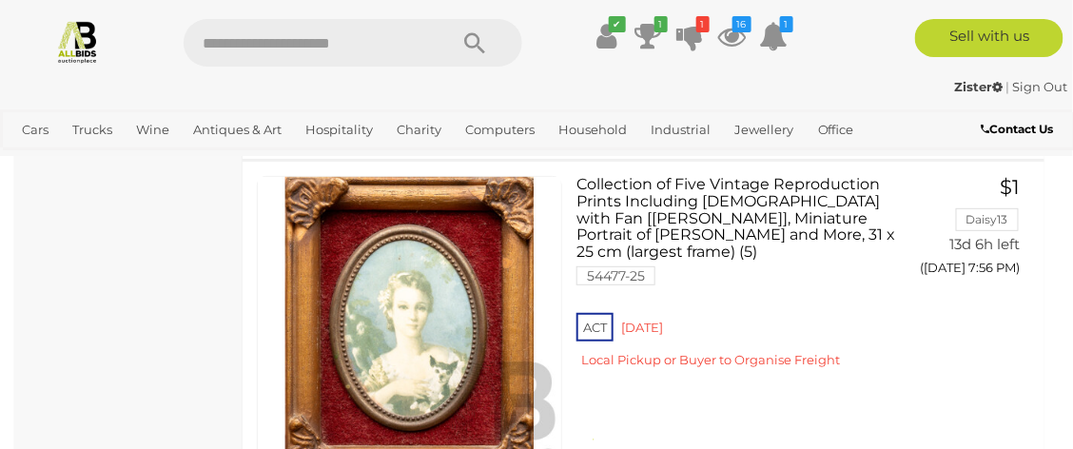
scroll to position [13292, 0]
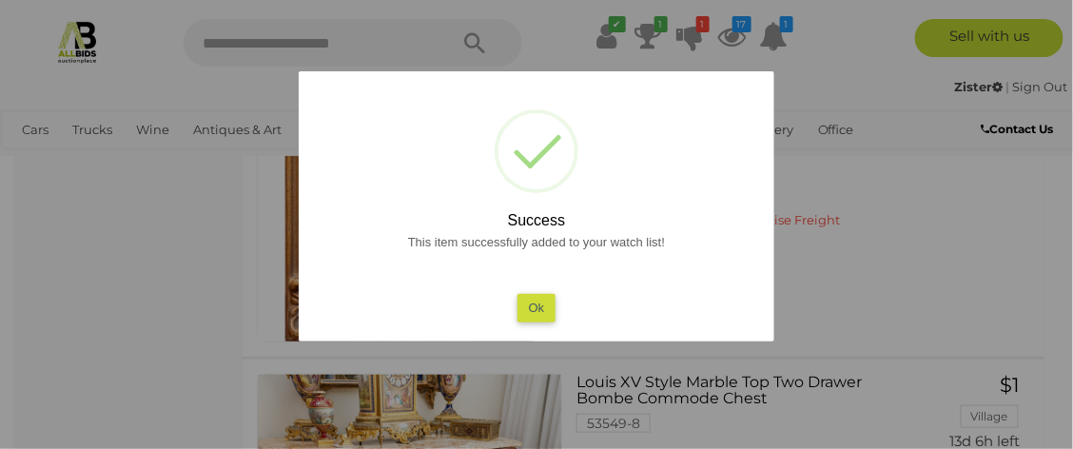
click at [525, 305] on button "Ok" at bounding box center [537, 308] width 39 height 28
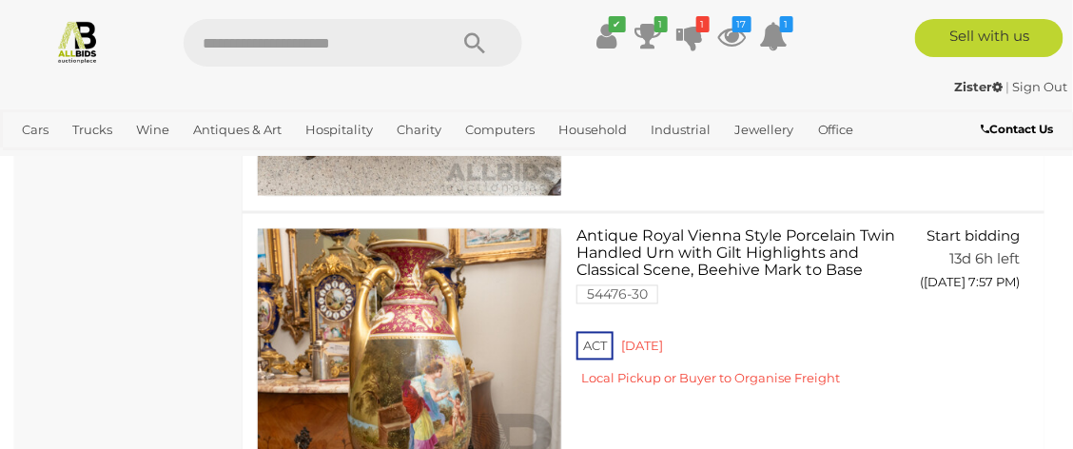
scroll to position [13944, 0]
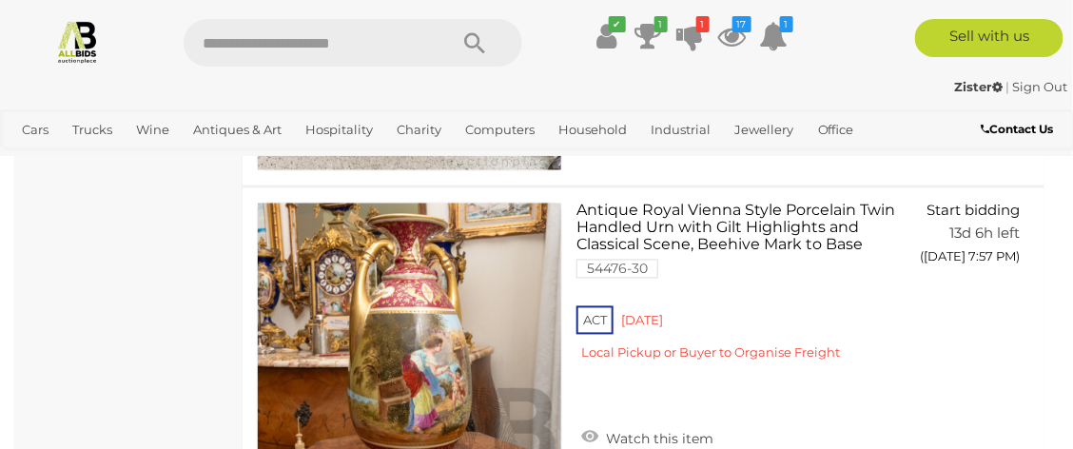
click at [438, 366] on img at bounding box center [410, 356] width 304 height 304
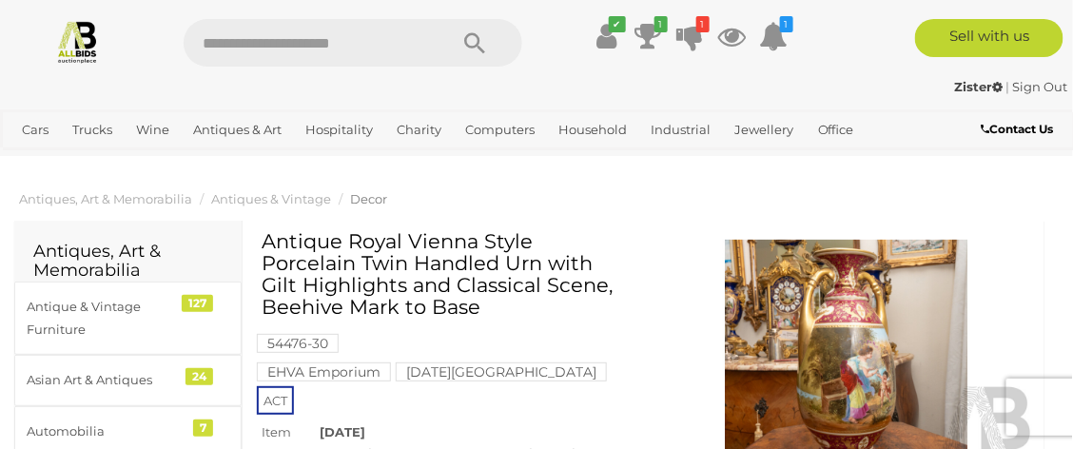
click at [866, 372] on img at bounding box center [847, 362] width 378 height 244
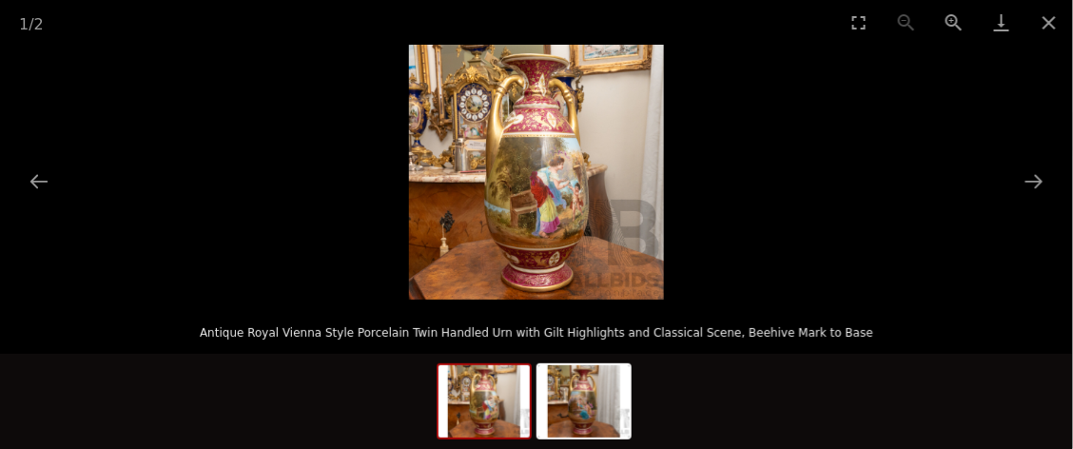
click at [558, 213] on img at bounding box center [536, 172] width 255 height 255
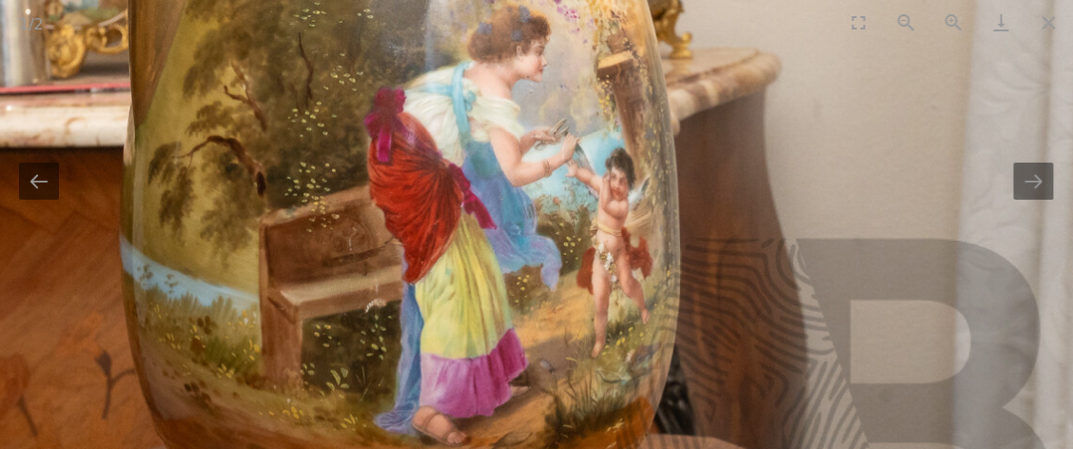
click at [952, 20] on button "Zoom in" at bounding box center [955, 22] width 48 height 45
click at [949, 22] on button "Zoom in" at bounding box center [955, 22] width 48 height 45
click at [947, 26] on button "Zoom in" at bounding box center [955, 22] width 48 height 45
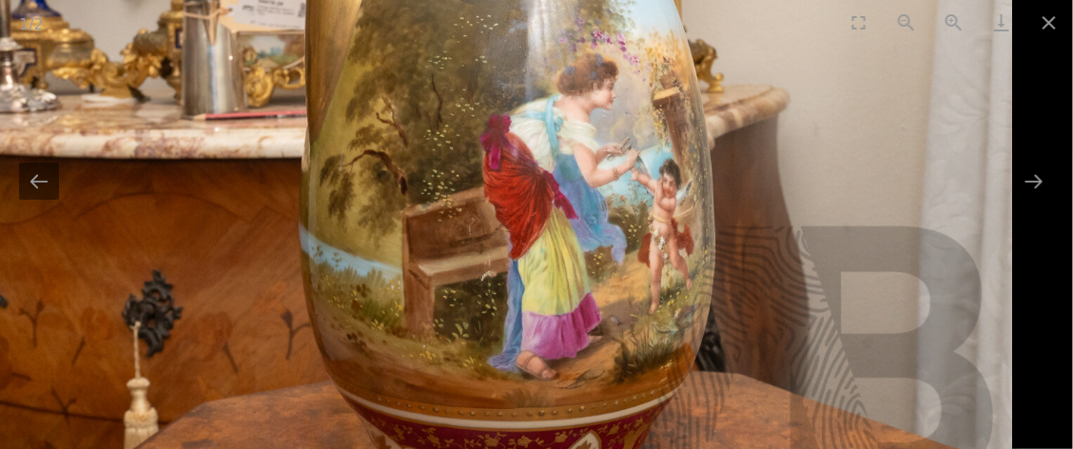
click at [1030, 177] on button "Next slide" at bounding box center [1034, 181] width 40 height 37
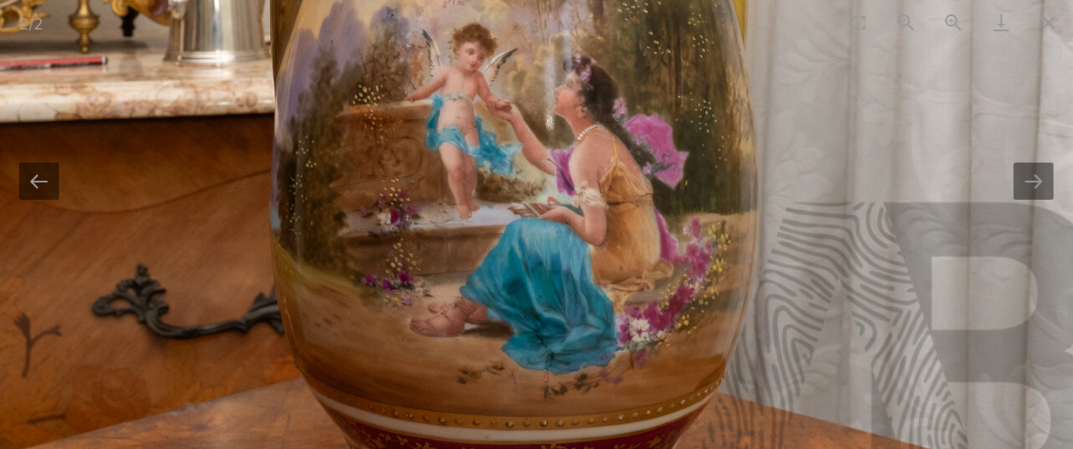
click at [1047, 198] on button "Next slide" at bounding box center [1034, 181] width 40 height 37
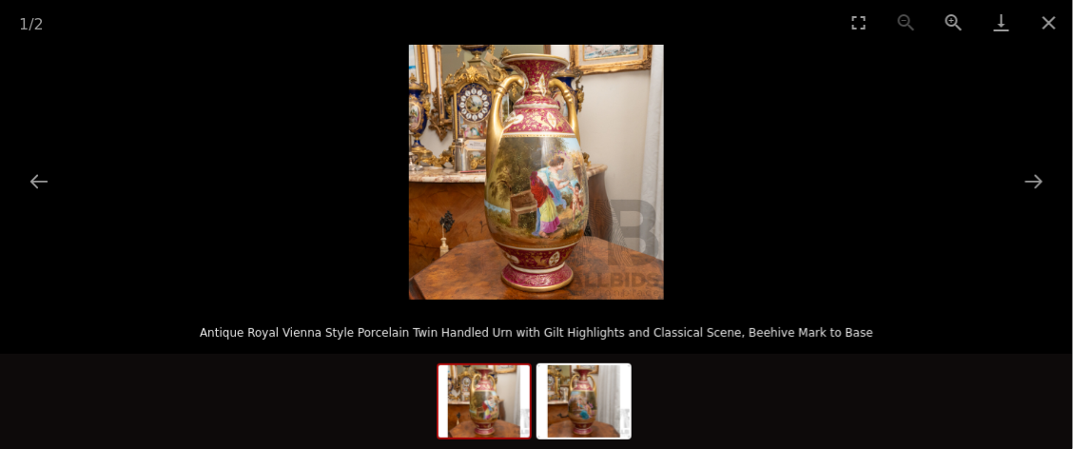
click at [1040, 190] on button "Next slide" at bounding box center [1034, 181] width 40 height 37
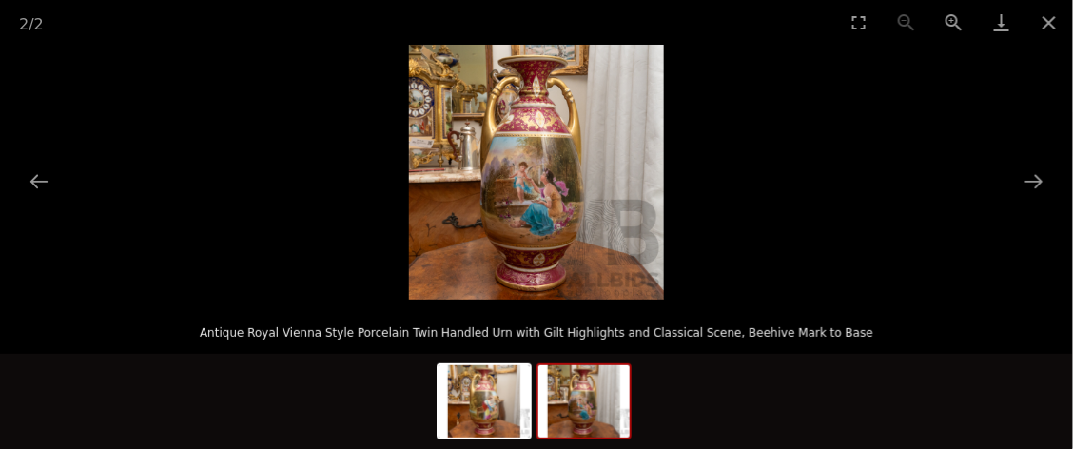
click at [1035, 30] on button "Close gallery" at bounding box center [1050, 22] width 48 height 45
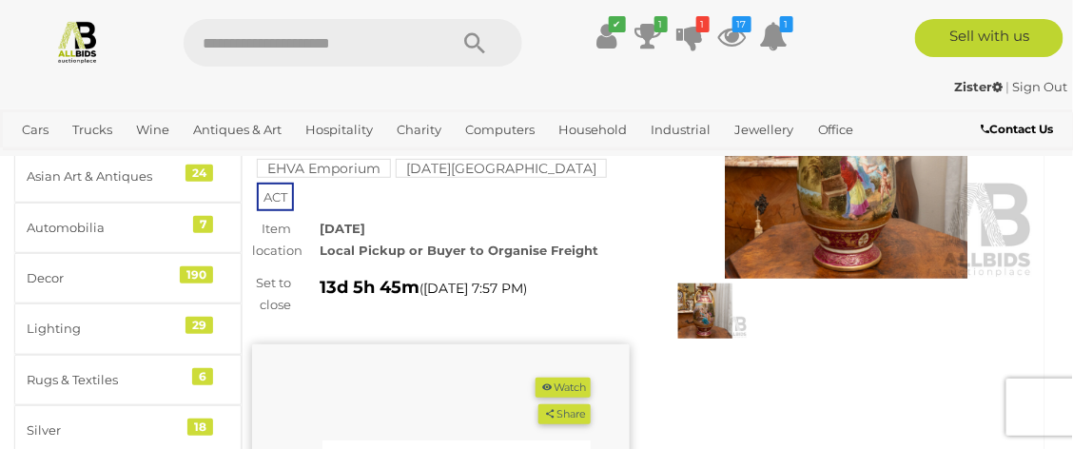
scroll to position [206, 0]
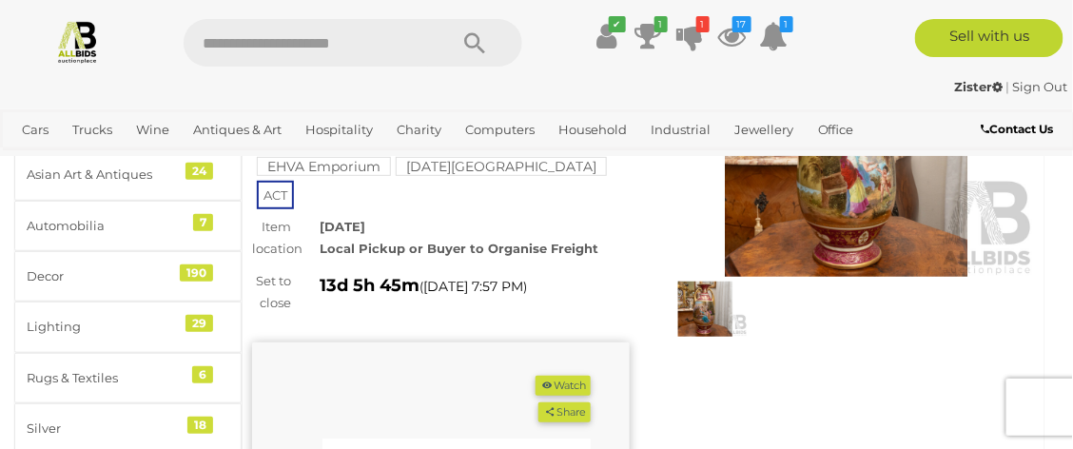
click at [564, 376] on button "Watch" at bounding box center [563, 386] width 55 height 20
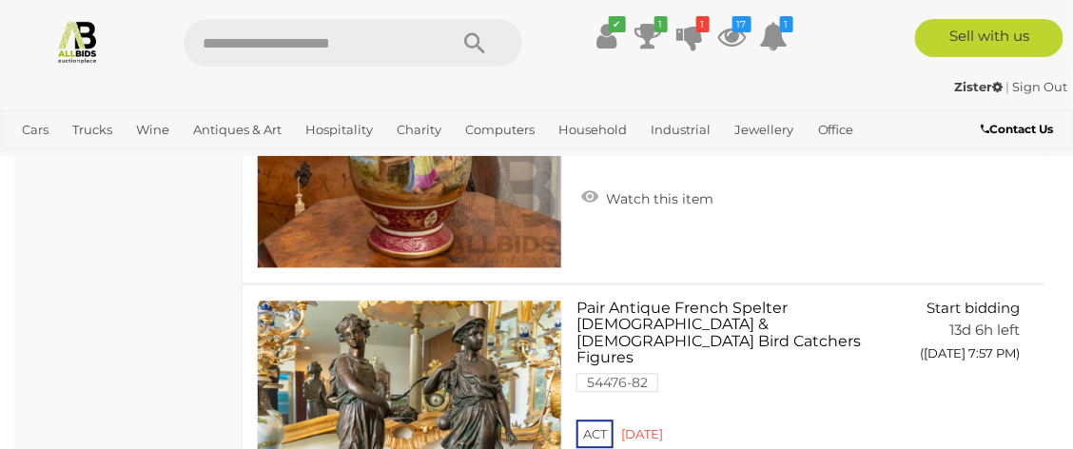
scroll to position [14169, 0]
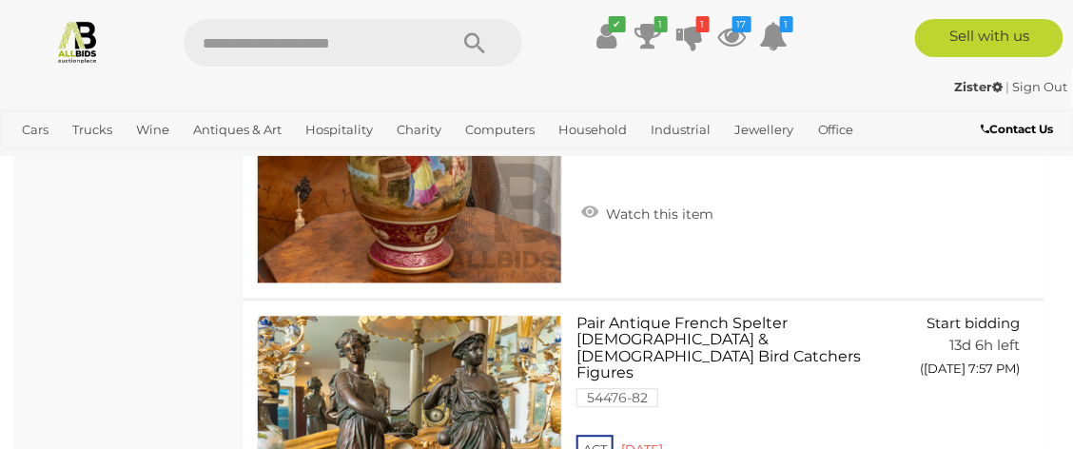
click at [588, 203] on icon at bounding box center [589, 212] width 17 height 19
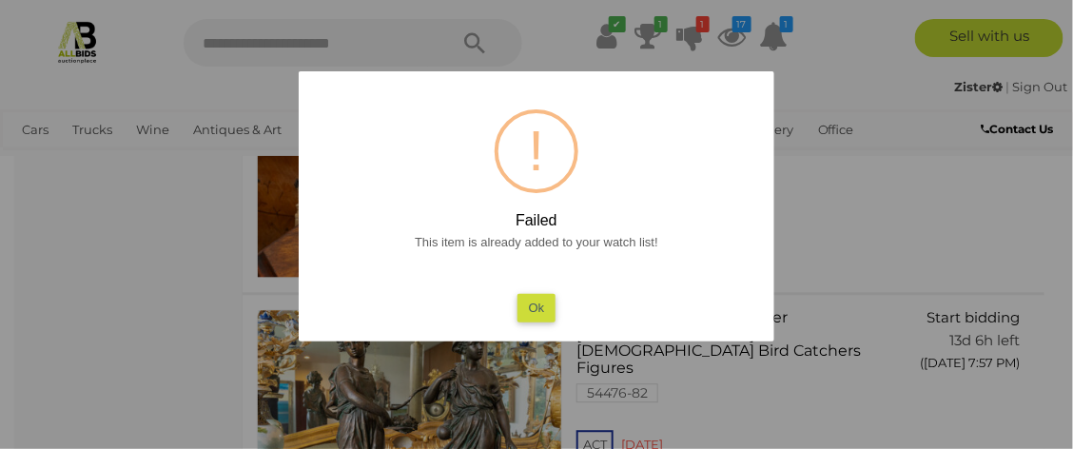
click at [540, 307] on button "Ok" at bounding box center [537, 308] width 39 height 28
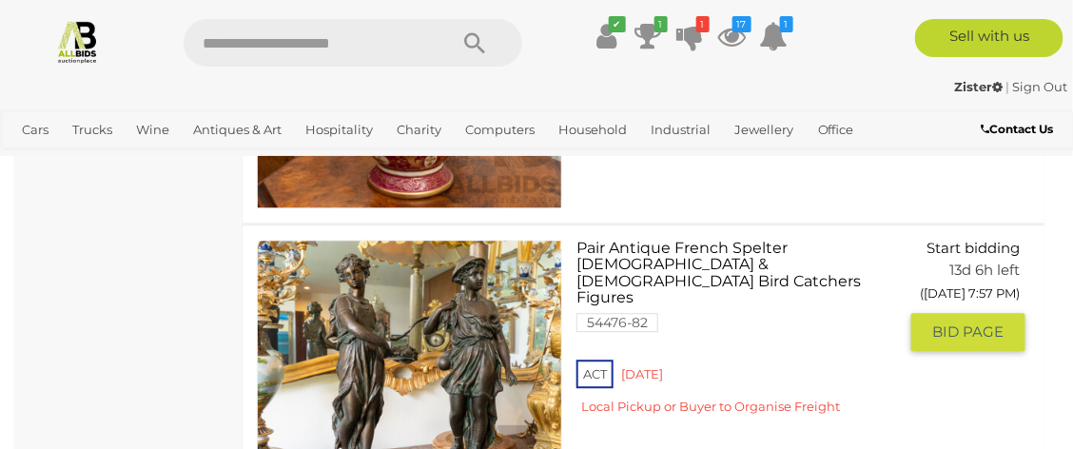
scroll to position [14240, 0]
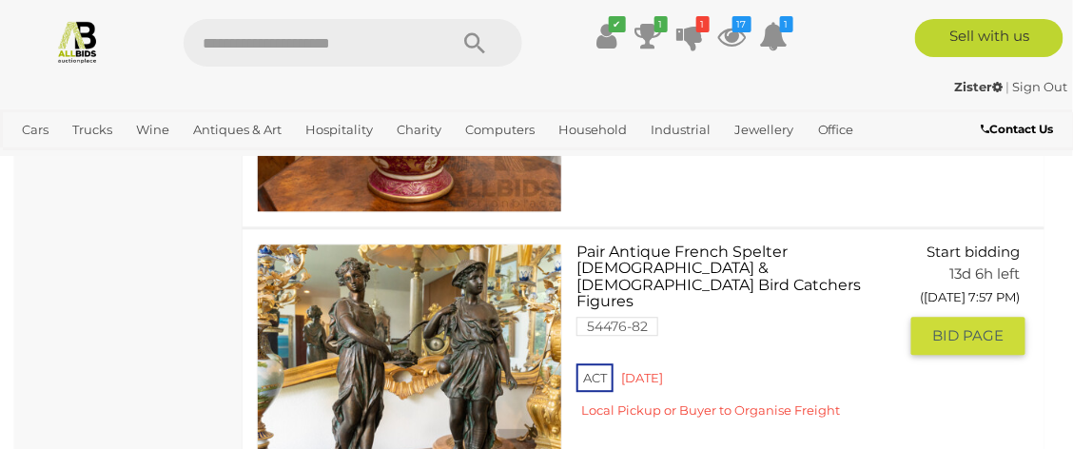
click at [431, 341] on link at bounding box center [409, 396] width 305 height 305
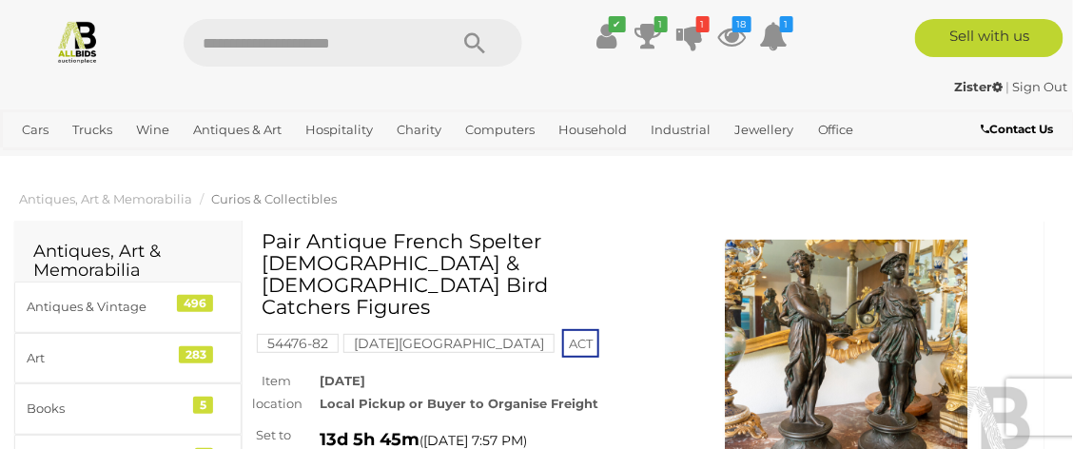
click at [888, 334] on img at bounding box center [847, 362] width 378 height 244
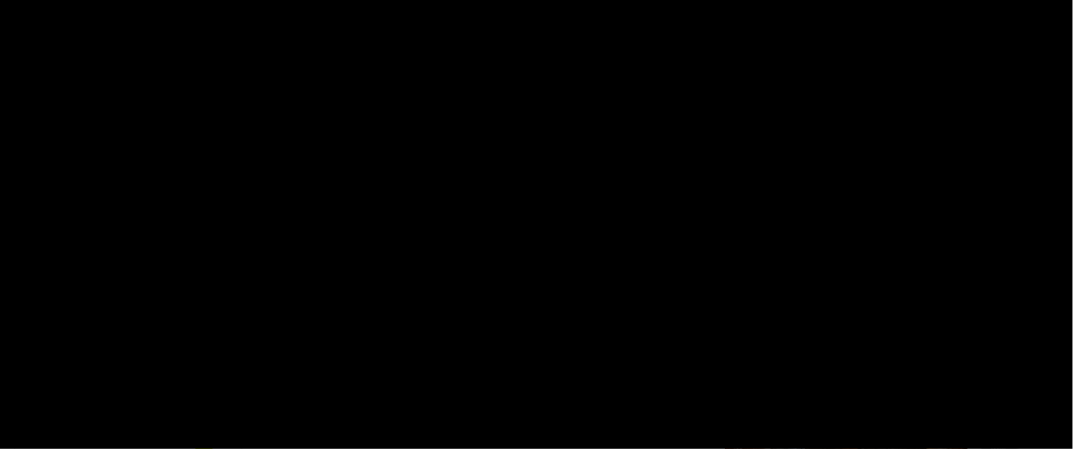
click at [888, 338] on div "1 / 2 Pair Antique French Spelter Male & Female Bird Catchers Figures" at bounding box center [536, 224] width 1073 height 449
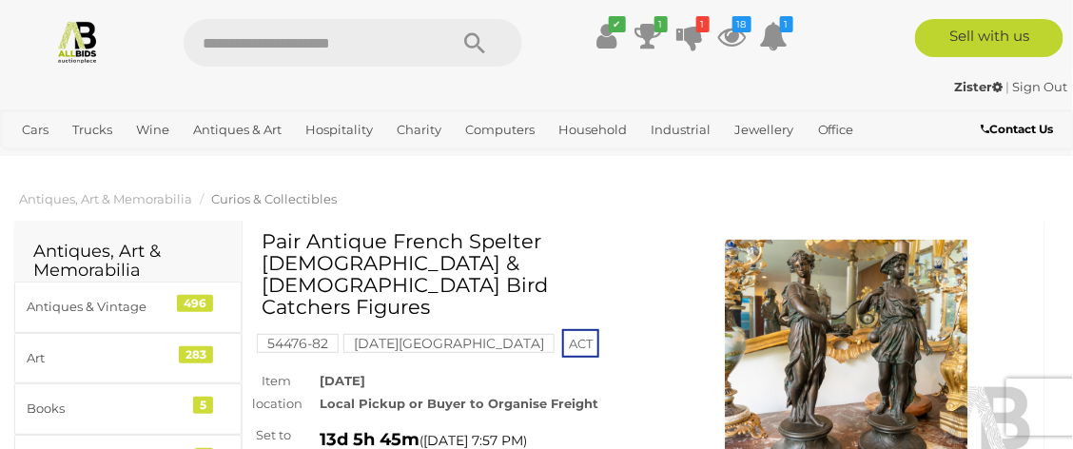
click at [895, 324] on img at bounding box center [847, 362] width 378 height 244
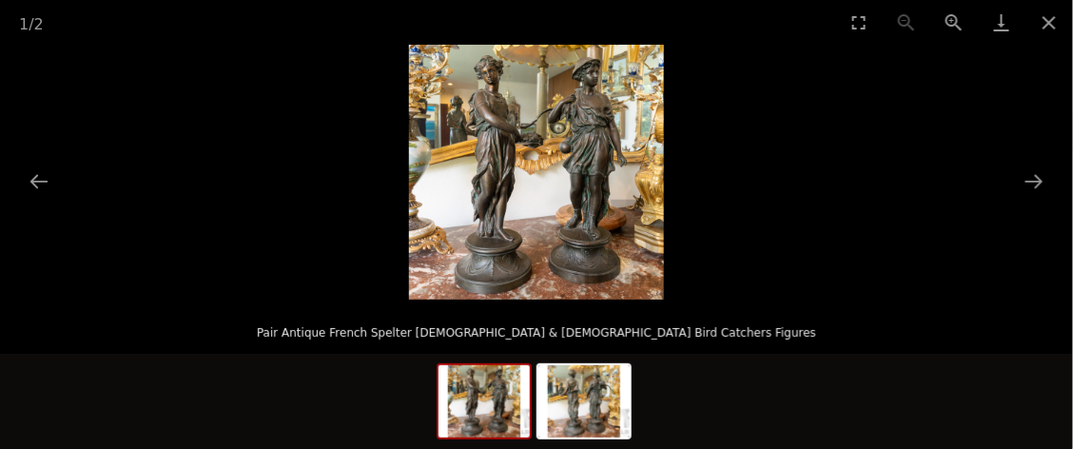
click at [955, 21] on button "Zoom in" at bounding box center [955, 22] width 48 height 45
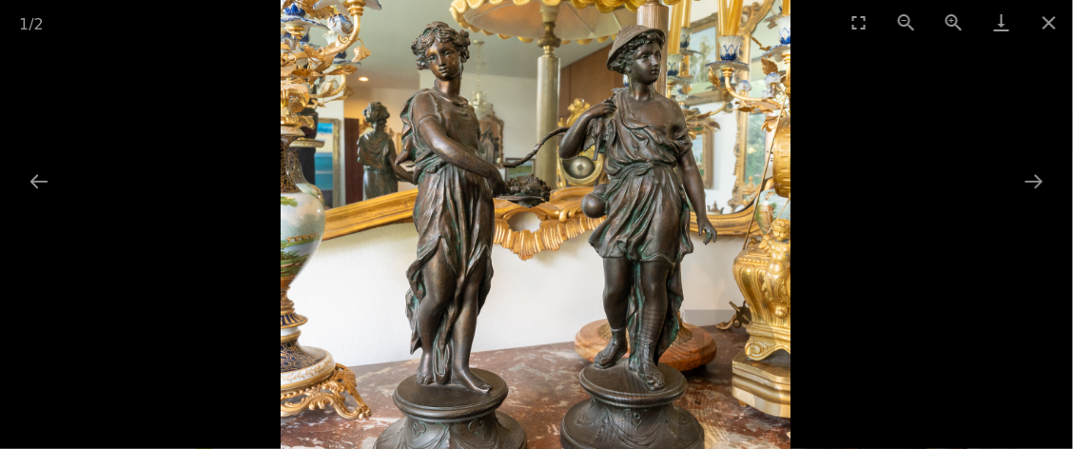
click at [965, 25] on button "Zoom in" at bounding box center [955, 22] width 48 height 45
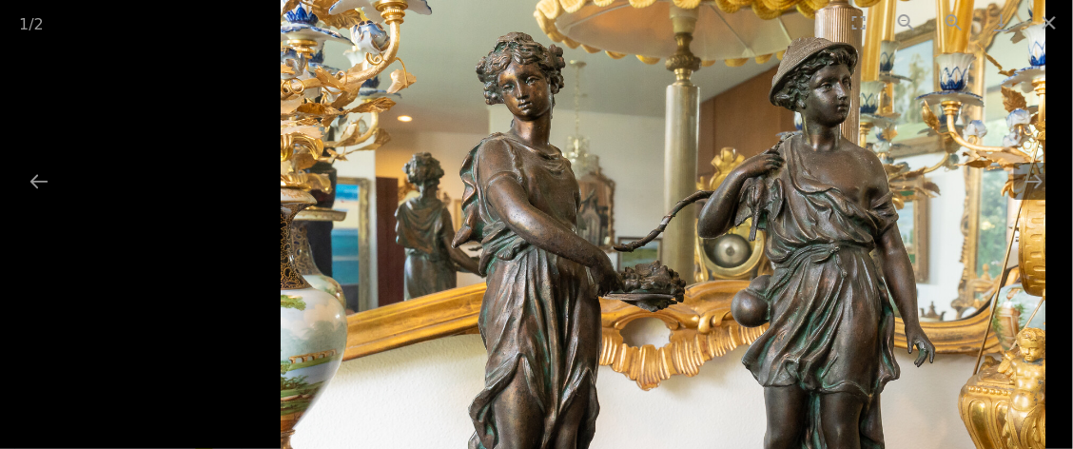
click at [964, 22] on button "Zoom in" at bounding box center [955, 22] width 48 height 45
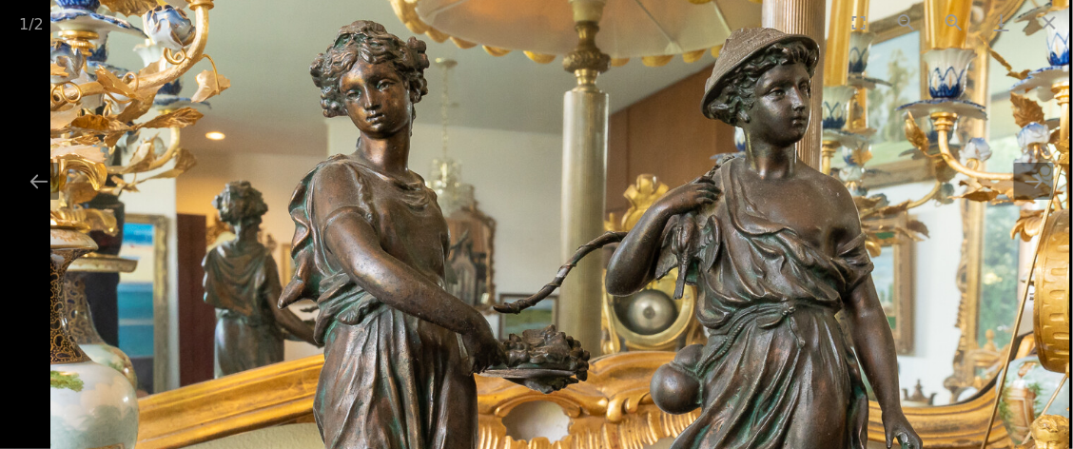
click at [972, 21] on button "Zoom in" at bounding box center [955, 22] width 48 height 45
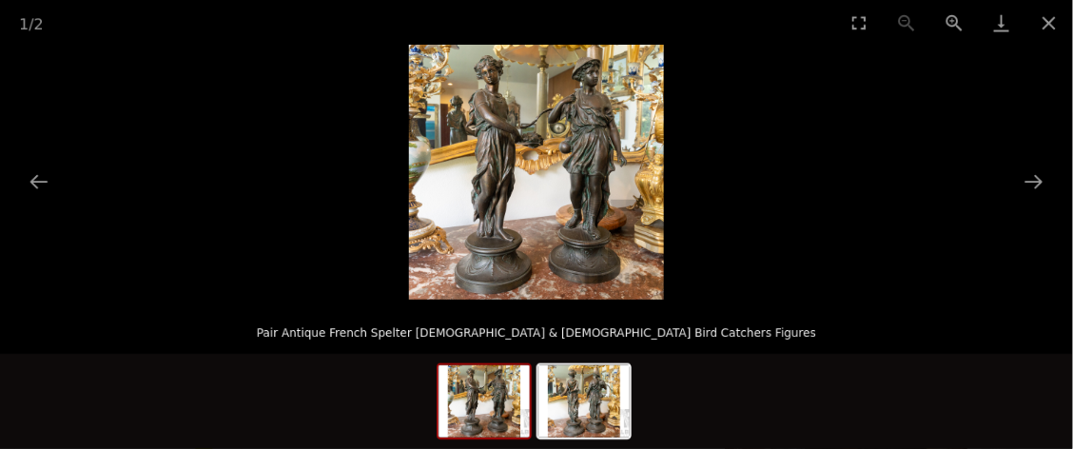
click at [1050, 36] on button "Close gallery" at bounding box center [1050, 22] width 48 height 45
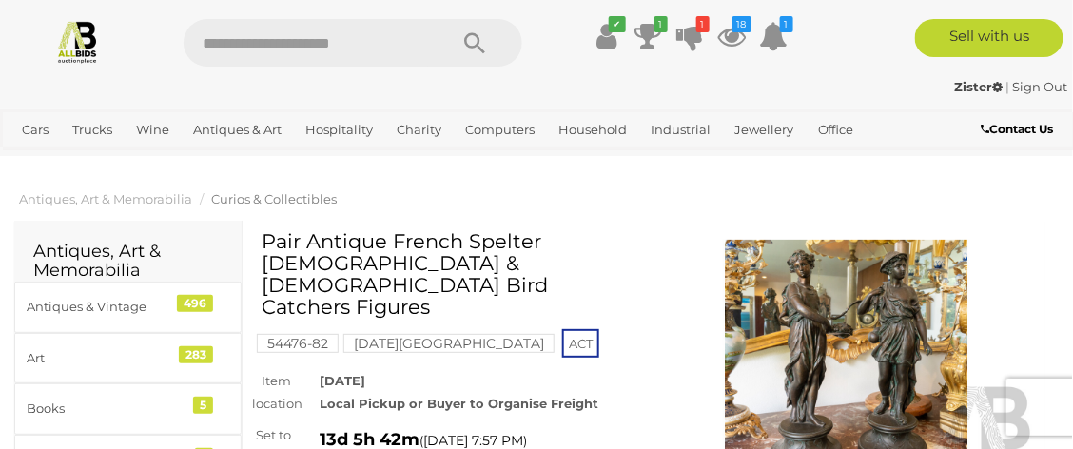
click at [84, 35] on img at bounding box center [77, 41] width 45 height 45
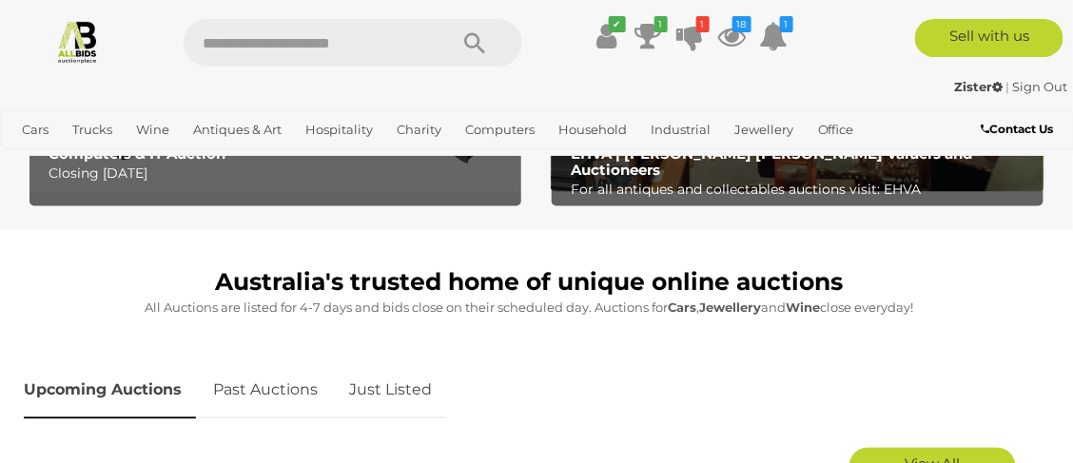
scroll to position [716, 0]
click at [384, 389] on link "Just Listed" at bounding box center [390, 391] width 111 height 56
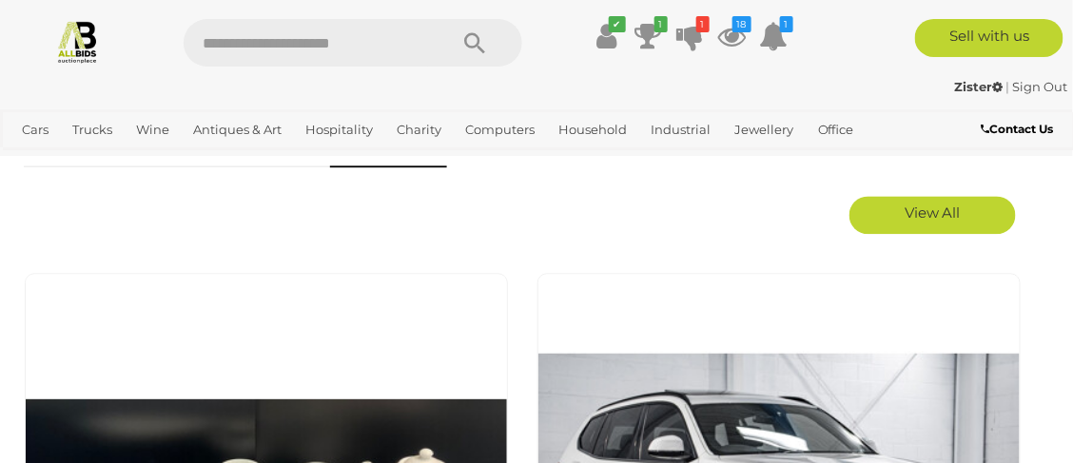
scroll to position [977, 0]
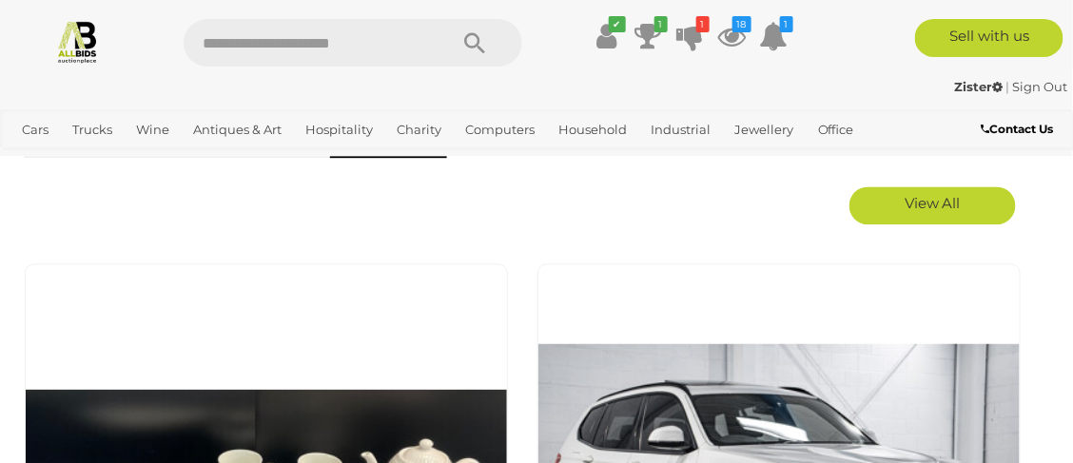
click at [932, 208] on span "View All" at bounding box center [933, 203] width 56 height 18
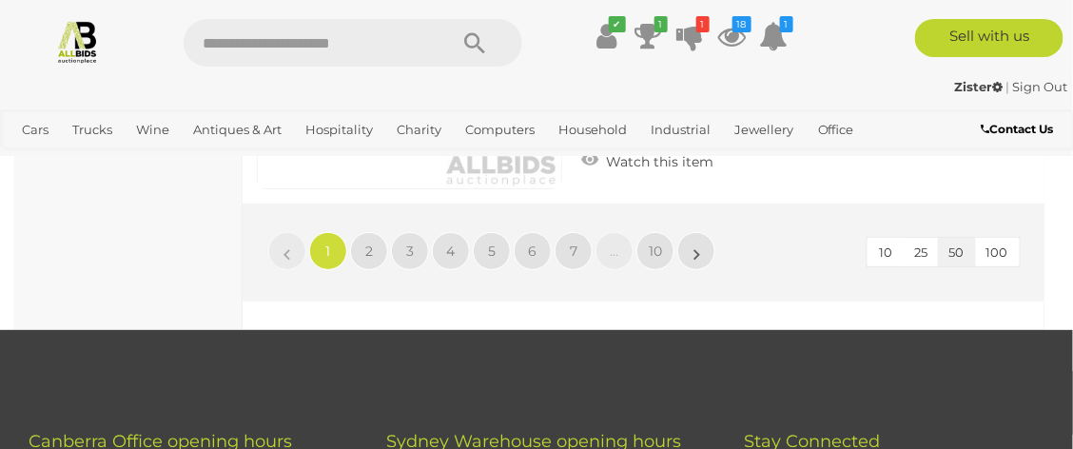
scroll to position [16924, 0]
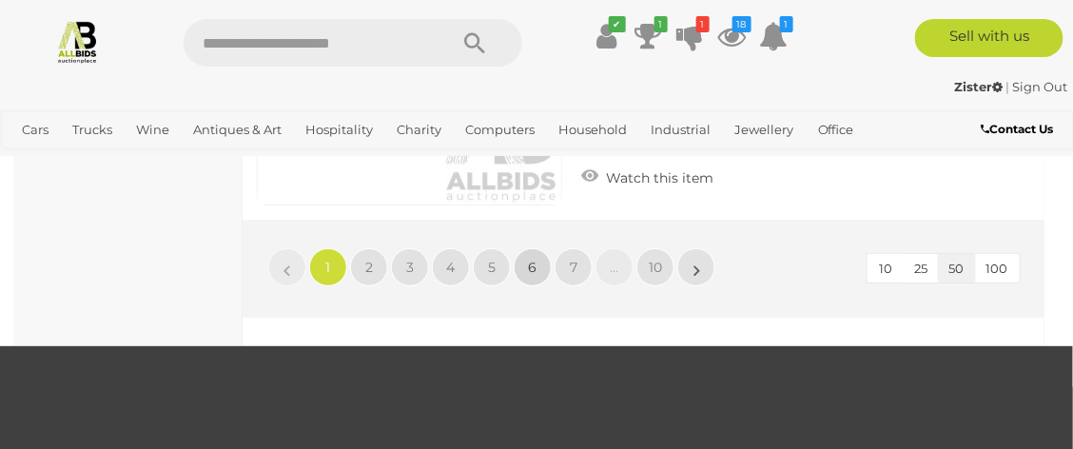
click at [532, 272] on span "6" at bounding box center [533, 267] width 9 height 17
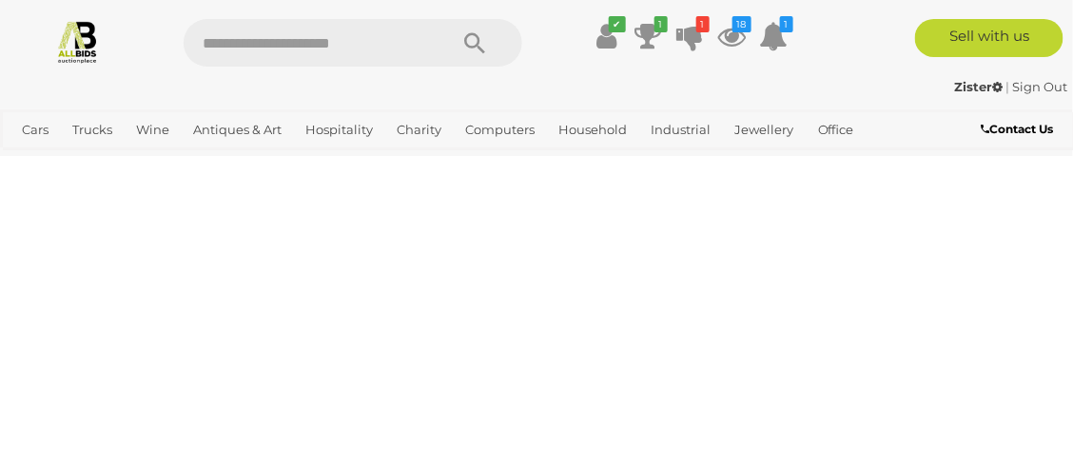
scroll to position [0, 0]
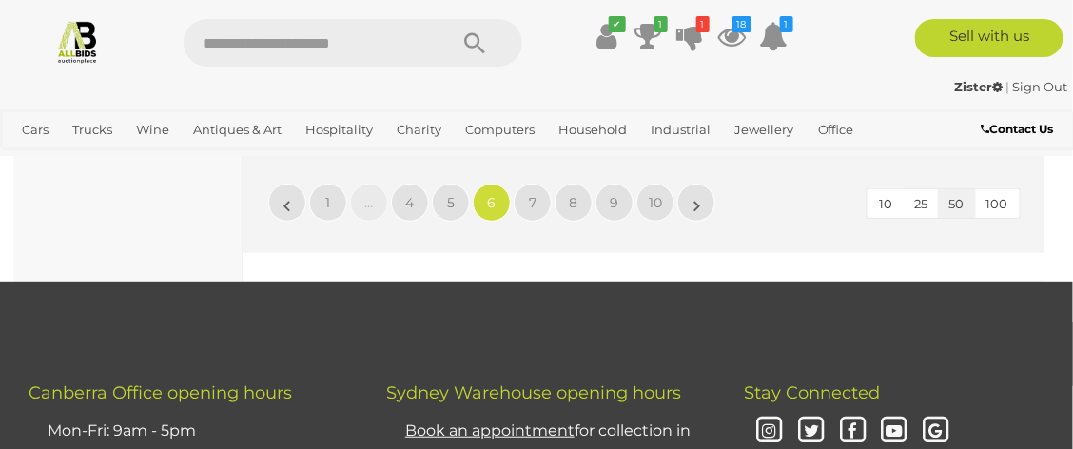
scroll to position [16962, 0]
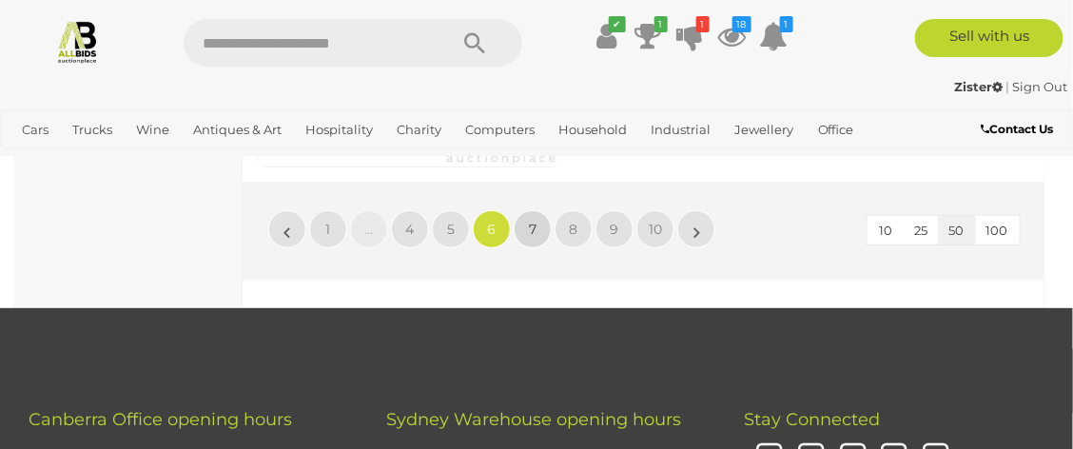
click at [535, 237] on span "7" at bounding box center [533, 229] width 8 height 17
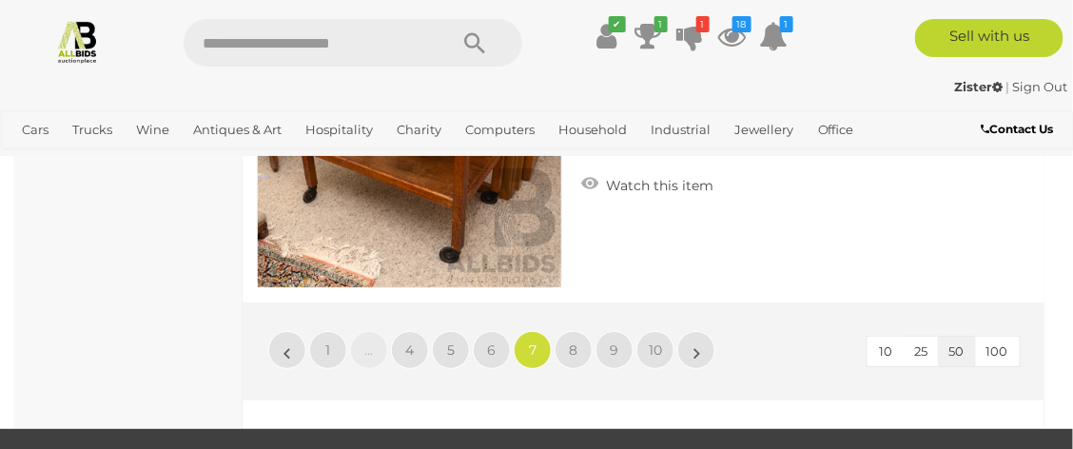
scroll to position [16849, 0]
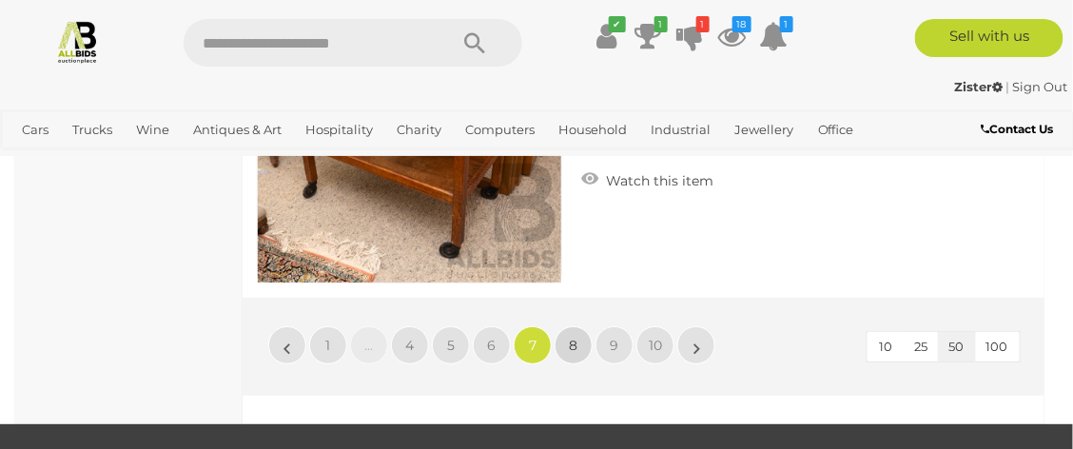
click at [573, 354] on span "8" at bounding box center [574, 345] width 9 height 17
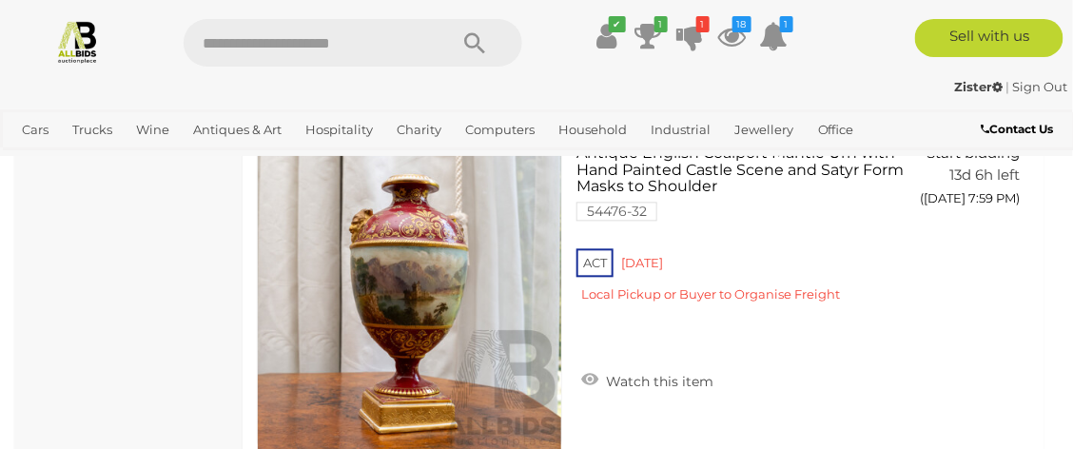
scroll to position [15992, 0]
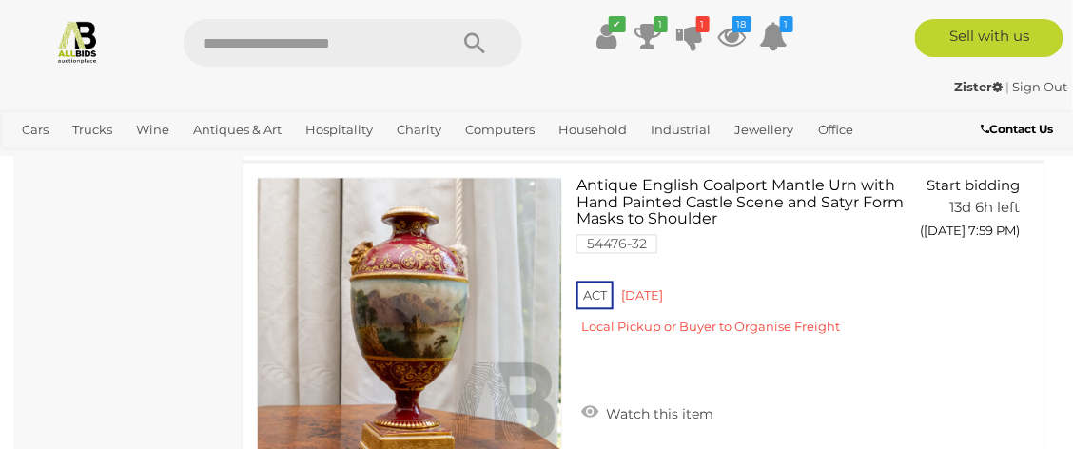
click at [588, 402] on icon at bounding box center [589, 411] width 17 height 19
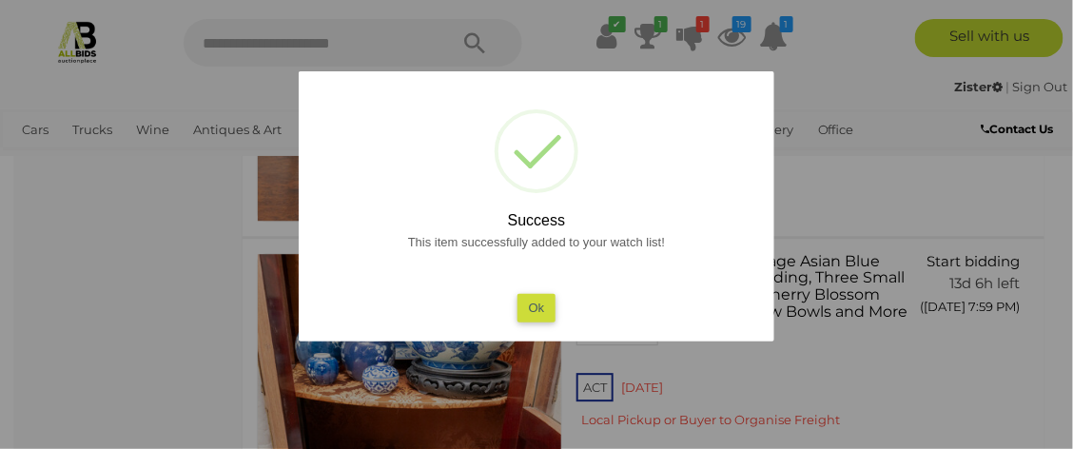
scroll to position [16258, 0]
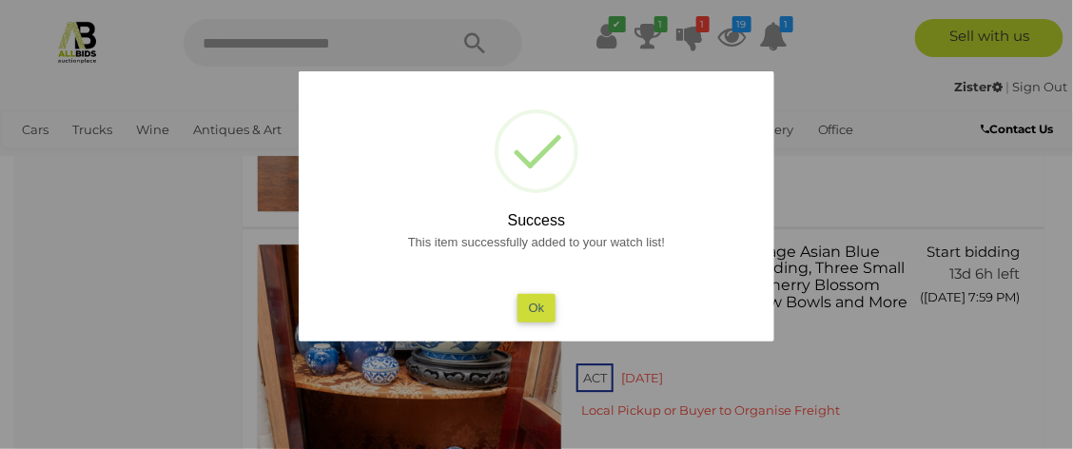
click at [537, 304] on button "Ok" at bounding box center [537, 308] width 39 height 28
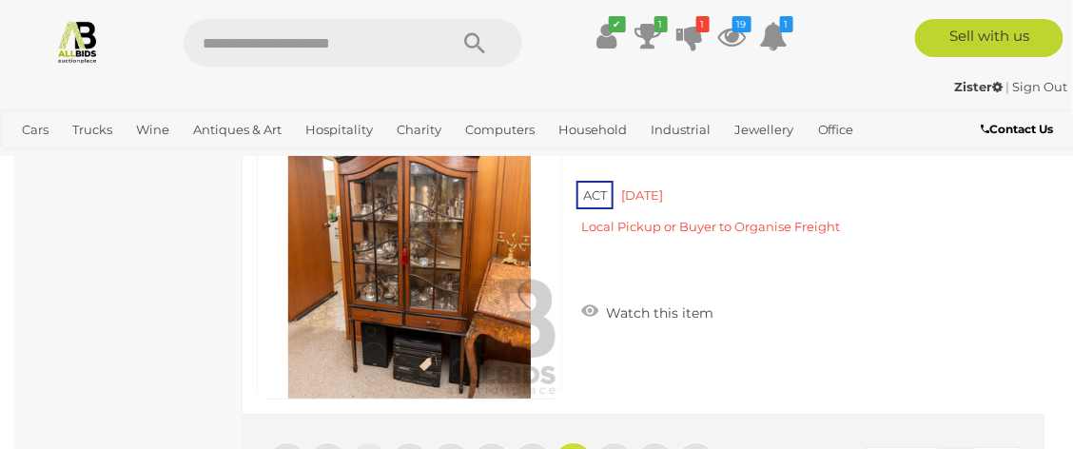
scroll to position [16828, 0]
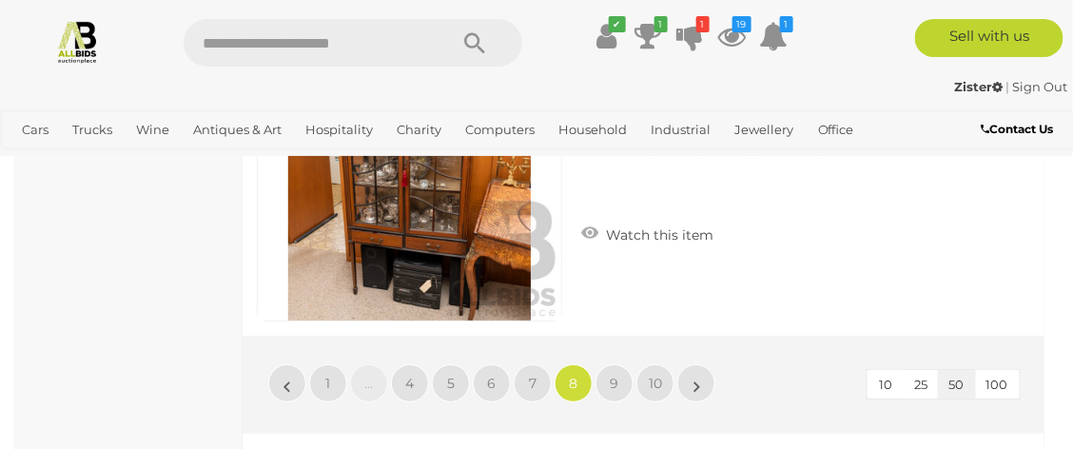
click at [597, 389] on li "9" at bounding box center [615, 383] width 37 height 38
click at [614, 375] on span "9" at bounding box center [615, 383] width 9 height 17
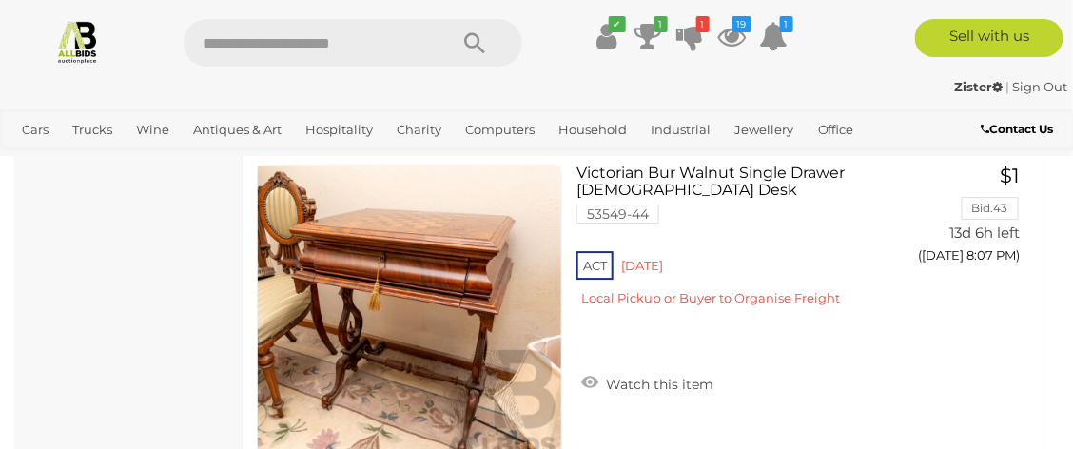
scroll to position [5236, 0]
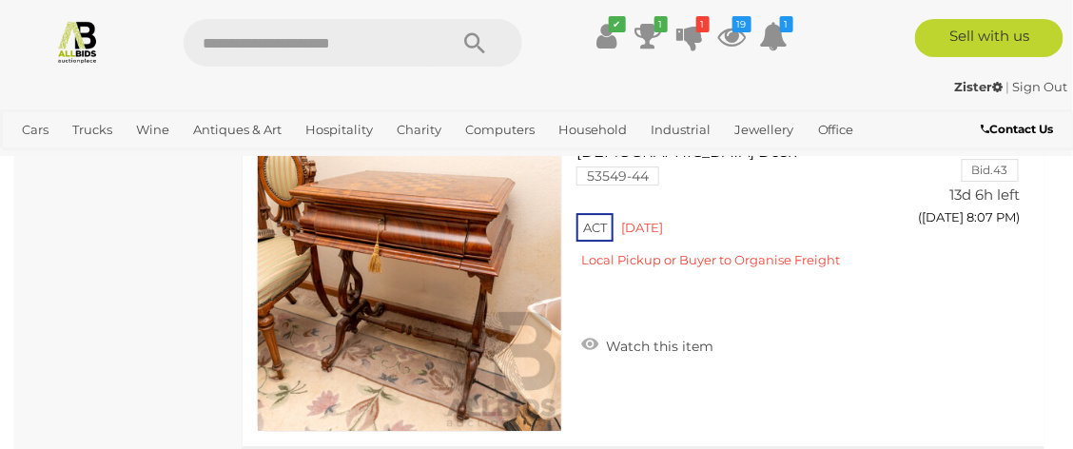
click at [595, 345] on icon at bounding box center [589, 344] width 17 height 19
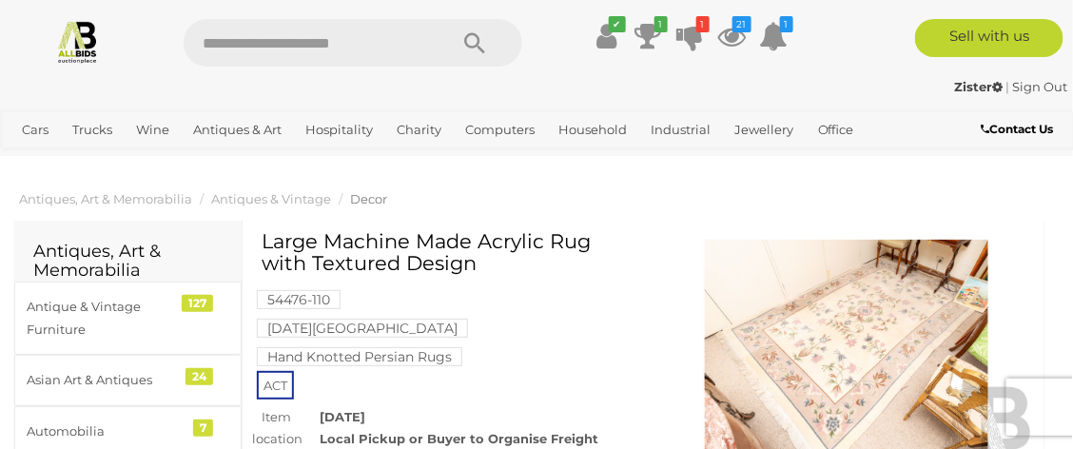
click at [878, 359] on img at bounding box center [847, 362] width 378 height 244
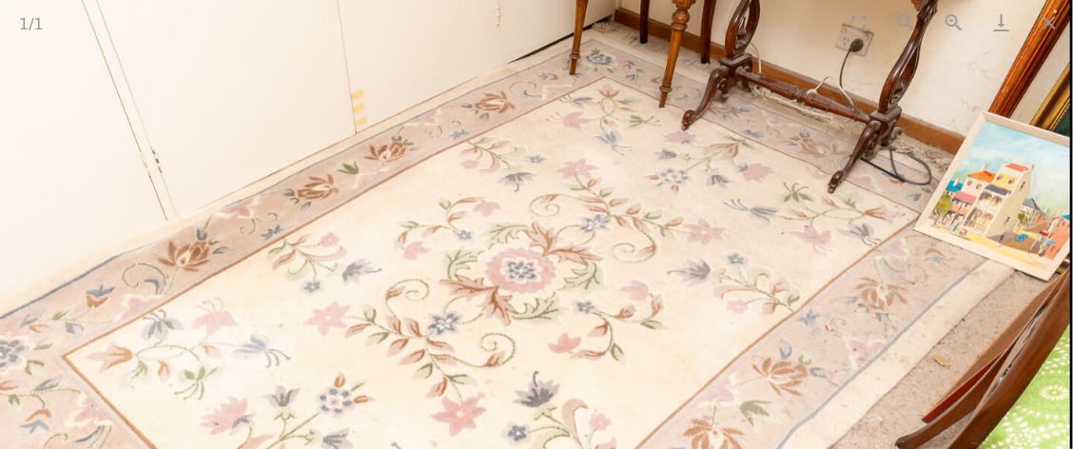
click at [1041, 41] on button "Close gallery" at bounding box center [1050, 22] width 48 height 45
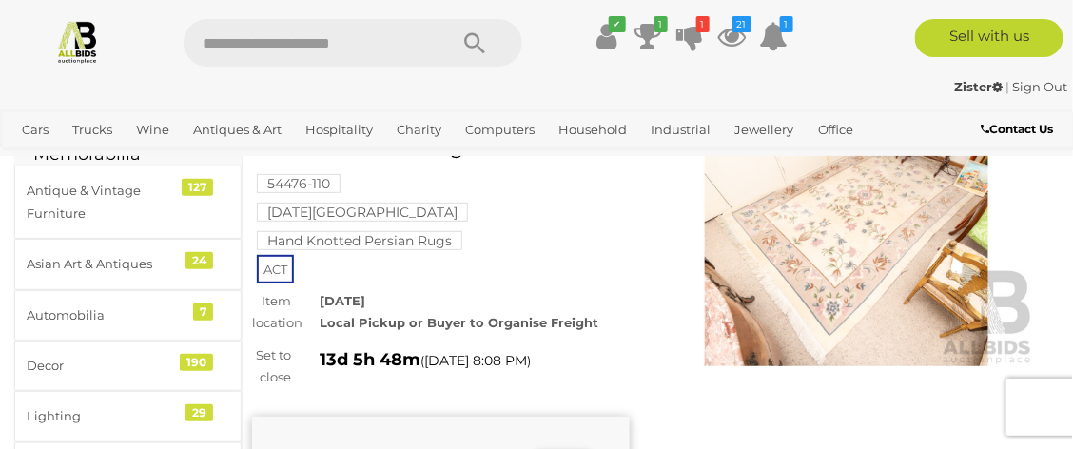
scroll to position [112, 0]
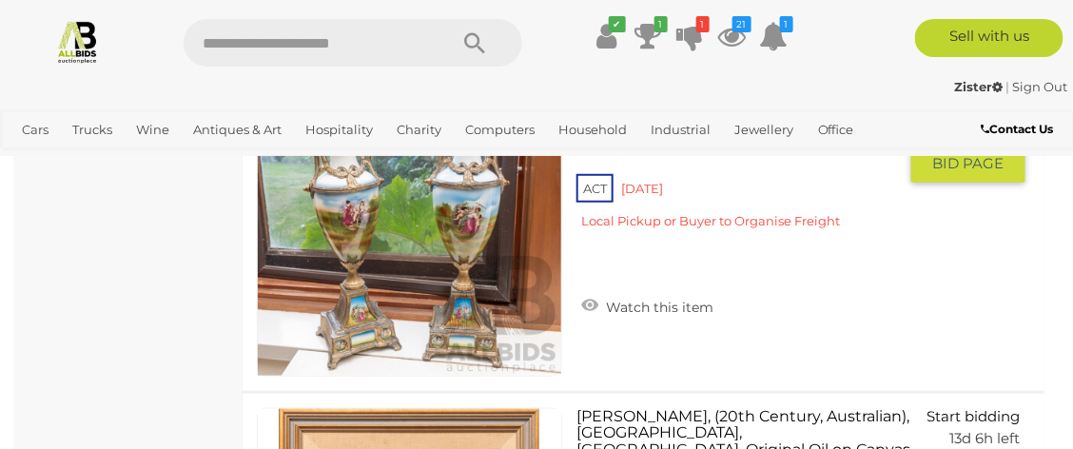
scroll to position [9676, 0]
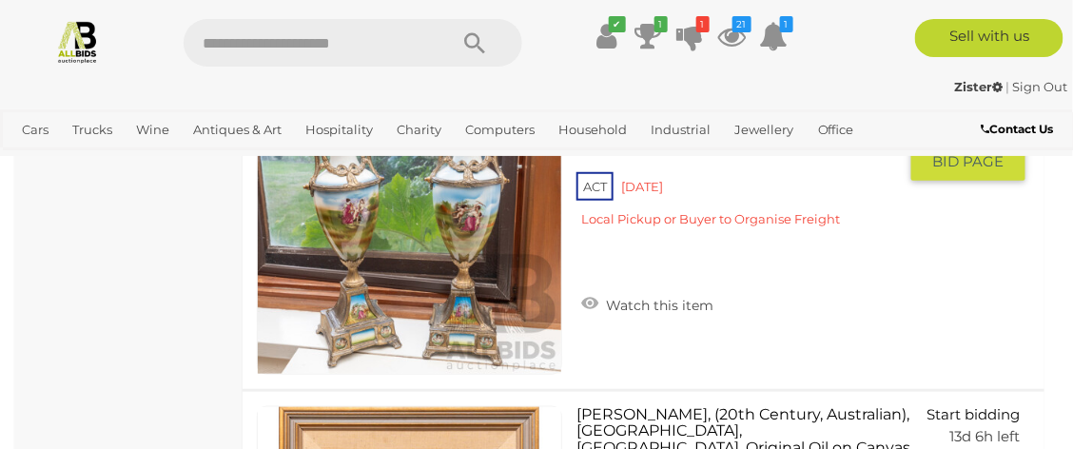
click at [579, 317] on link "Watch this item" at bounding box center [648, 303] width 142 height 29
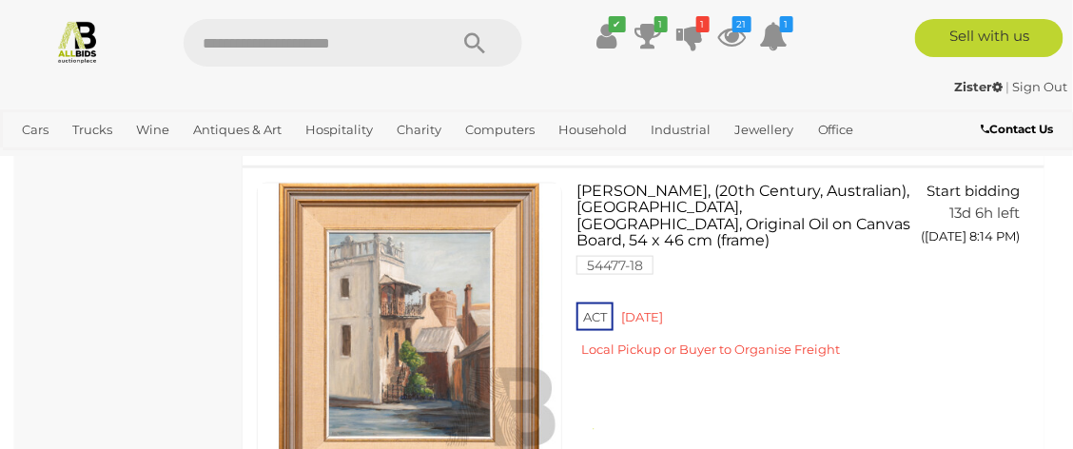
scroll to position [9903, 0]
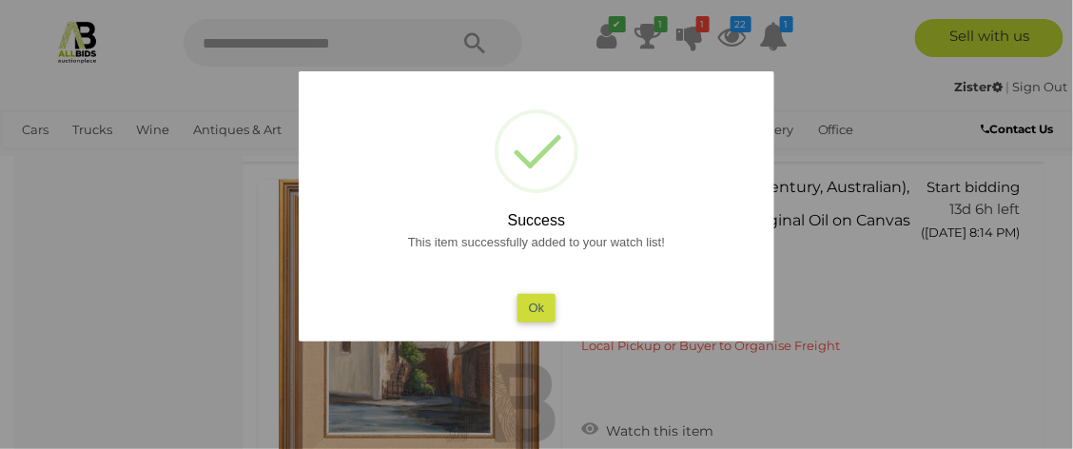
click at [537, 303] on button "Ok" at bounding box center [537, 308] width 39 height 28
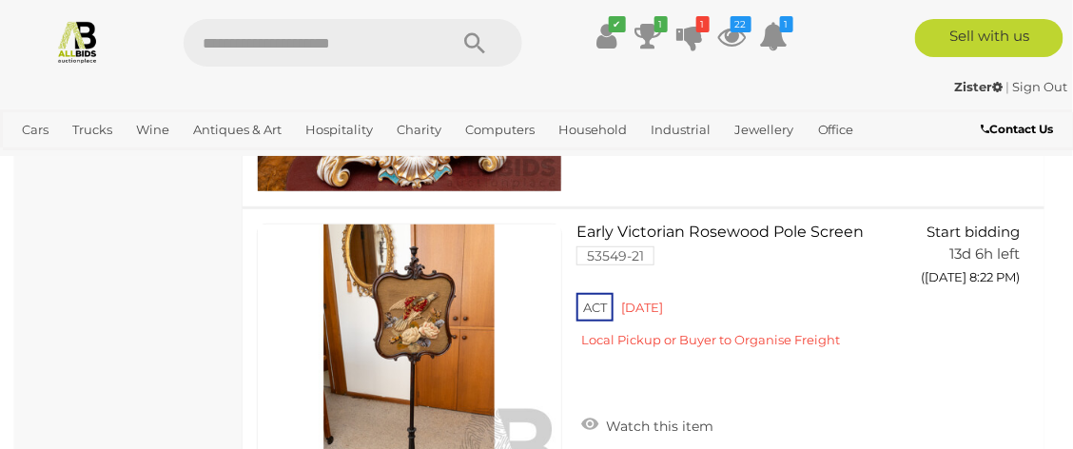
scroll to position [15330, 0]
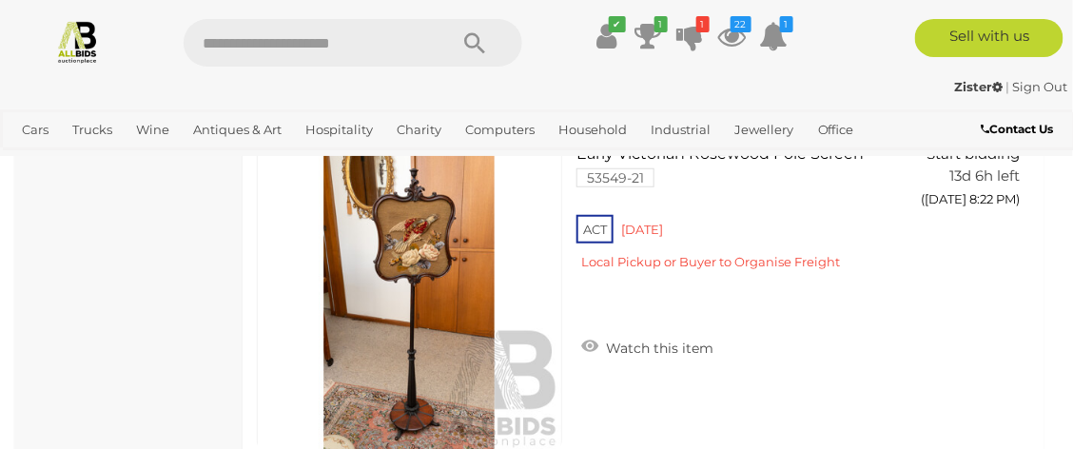
click at [601, 361] on link "Watch this item" at bounding box center [648, 346] width 142 height 29
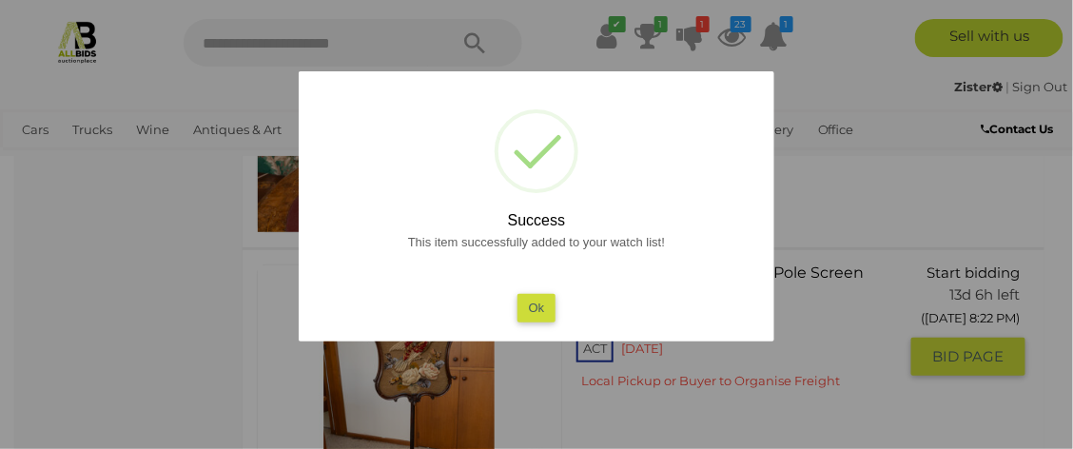
scroll to position [15214, 0]
click at [534, 311] on button "Ok" at bounding box center [537, 308] width 39 height 28
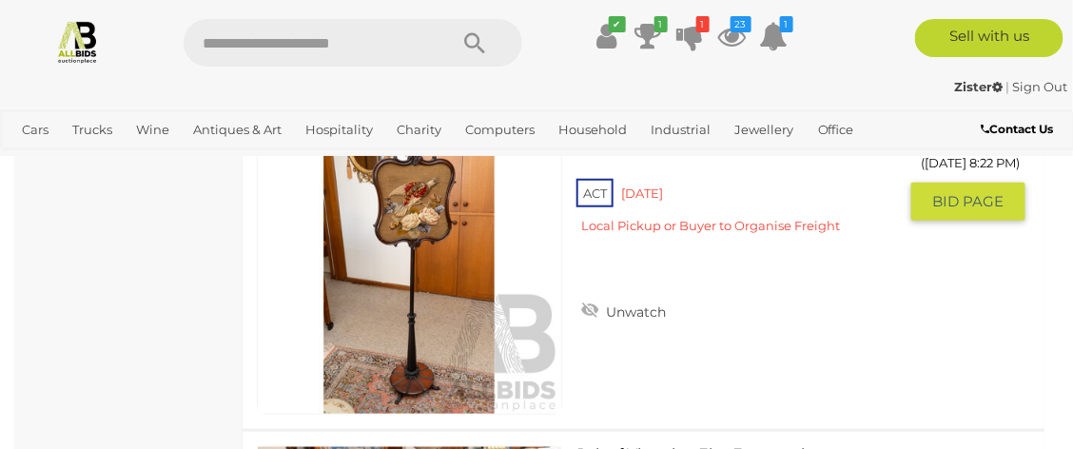
scroll to position [15370, 0]
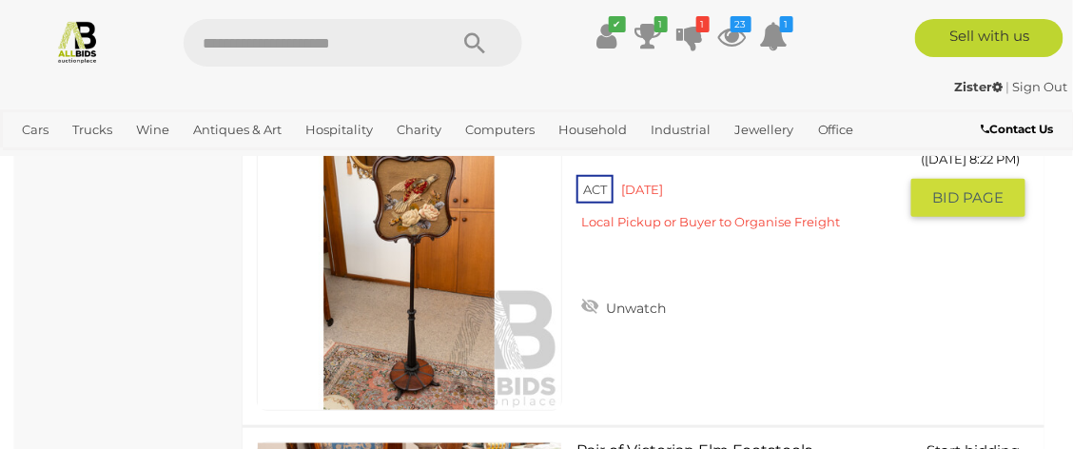
click at [406, 209] on link at bounding box center [409, 258] width 305 height 305
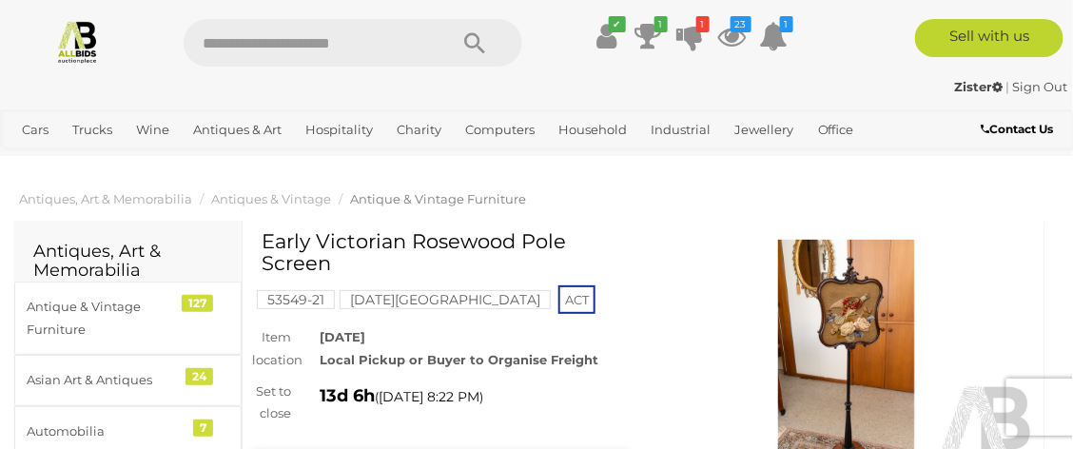
click at [845, 292] on img at bounding box center [847, 362] width 378 height 244
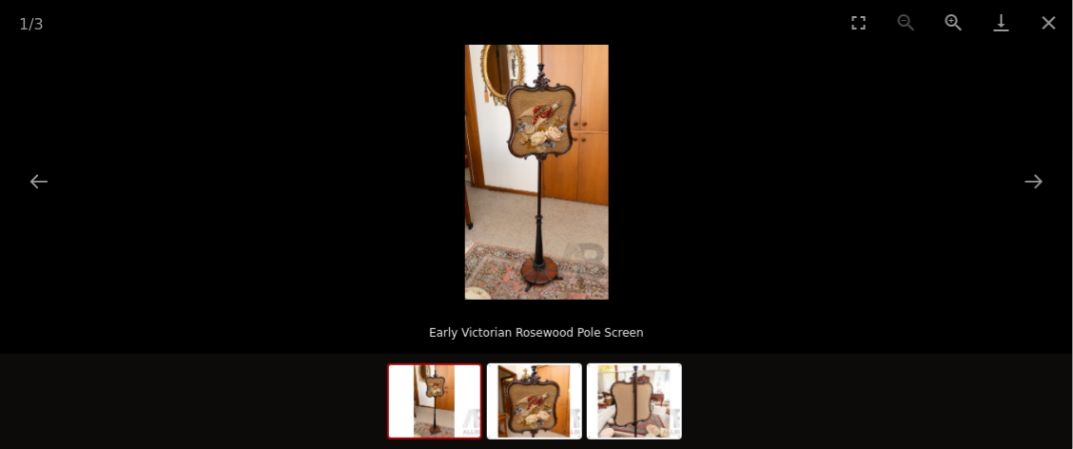
click at [520, 402] on img at bounding box center [534, 401] width 91 height 72
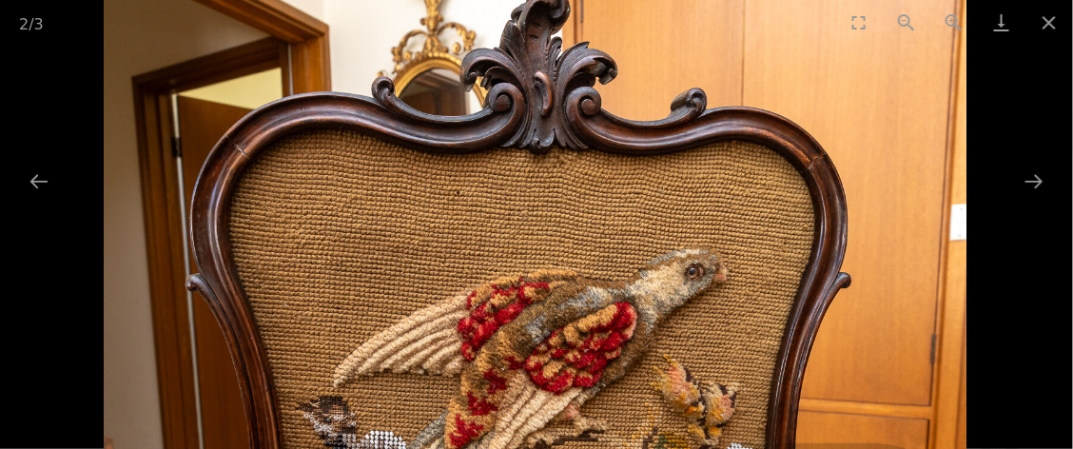
click at [1030, 192] on button "Next slide" at bounding box center [1034, 181] width 40 height 37
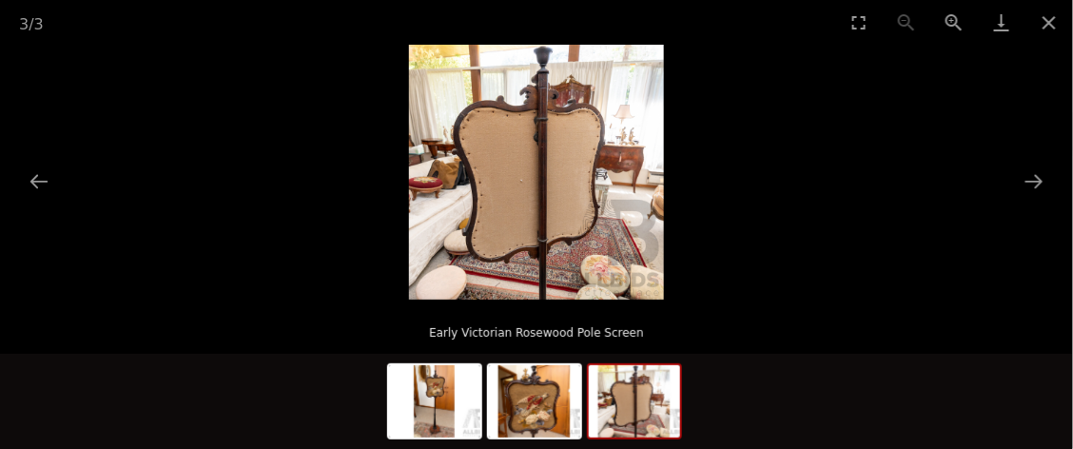
click at [559, 201] on img at bounding box center [536, 172] width 255 height 255
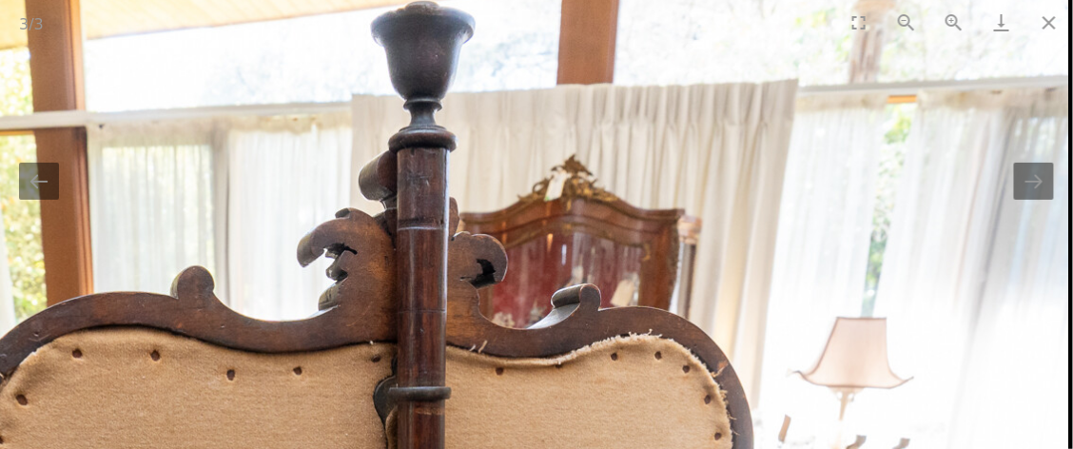
click at [1045, 176] on button "Next slide" at bounding box center [1034, 181] width 40 height 37
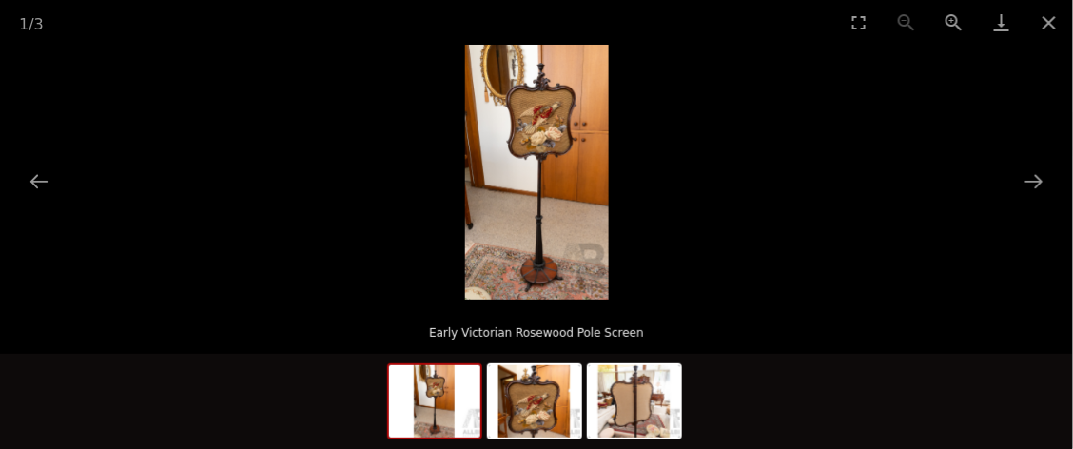
click at [1033, 180] on button "Next slide" at bounding box center [1034, 181] width 40 height 37
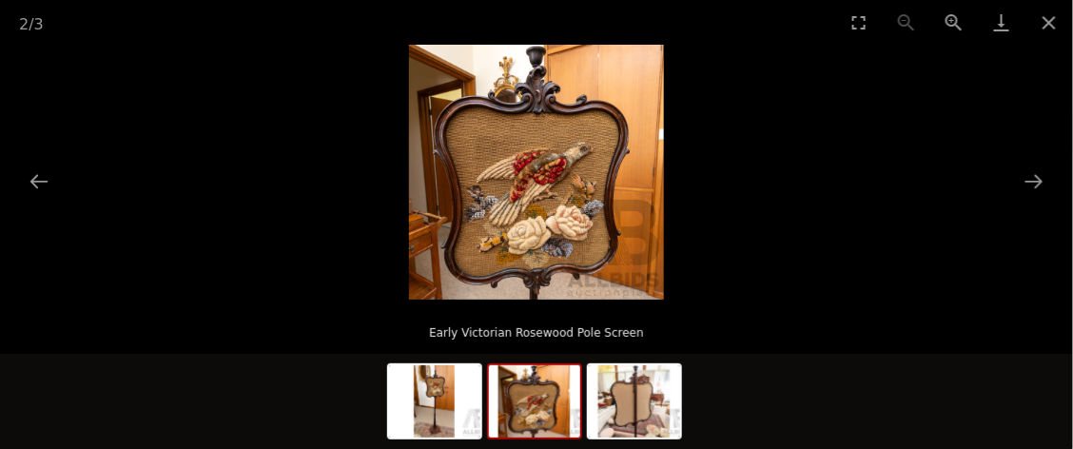
click at [1056, 22] on button "Close gallery" at bounding box center [1050, 22] width 48 height 45
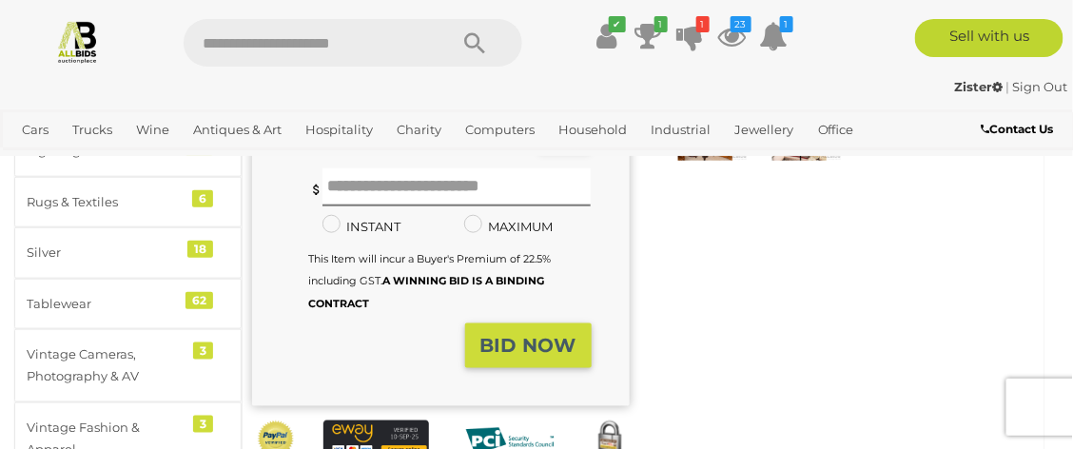
scroll to position [381, 0]
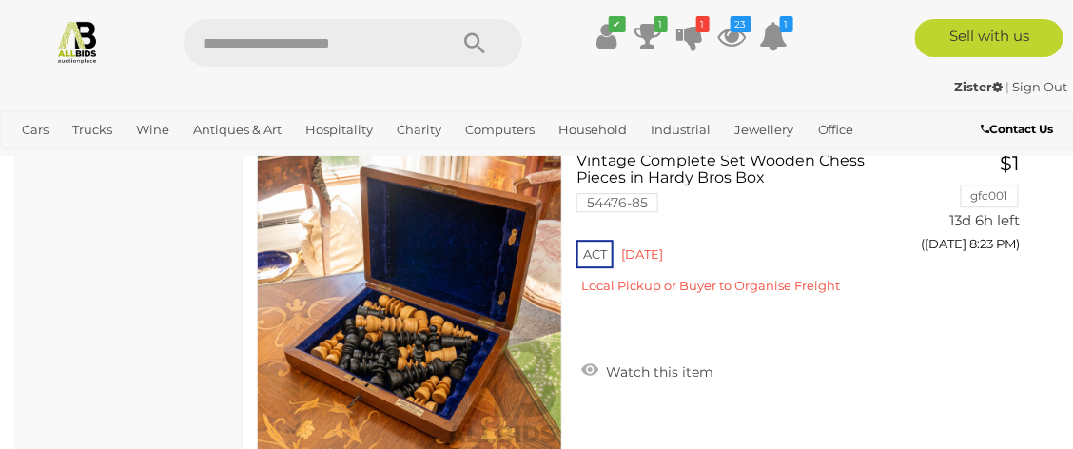
scroll to position [16299, 0]
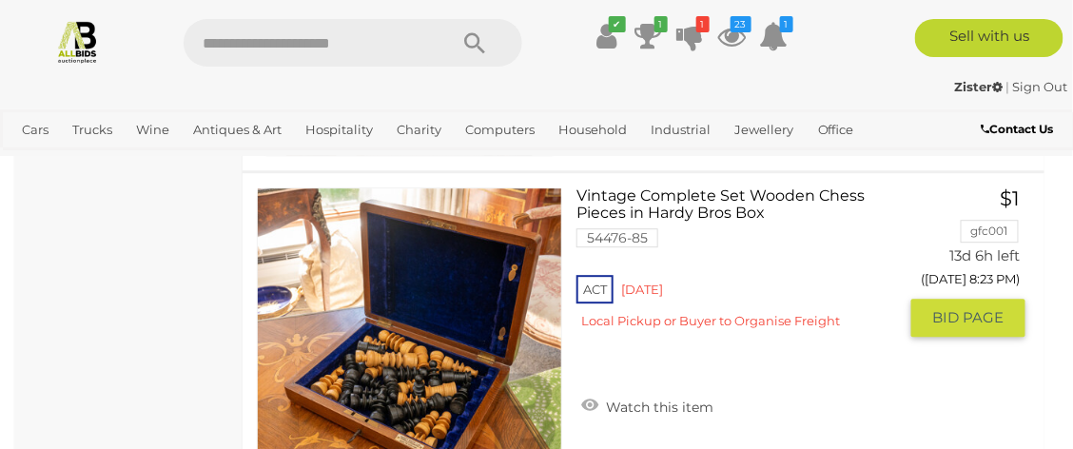
click at [423, 349] on link at bounding box center [409, 339] width 305 height 305
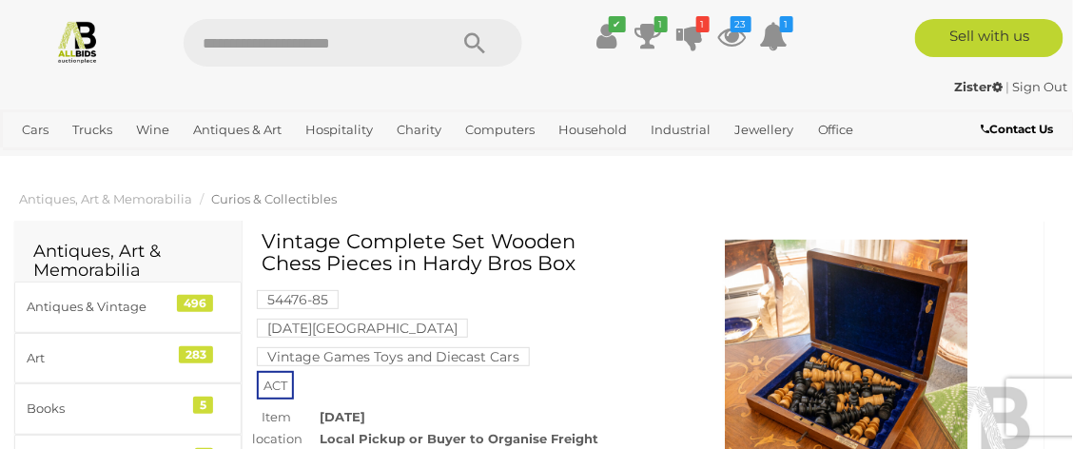
click at [853, 387] on img at bounding box center [847, 362] width 378 height 244
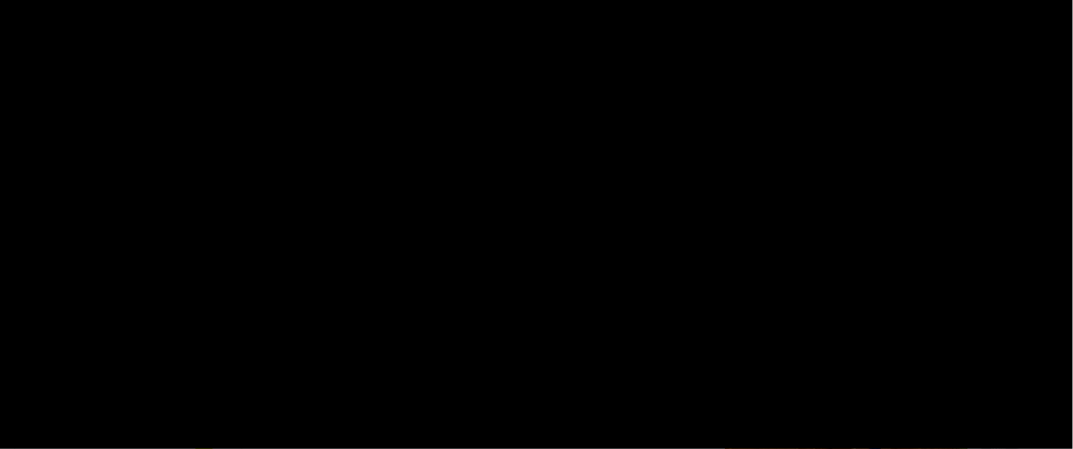
click at [857, 385] on div "1 / 4 Vintage Complete Set Wooden Chess Pieces in Hardy Bros Box" at bounding box center [536, 224] width 1073 height 449
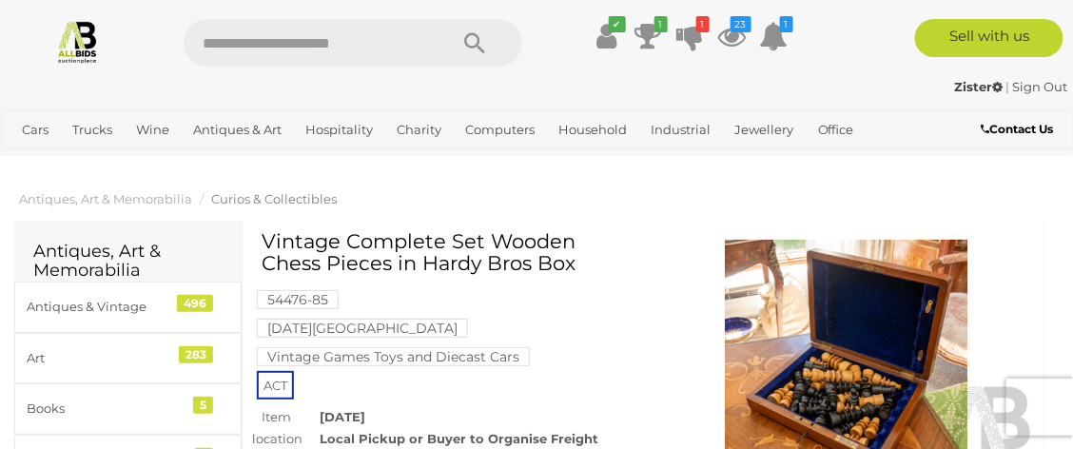
click at [854, 359] on img at bounding box center [847, 362] width 378 height 244
click at [852, 359] on img at bounding box center [847, 362] width 378 height 244
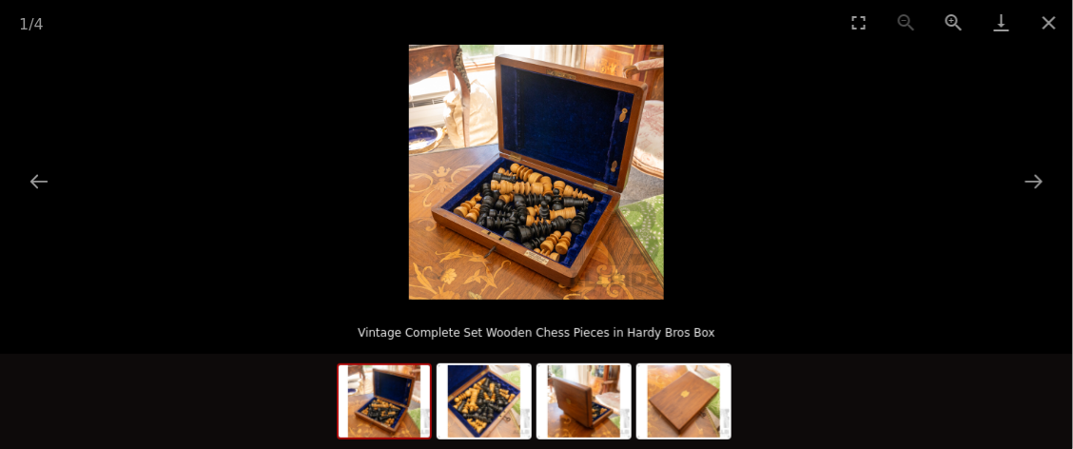
click at [962, 39] on button "Zoom in" at bounding box center [955, 22] width 48 height 45
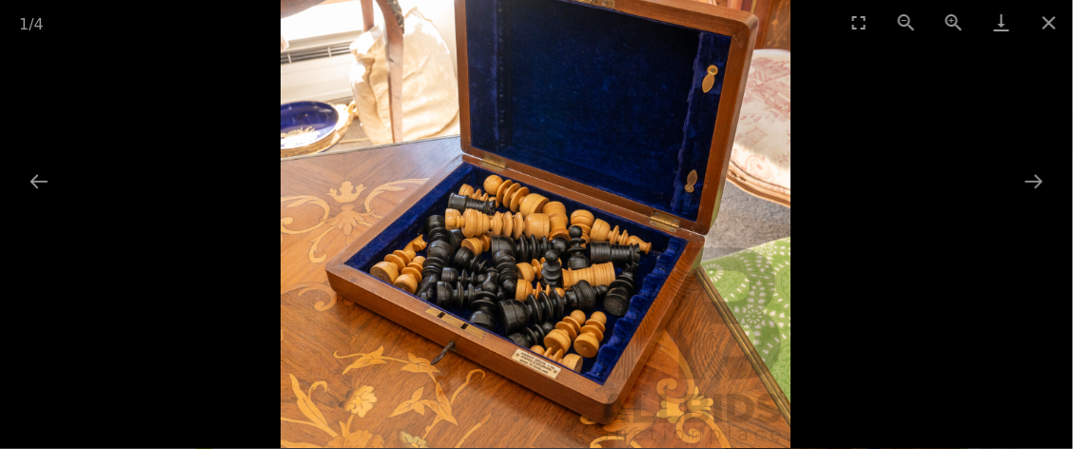
click at [955, 24] on button "Zoom in" at bounding box center [955, 22] width 48 height 45
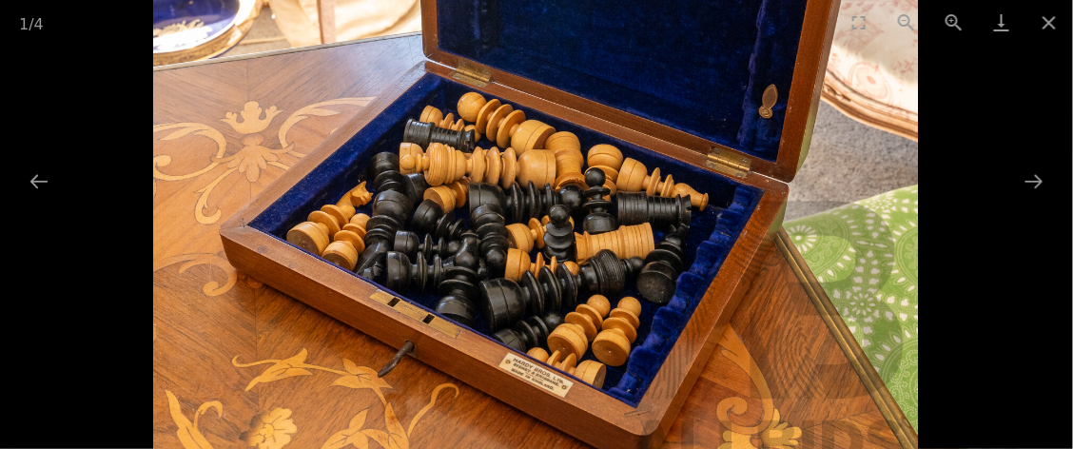
click at [962, 29] on button "Zoom in" at bounding box center [955, 22] width 48 height 45
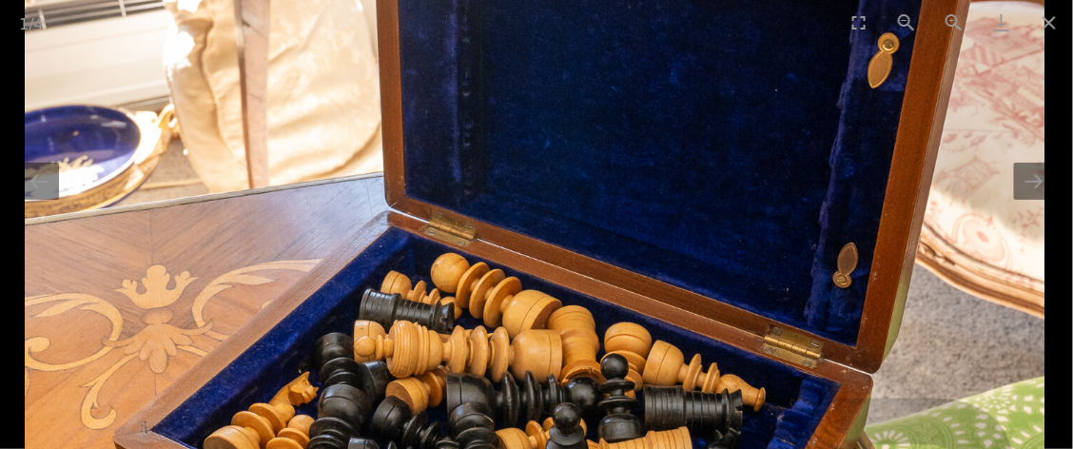
click at [1030, 171] on button "Next slide" at bounding box center [1034, 181] width 40 height 37
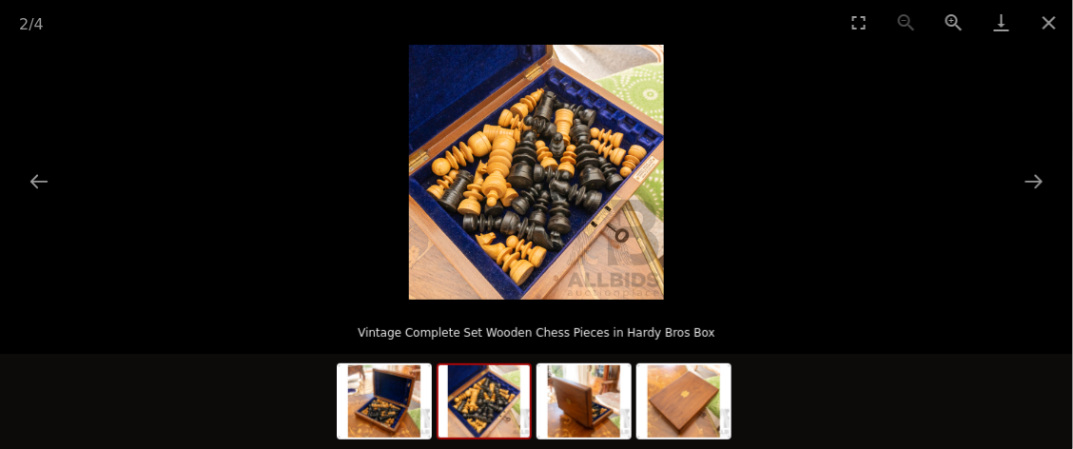
click at [1048, 187] on button "Next slide" at bounding box center [1034, 181] width 40 height 37
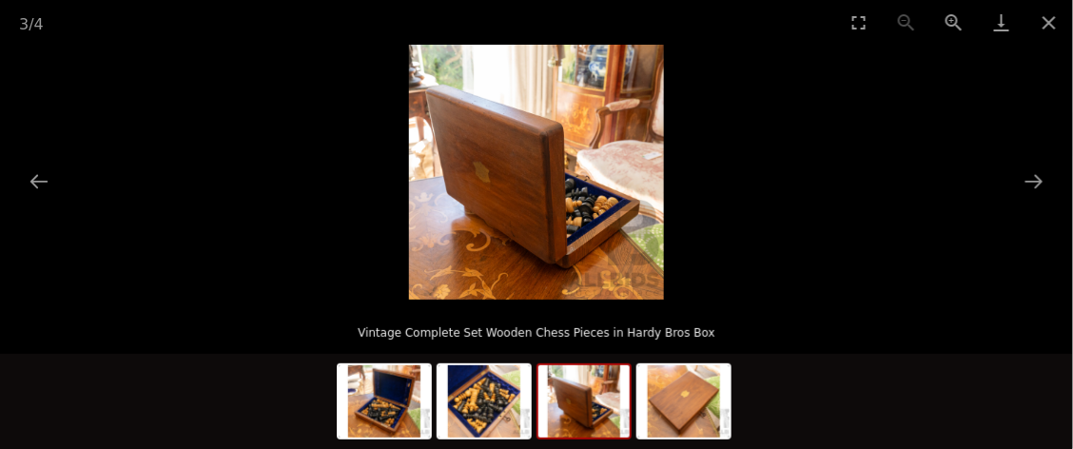
click at [1029, 190] on button "Next slide" at bounding box center [1034, 181] width 40 height 37
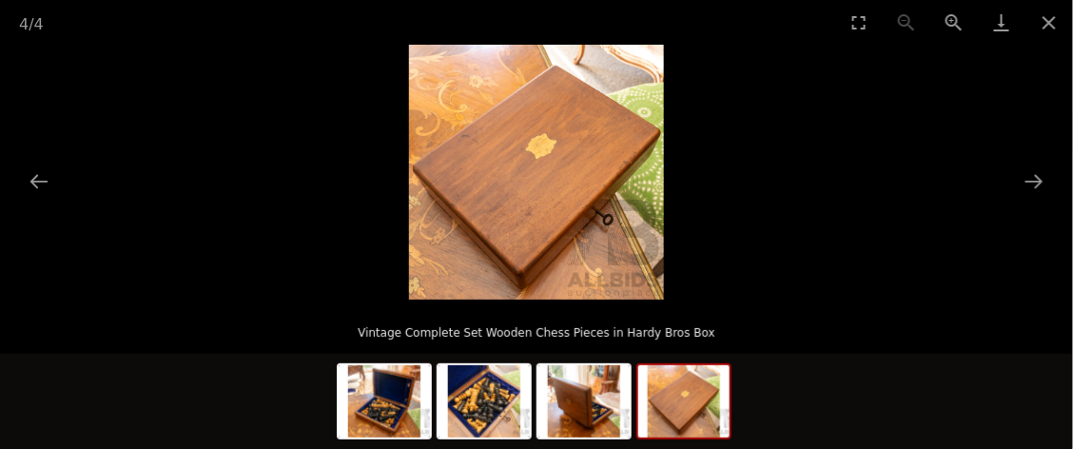
click at [1054, 27] on button "Close gallery" at bounding box center [1050, 22] width 48 height 45
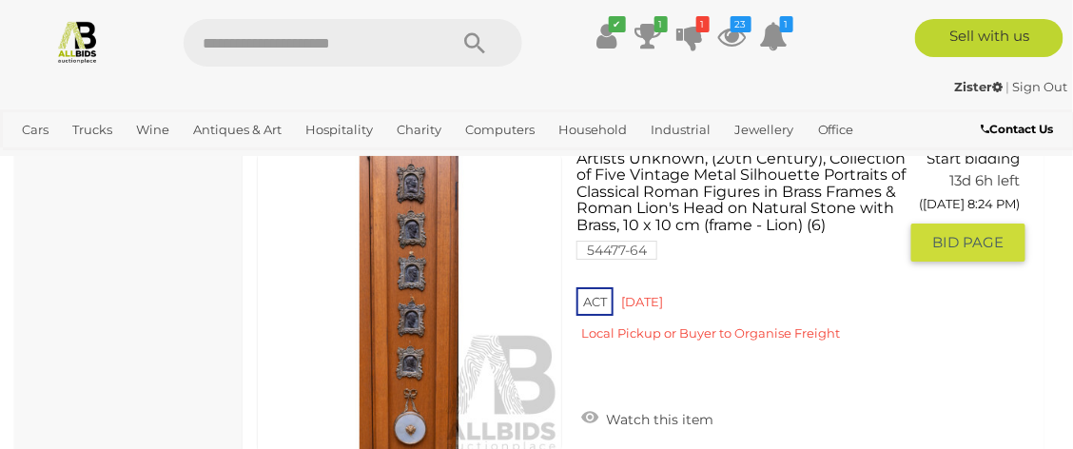
scroll to position [16678, 0]
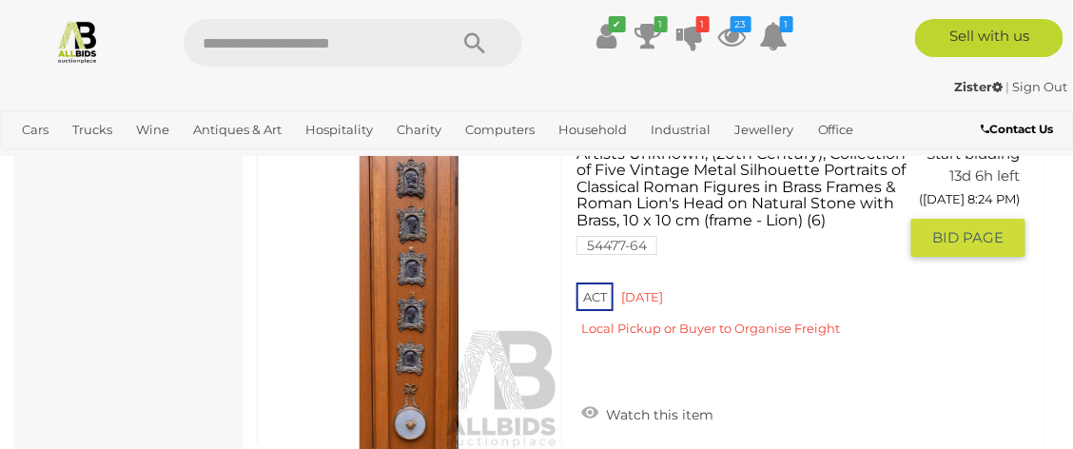
click at [413, 273] on link at bounding box center [409, 298] width 305 height 305
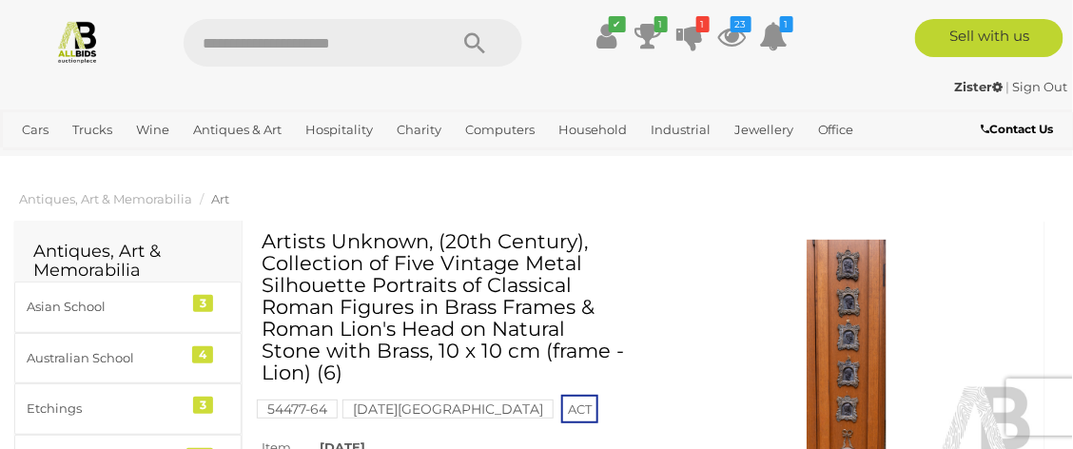
click at [851, 306] on img at bounding box center [847, 362] width 378 height 244
click at [854, 306] on div "1 / 7 Artists Unknown, (20th Century), Collection of Five Vintage Metal Silhoue…" at bounding box center [536, 224] width 1073 height 449
click at [854, 324] on img at bounding box center [847, 362] width 378 height 244
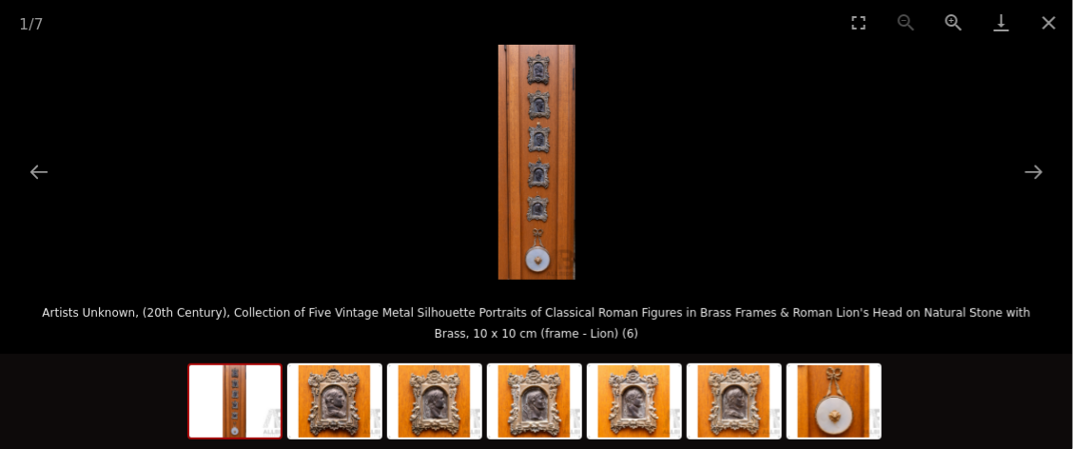
click at [639, 398] on img at bounding box center [634, 401] width 91 height 72
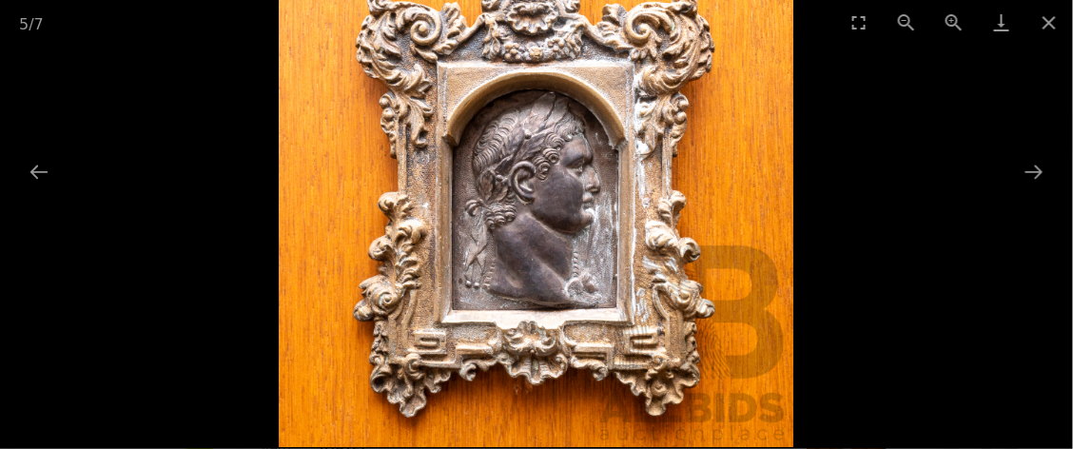
scroll to position [4, 0]
click at [1038, 180] on button "Next slide" at bounding box center [1034, 171] width 40 height 37
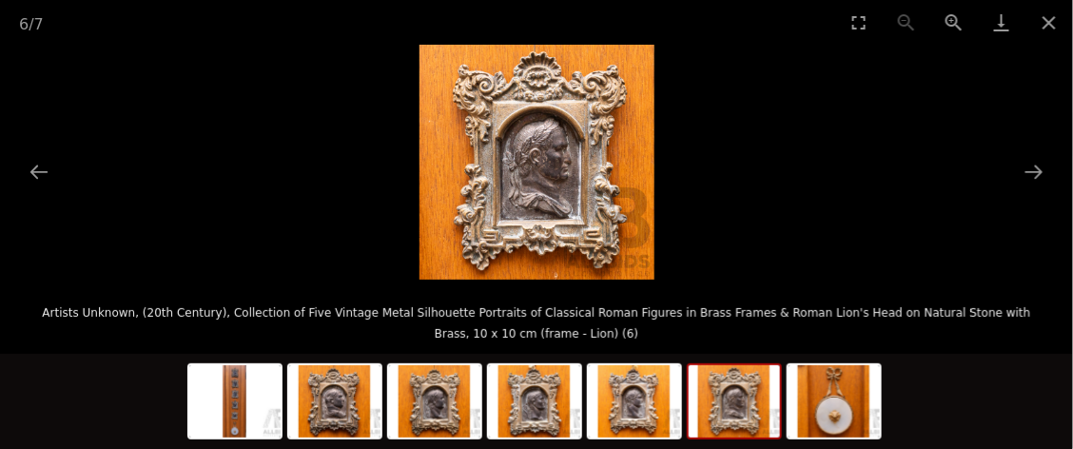
click at [1035, 173] on button "Next slide" at bounding box center [1034, 171] width 40 height 37
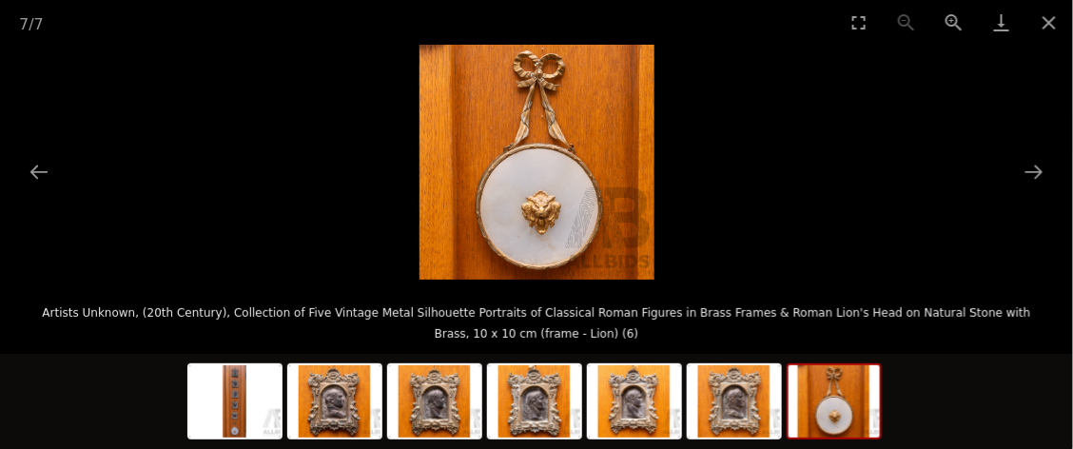
click at [1041, 170] on button "Next slide" at bounding box center [1034, 171] width 40 height 37
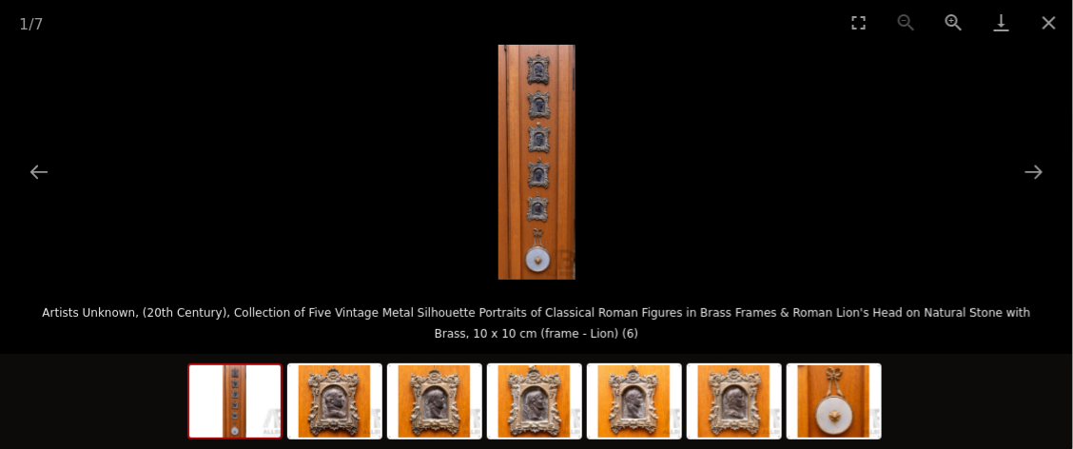
click at [1057, 33] on button "Close gallery" at bounding box center [1050, 22] width 48 height 45
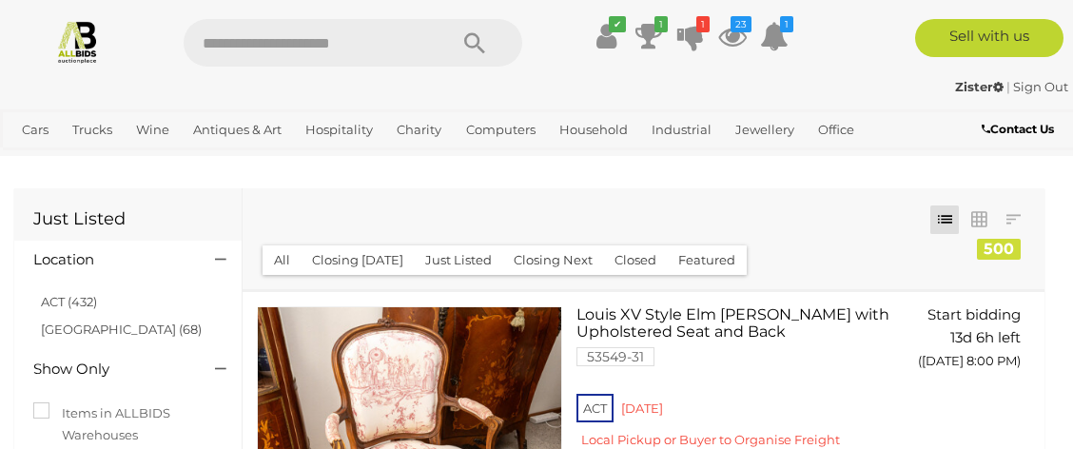
scroll to position [16678, 0]
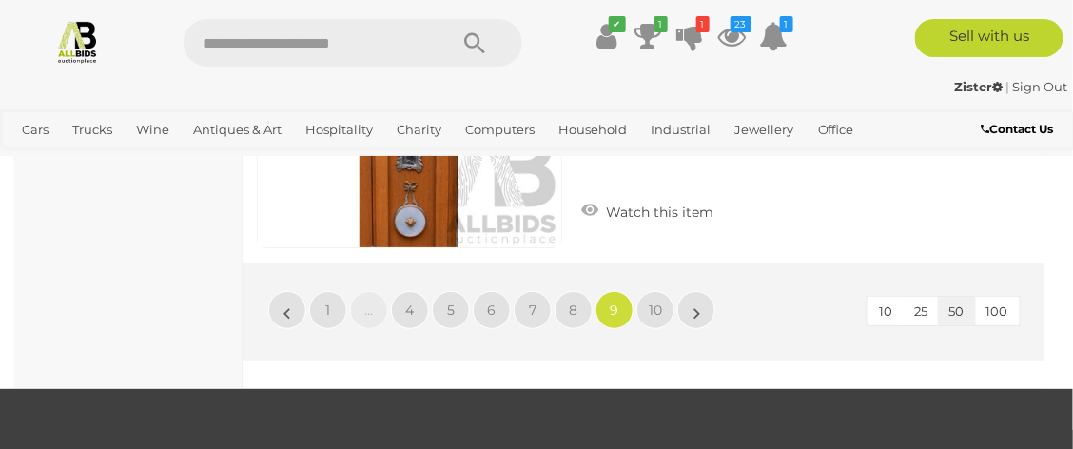
scroll to position [16889, 0]
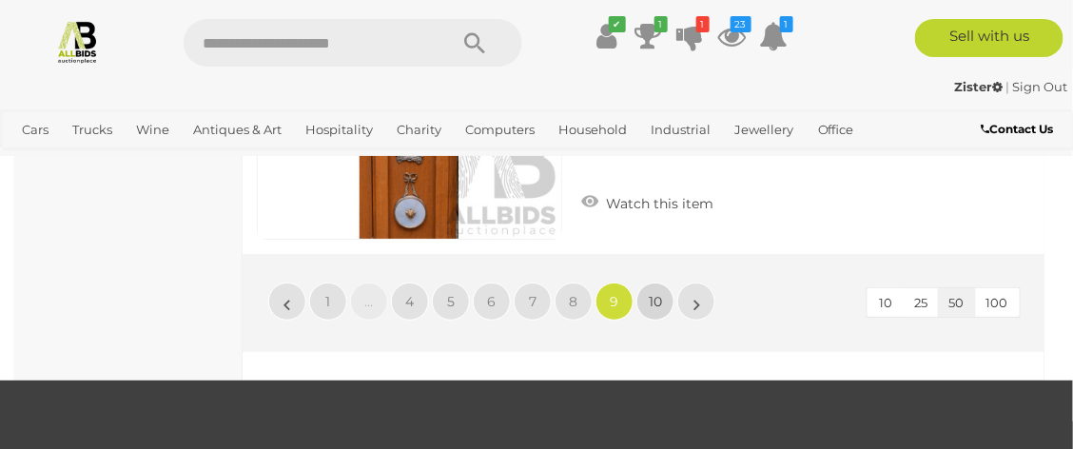
click at [649, 306] on span "10" at bounding box center [655, 301] width 13 height 17
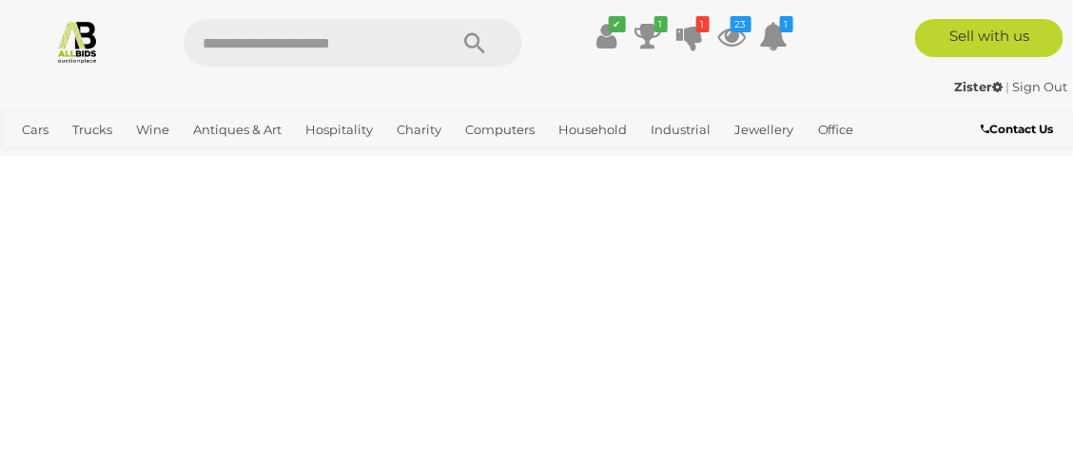
scroll to position [0, 0]
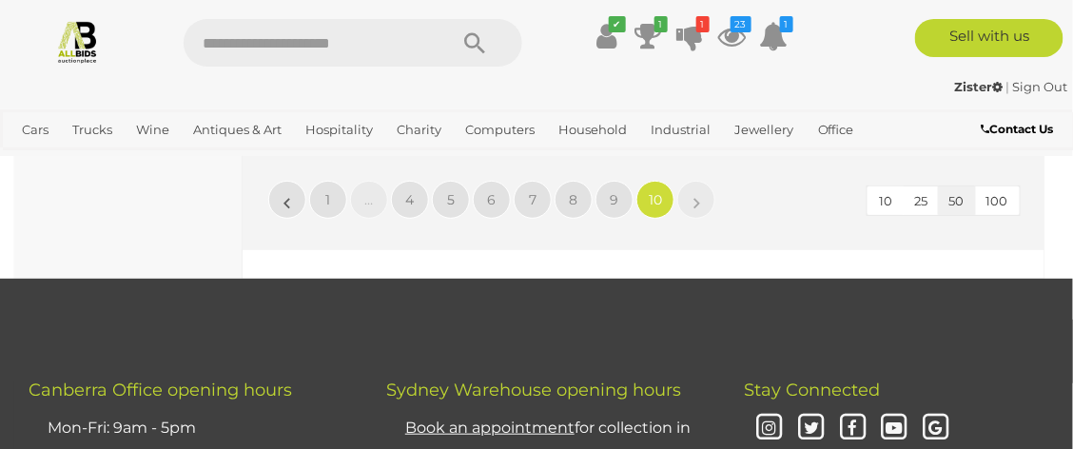
scroll to position [17000, 0]
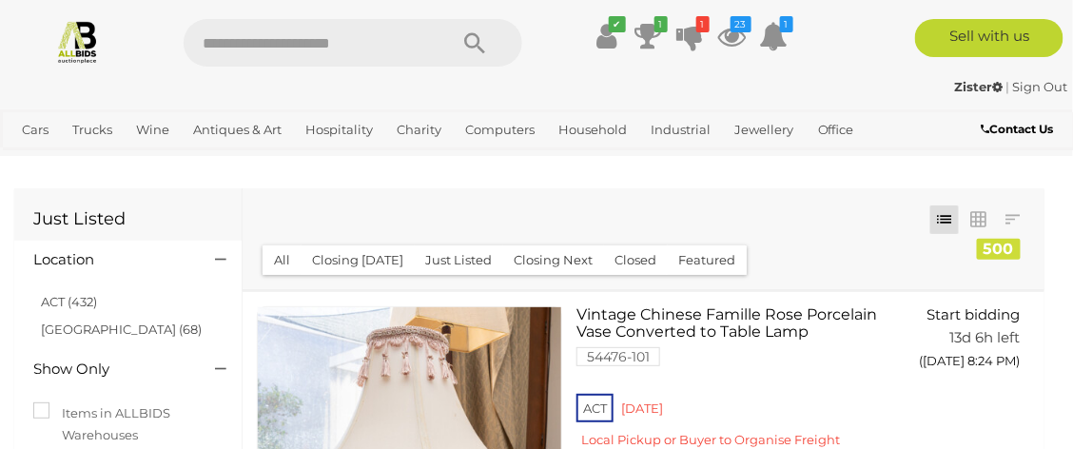
click at [68, 38] on img at bounding box center [77, 41] width 45 height 45
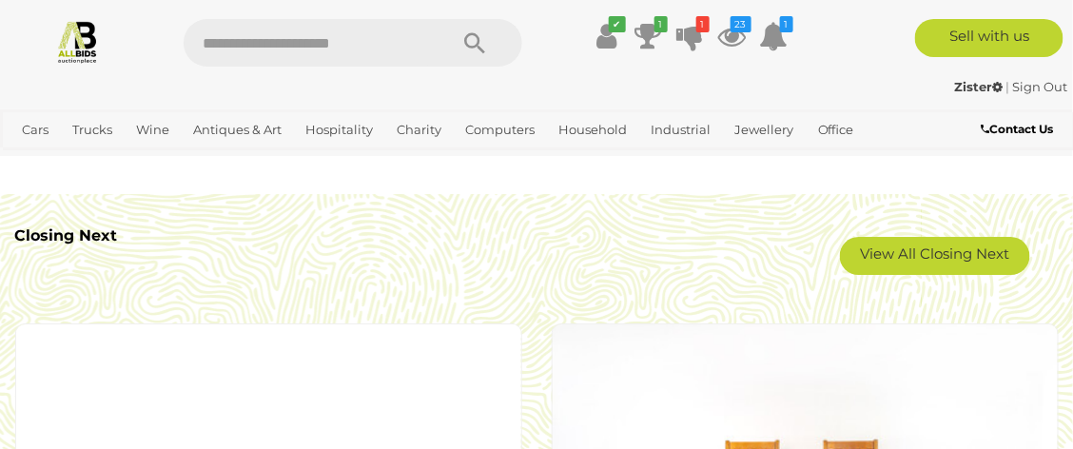
scroll to position [3448, 0]
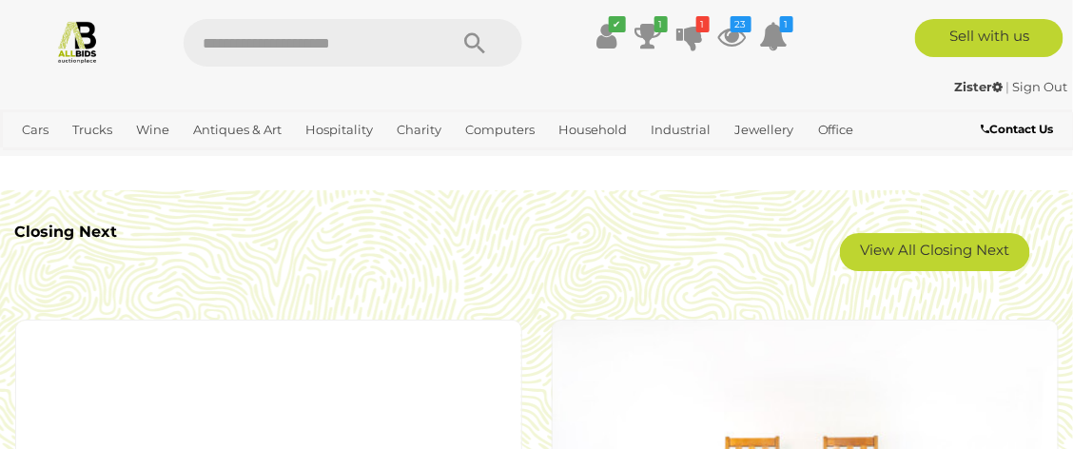
click at [932, 257] on link "View All Closing Next" at bounding box center [935, 252] width 190 height 38
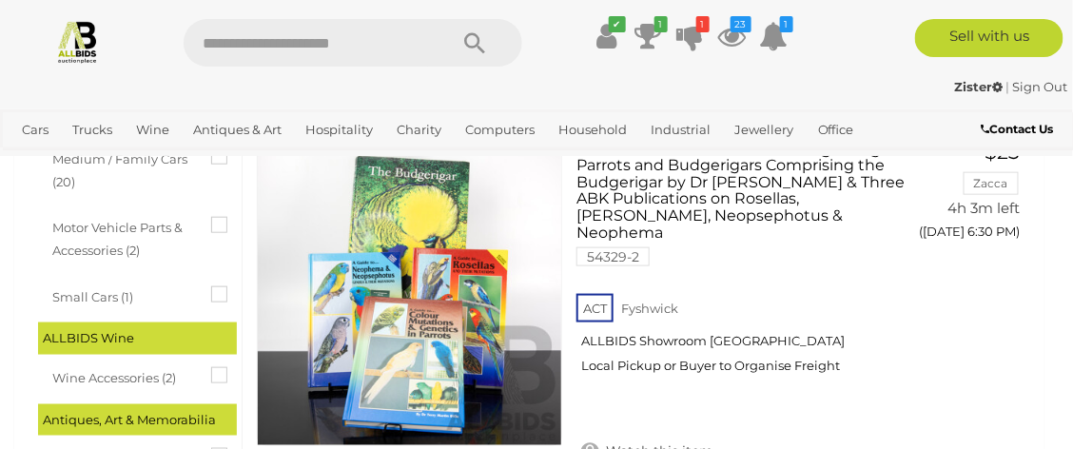
scroll to position [531, 0]
